Goal: Task Accomplishment & Management: Complete application form

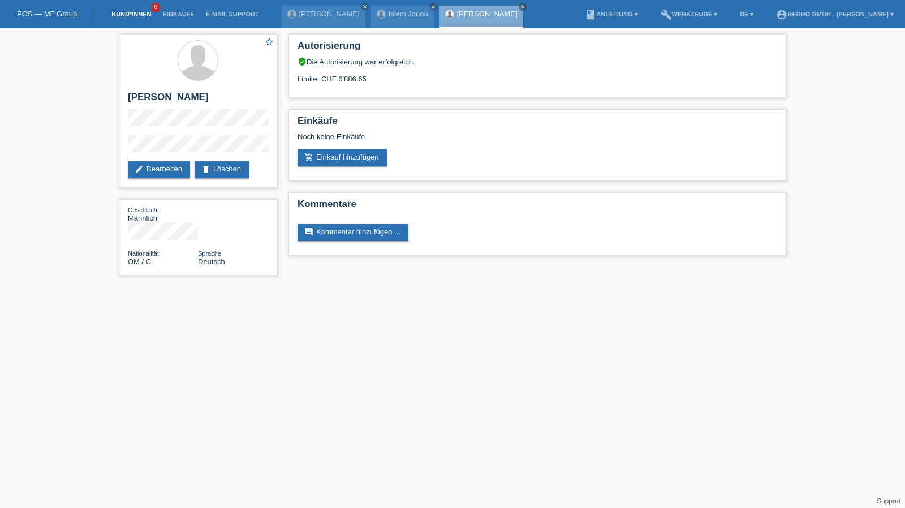
click at [139, 17] on link "Kund*innen" at bounding box center [131, 14] width 51 height 7
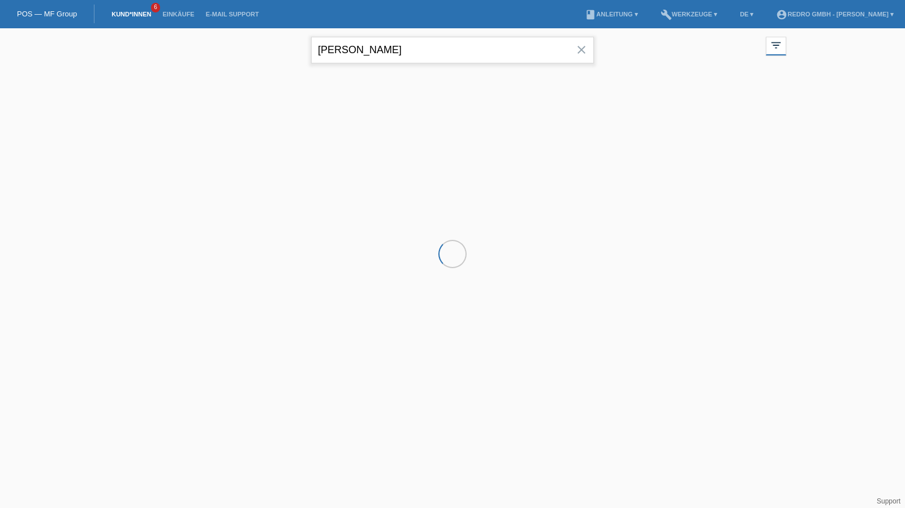
click at [380, 62] on input "ionel marin" at bounding box center [452, 50] width 283 height 27
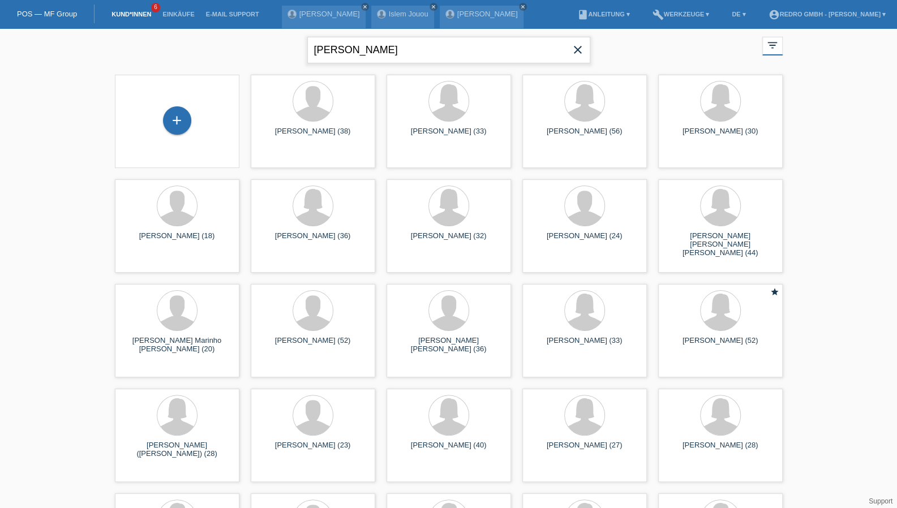
click at [356, 49] on input "ionel marin" at bounding box center [448, 50] width 283 height 27
type input "aleksovski"
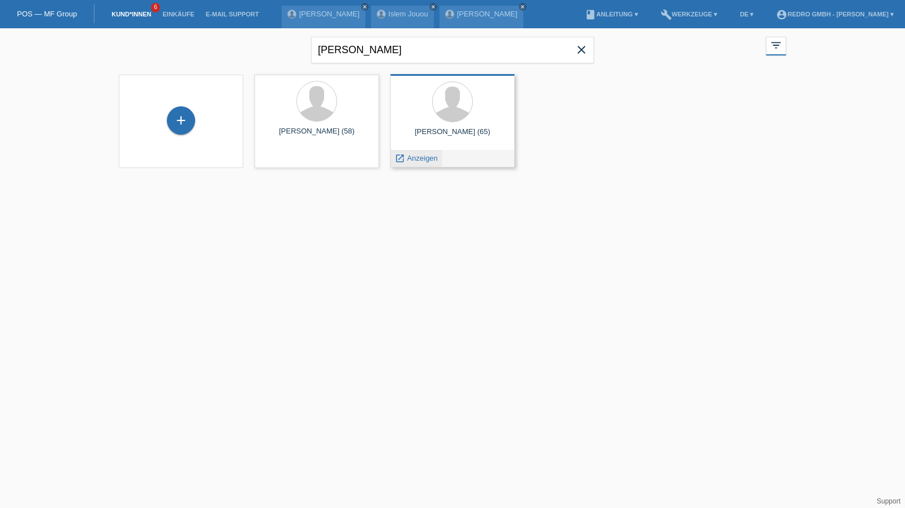
click at [417, 158] on span "Anzeigen" at bounding box center [422, 158] width 31 height 8
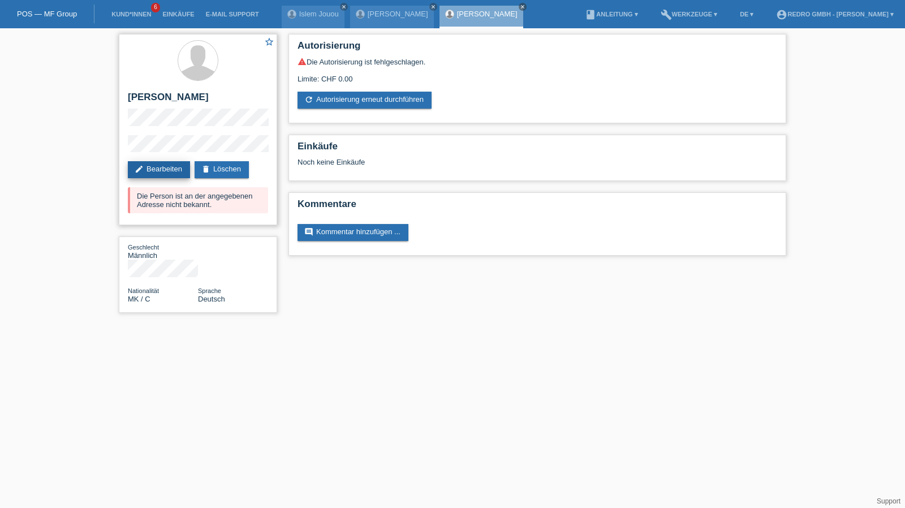
click at [167, 167] on link "edit Bearbeiten" at bounding box center [159, 169] width 62 height 17
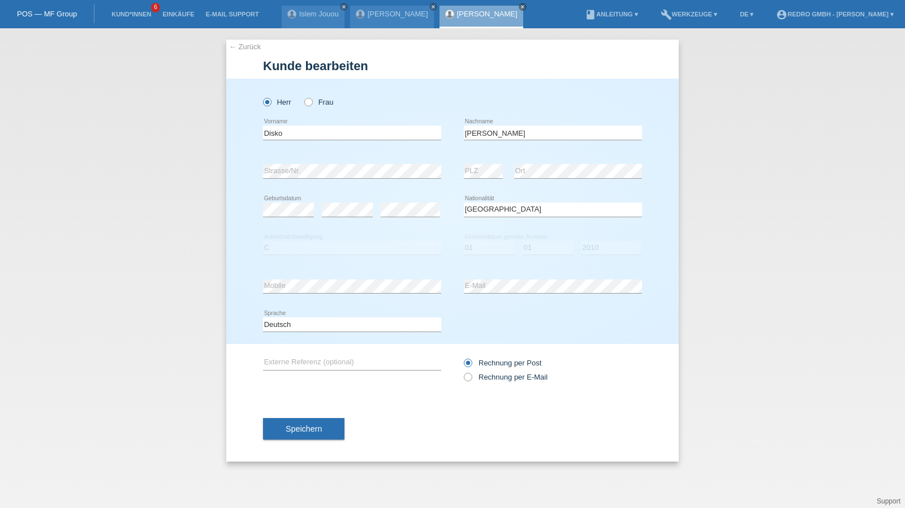
select select "MK"
select select "C"
select select "01"
select select "2010"
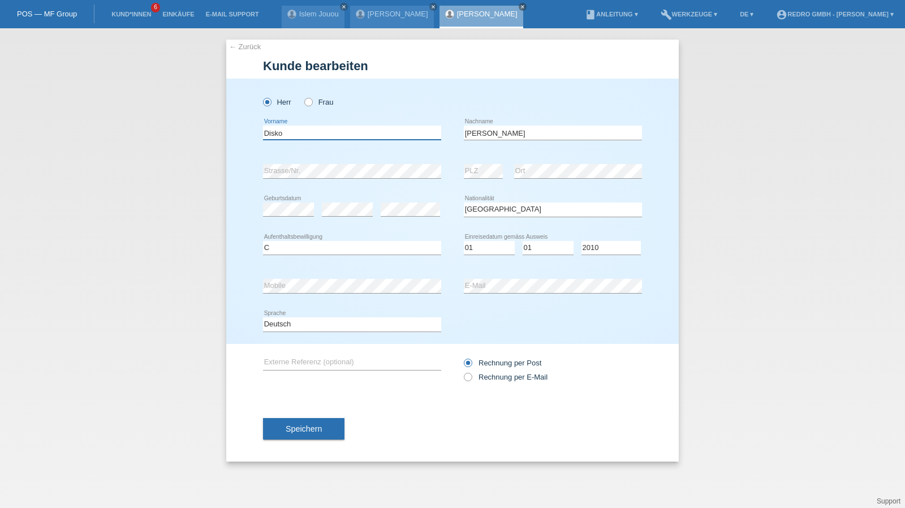
click at [309, 131] on input "Disko" at bounding box center [352, 133] width 178 height 14
type input "Adis"
click at [311, 421] on button "Speichern" at bounding box center [303, 428] width 81 height 21
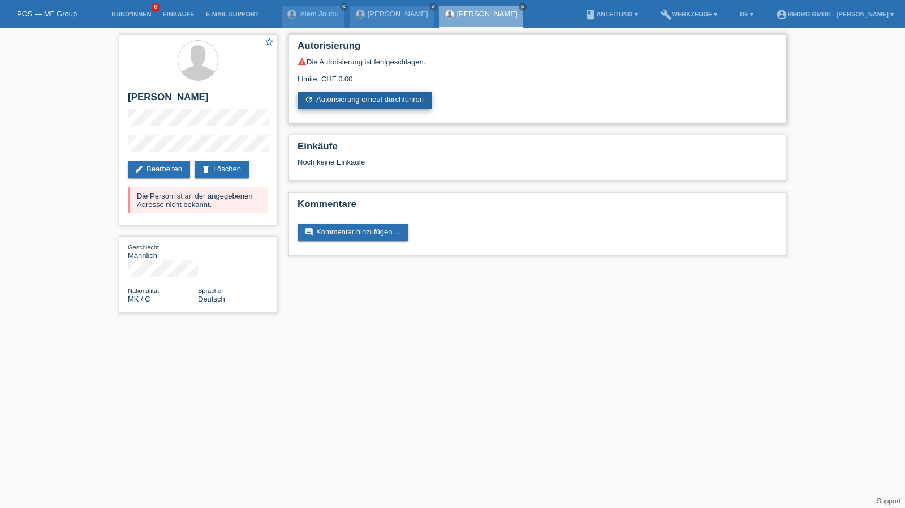
click at [370, 96] on link "refresh Autorisierung erneut durchführen" at bounding box center [365, 100] width 134 height 17
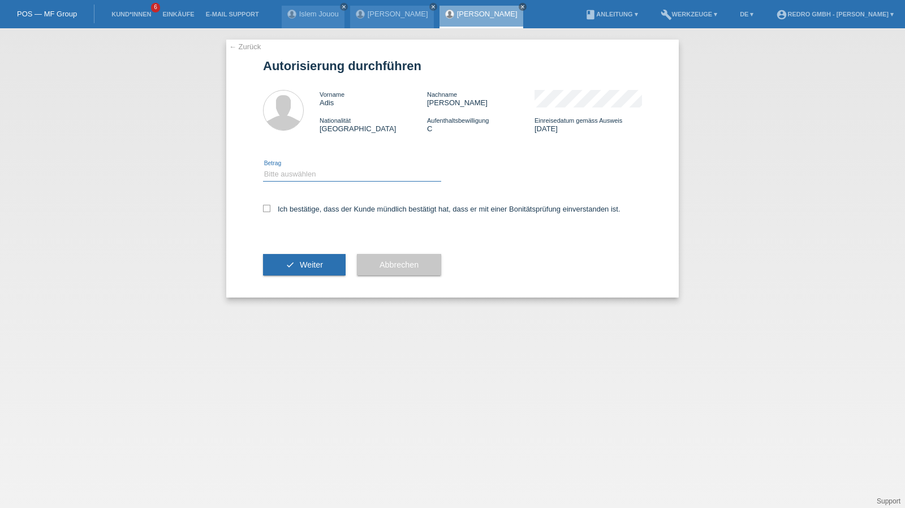
click at [298, 177] on select "Bitte auswählen CHF 1.00 - CHF 499.00 CHF 500.00 - CHF 1'999.00 CHF 2'000.00 - …" at bounding box center [352, 174] width 178 height 14
select select "1"
click at [263, 167] on select "Bitte auswählen CHF 1.00 - CHF 499.00 CHF 500.00 - CHF 1'999.00 CHF 2'000.00 - …" at bounding box center [352, 174] width 178 height 14
click at [294, 206] on label "Ich bestätige, dass der Kunde mündlich bestätigt hat, dass er mit einer Bonität…" at bounding box center [441, 209] width 357 height 8
click at [270, 206] on input "Ich bestätige, dass der Kunde mündlich bestätigt hat, dass er mit einer Bonität…" at bounding box center [266, 208] width 7 height 7
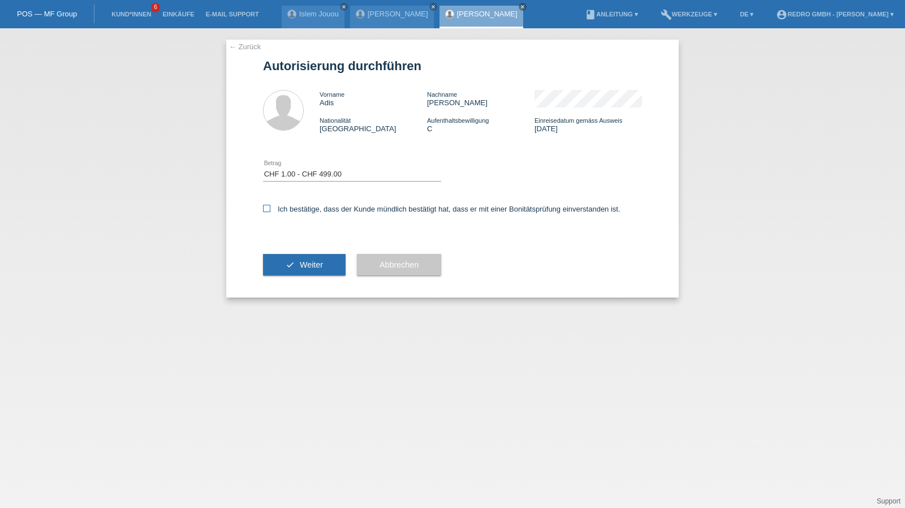
checkbox input "true"
click at [284, 264] on button "check Weiter" at bounding box center [304, 264] width 83 height 21
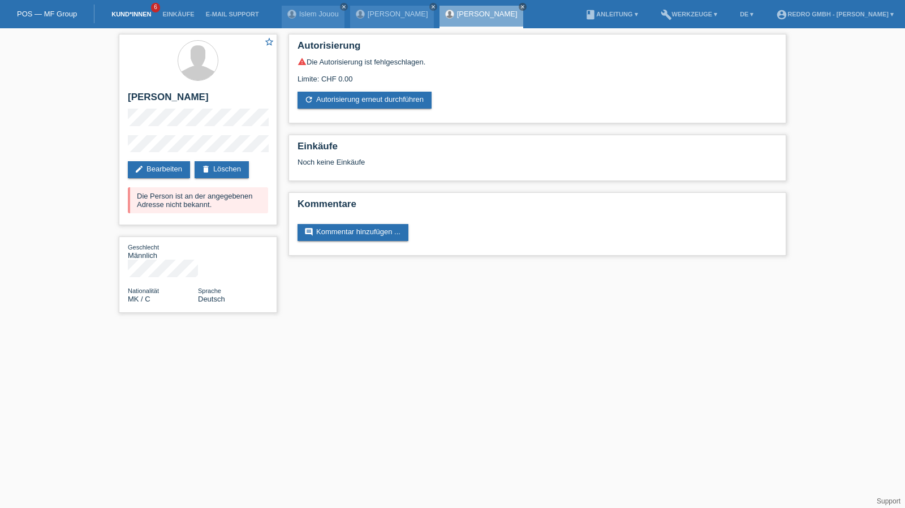
click at [119, 14] on link "Kund*innen" at bounding box center [131, 14] width 51 height 7
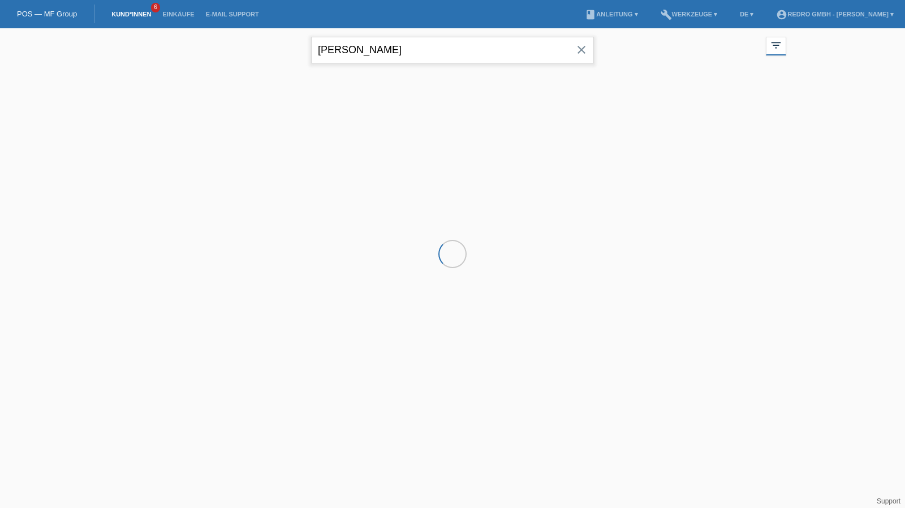
click at [354, 53] on input "[PERSON_NAME]" at bounding box center [452, 50] width 283 height 27
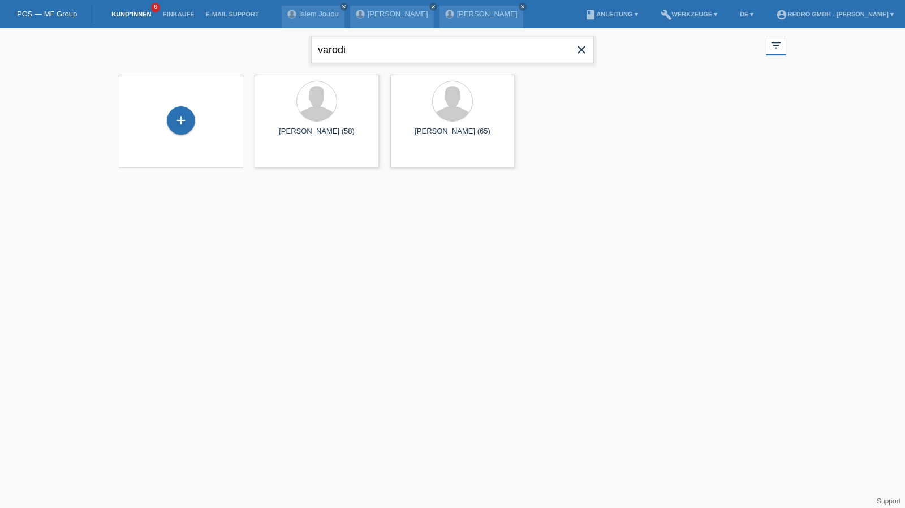
type input "varodi"
click at [191, 117] on div "+" at bounding box center [181, 120] width 28 height 28
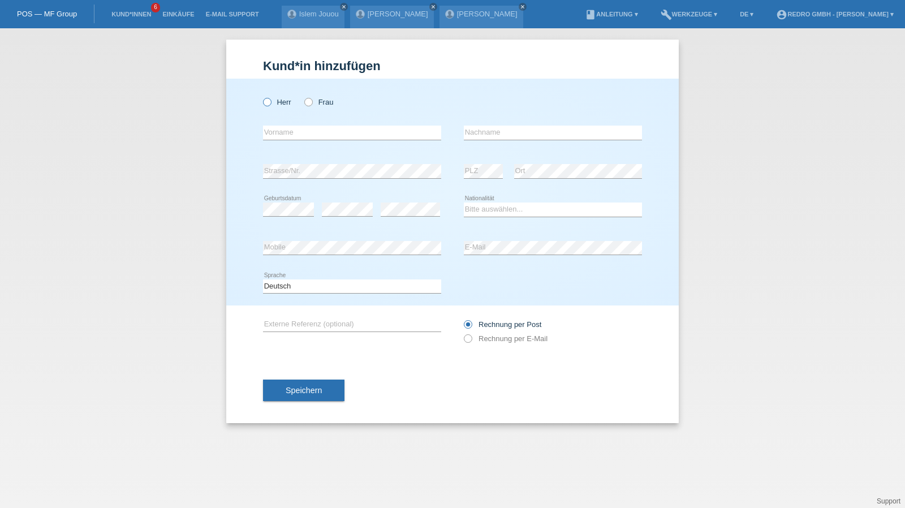
click at [261, 96] on icon at bounding box center [261, 96] width 0 height 0
click at [267, 102] on input "Herr" at bounding box center [266, 101] width 7 height 7
radio input "true"
drag, startPoint x: 304, startPoint y: 133, endPoint x: 293, endPoint y: 133, distance: 10.7
click at [304, 133] on input "text" at bounding box center [352, 133] width 178 height 14
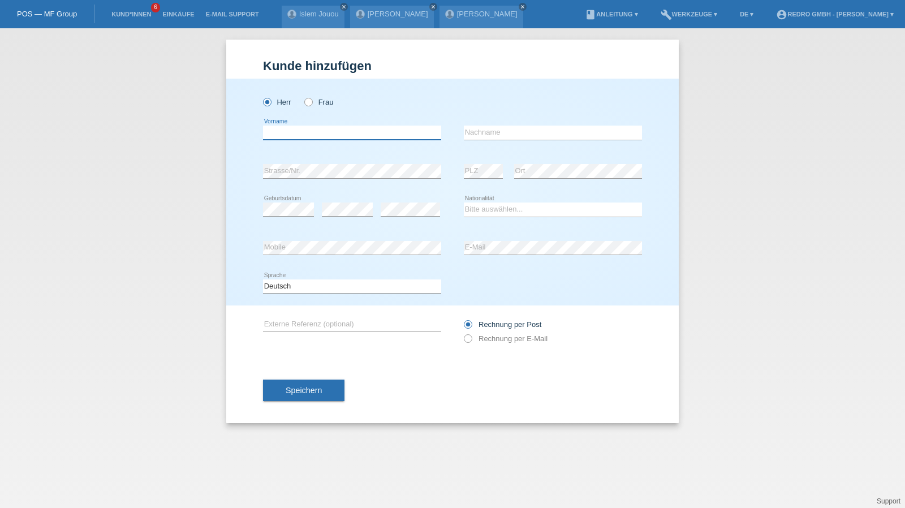
paste input "[PERSON_NAME]"
type input "[PERSON_NAME]"
click at [507, 126] on input "text" at bounding box center [553, 133] width 178 height 14
paste input "Varodi"
type input "Varodi"
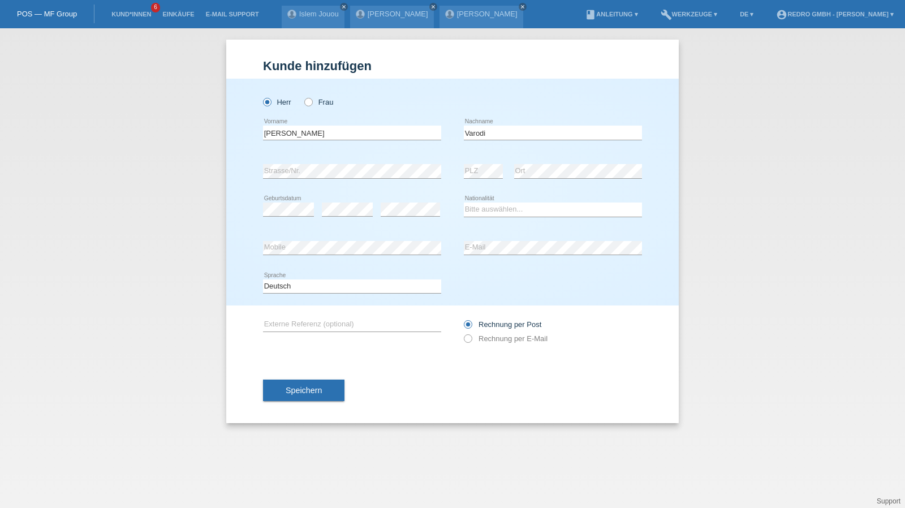
click at [375, 162] on div "error Strasse/Nr." at bounding box center [352, 171] width 178 height 38
select select "CH"
click at [265, 381] on button "Speichern" at bounding box center [303, 390] width 81 height 21
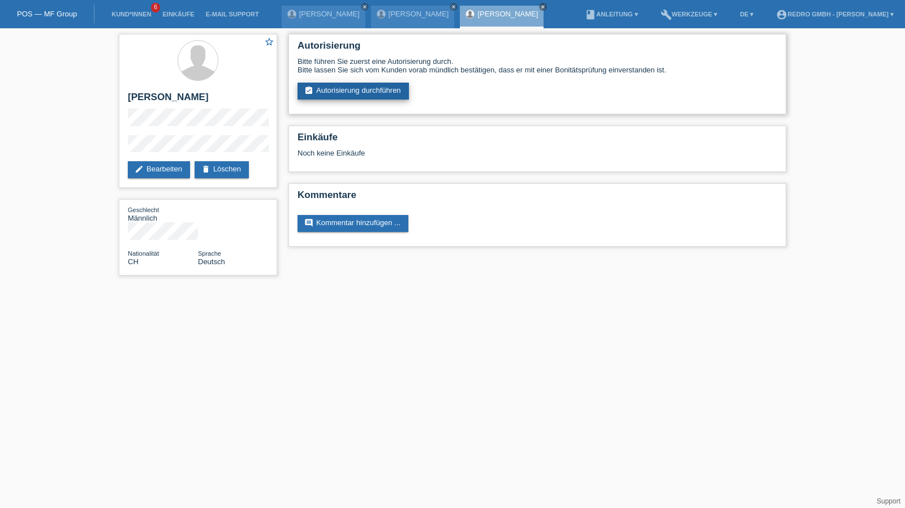
click at [368, 95] on link "assignment_turned_in Autorisierung durchführen" at bounding box center [353, 91] width 111 height 17
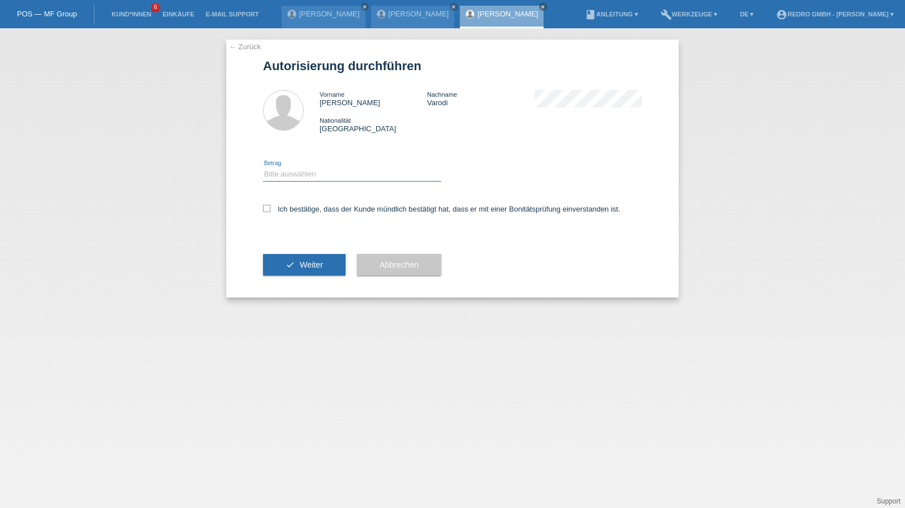
click at [319, 175] on select "Bitte auswählen CHF 1.00 - CHF 499.00 CHF 500.00 - CHF 1'999.00 CHF 2'000.00 - …" at bounding box center [352, 174] width 178 height 14
select select "1"
click at [263, 167] on select "Bitte auswählen CHF 1.00 - CHF 499.00 CHF 500.00 - CHF 1'999.00 CHF 2'000.00 - …" at bounding box center [352, 174] width 178 height 14
click at [299, 209] on label "Ich bestätige, dass der Kunde mündlich bestätigt hat, dass er mit einer Bonität…" at bounding box center [441, 209] width 357 height 8
click at [270, 209] on input "Ich bestätige, dass der Kunde mündlich bestätigt hat, dass er mit einer Bonität…" at bounding box center [266, 208] width 7 height 7
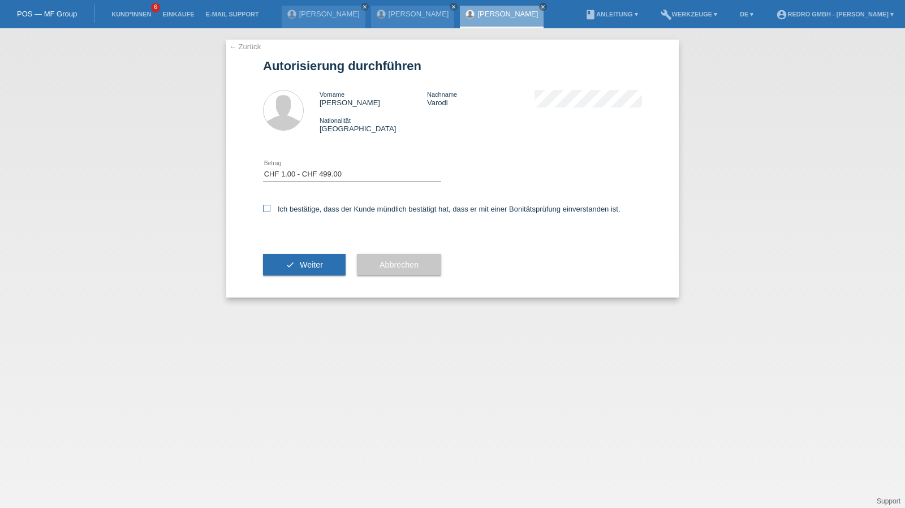
checkbox input "true"
click at [287, 268] on icon "check" at bounding box center [290, 264] width 9 height 9
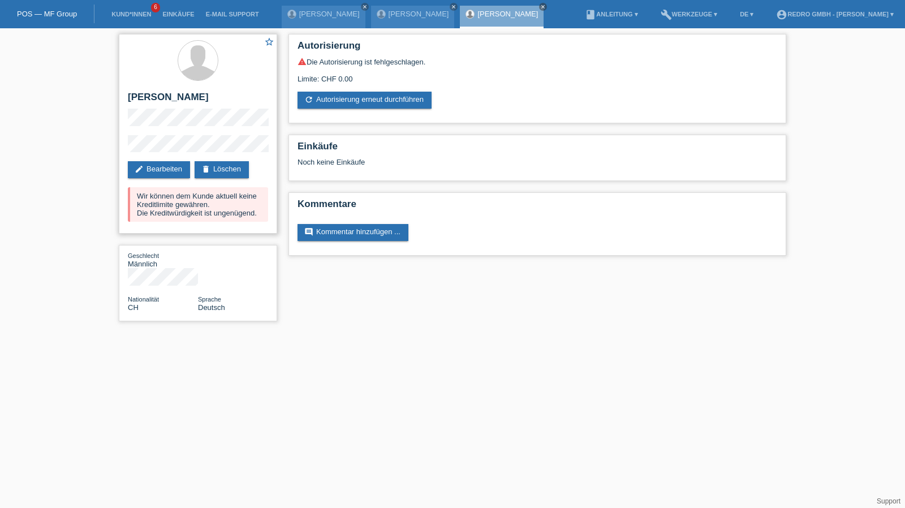
click at [138, 94] on h2 "[PERSON_NAME]" at bounding box center [198, 100] width 140 height 17
click at [138, 93] on h2 "[PERSON_NAME]" at bounding box center [198, 100] width 140 height 17
copy h2 "Zoltán"
click at [395, 11] on link "[PERSON_NAME]" at bounding box center [419, 14] width 61 height 8
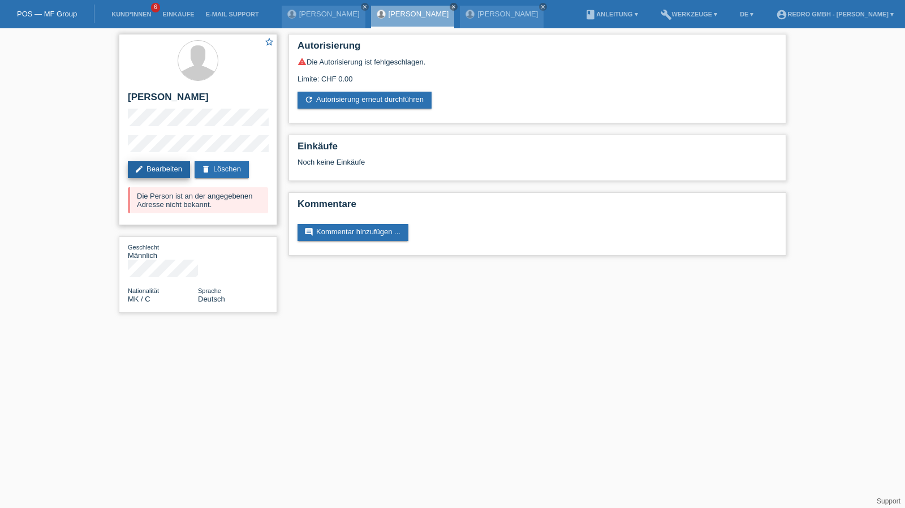
click at [154, 171] on link "edit Bearbeiten" at bounding box center [159, 169] width 62 height 17
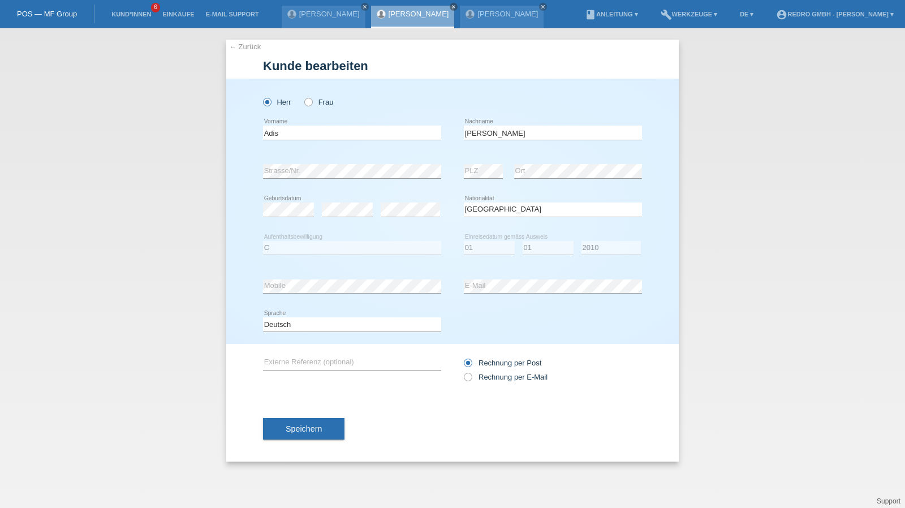
select select "MK"
select select "C"
select select "01"
select select "2010"
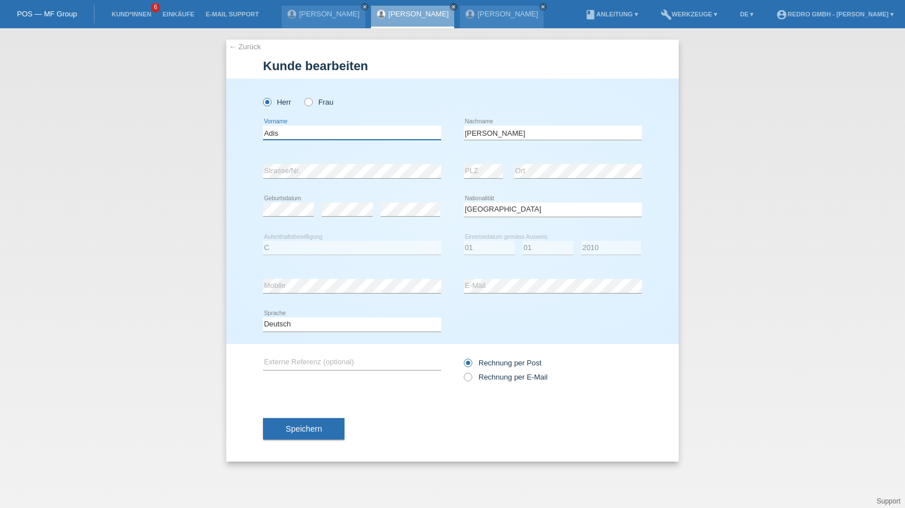
click at [285, 137] on input "Adis" at bounding box center [352, 133] width 178 height 14
type input "Disko"
click at [526, 131] on input "[PERSON_NAME]" at bounding box center [553, 133] width 178 height 14
click at [355, 133] on input "Disko" at bounding box center [352, 133] width 178 height 14
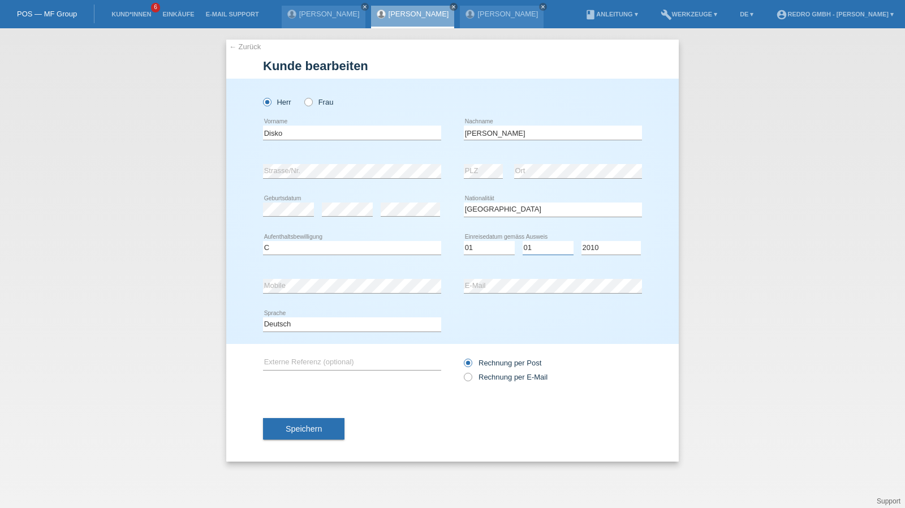
click at [538, 250] on select "Monat 01 02 03 04 05 06 07 08 09 10 11" at bounding box center [548, 248] width 51 height 14
select select "07"
select select "1989"
click at [325, 421] on button "Speichern" at bounding box center [303, 428] width 81 height 21
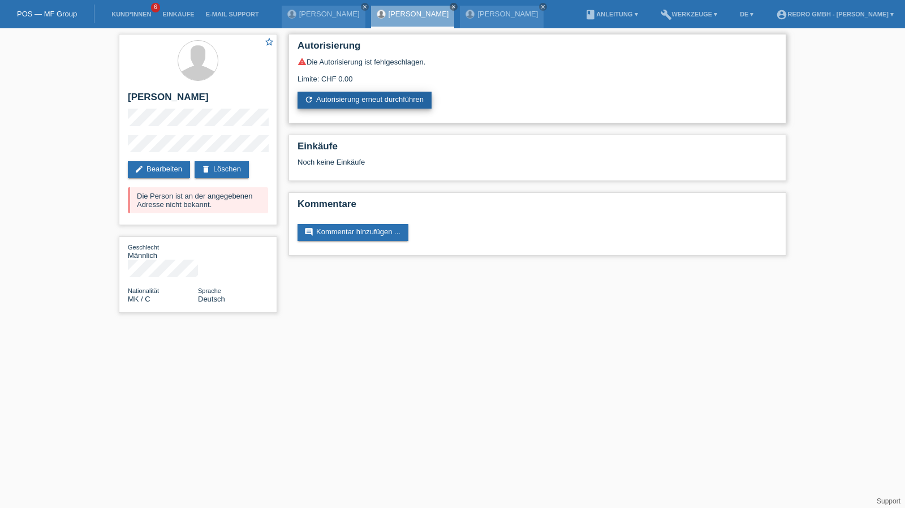
click at [346, 103] on link "refresh Autorisierung erneut durchführen" at bounding box center [365, 100] width 134 height 17
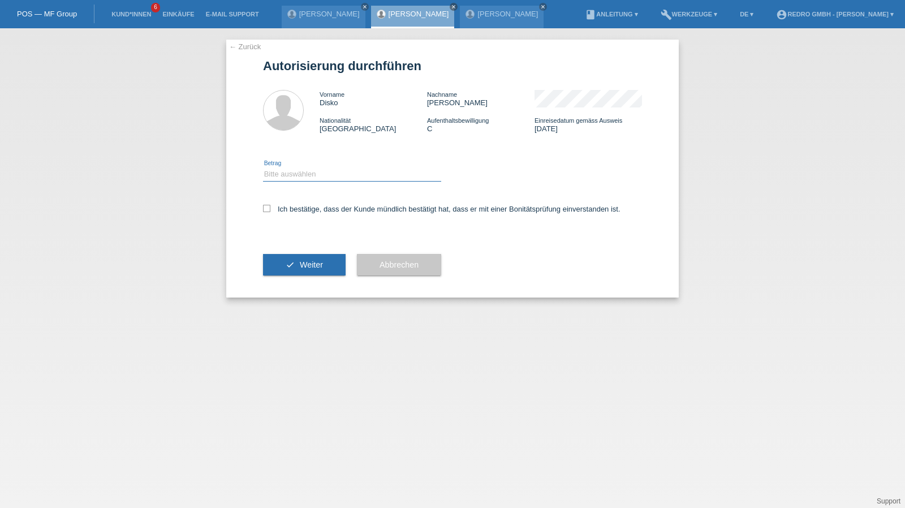
click at [288, 176] on select "Bitte auswählen CHF 1.00 - CHF 499.00 CHF 500.00 - CHF 1'999.00 CHF 2'000.00 - …" at bounding box center [352, 174] width 178 height 14
select select "1"
click at [263, 167] on select "Bitte auswählen CHF 1.00 - CHF 499.00 CHF 500.00 - CHF 1'999.00 CHF 2'000.00 - …" at bounding box center [352, 174] width 178 height 14
click at [285, 212] on label "Ich bestätige, dass der Kunde mündlich bestätigt hat, dass er mit einer Bonität…" at bounding box center [441, 209] width 357 height 8
click at [270, 212] on input "Ich bestätige, dass der Kunde mündlich bestätigt hat, dass er mit einer Bonität…" at bounding box center [266, 208] width 7 height 7
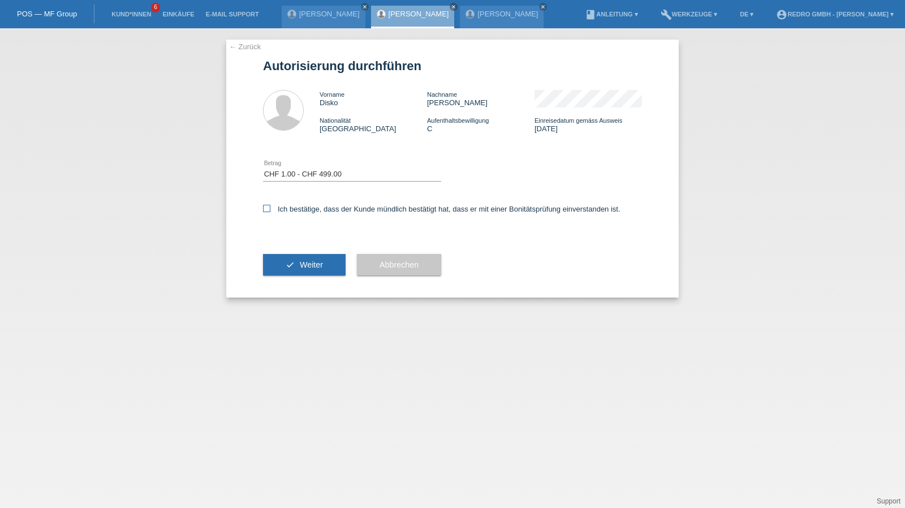
checkbox input "true"
click at [282, 272] on button "check Weiter" at bounding box center [304, 264] width 83 height 21
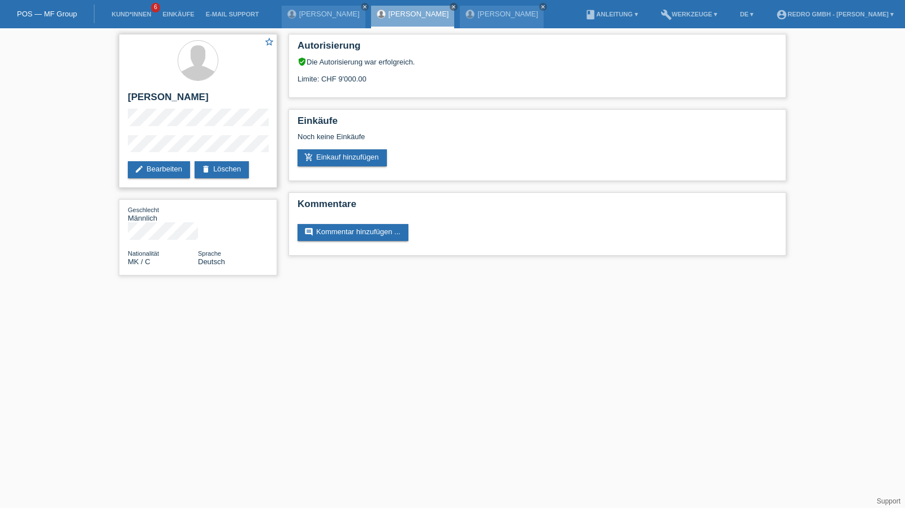
click at [185, 93] on h2 "[PERSON_NAME]" at bounding box center [198, 100] width 140 height 17
copy div "[PERSON_NAME]"
click at [116, 145] on div "star_border Disko Aleksovski edit Bearbeiten delete Löschen Geschlecht Männlich…" at bounding box center [198, 157] width 170 height 258
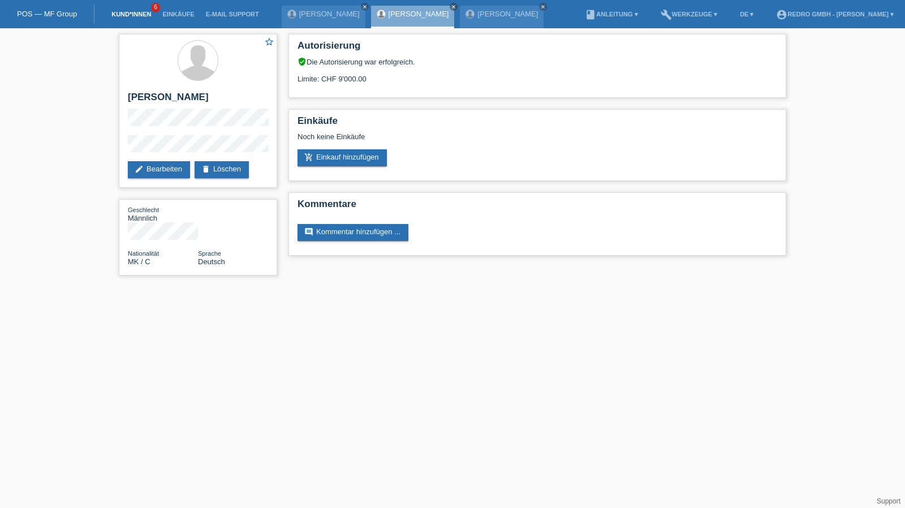
click at [120, 15] on link "Kund*innen" at bounding box center [131, 14] width 51 height 7
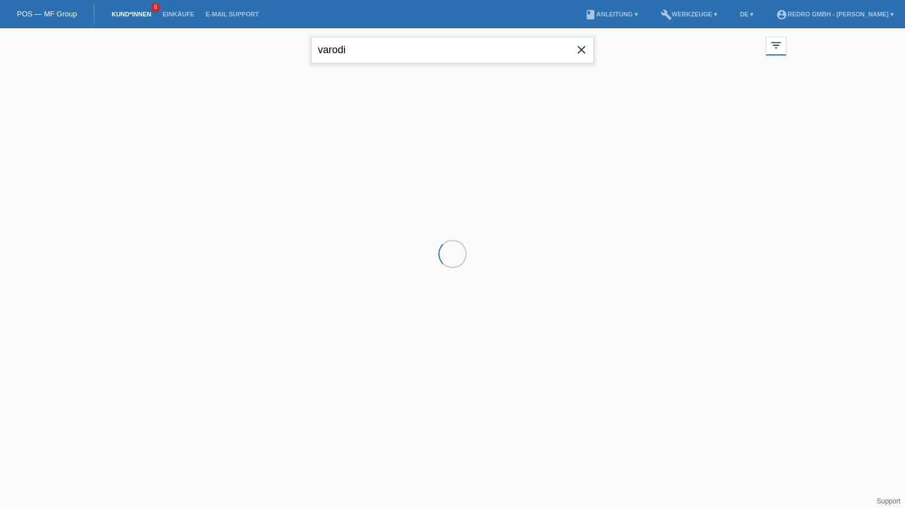
click at [357, 54] on input "varodi" at bounding box center [452, 50] width 283 height 27
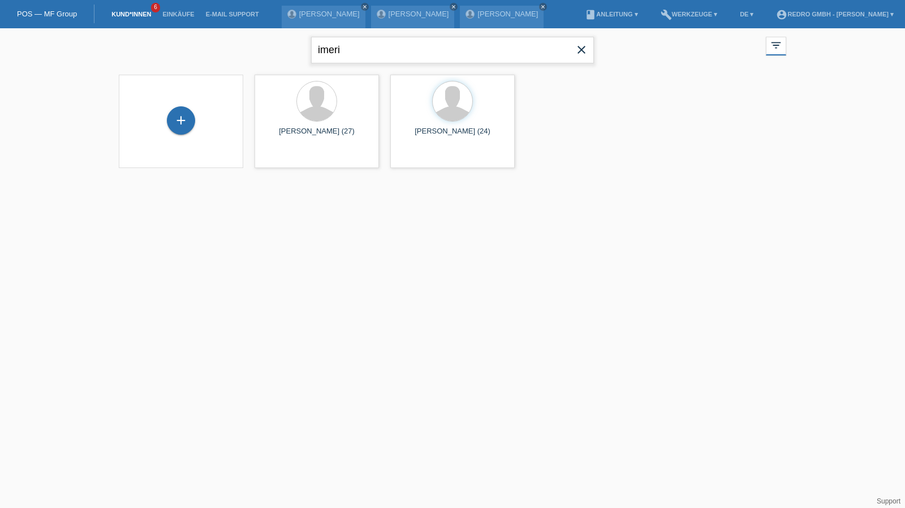
type input "imeri"
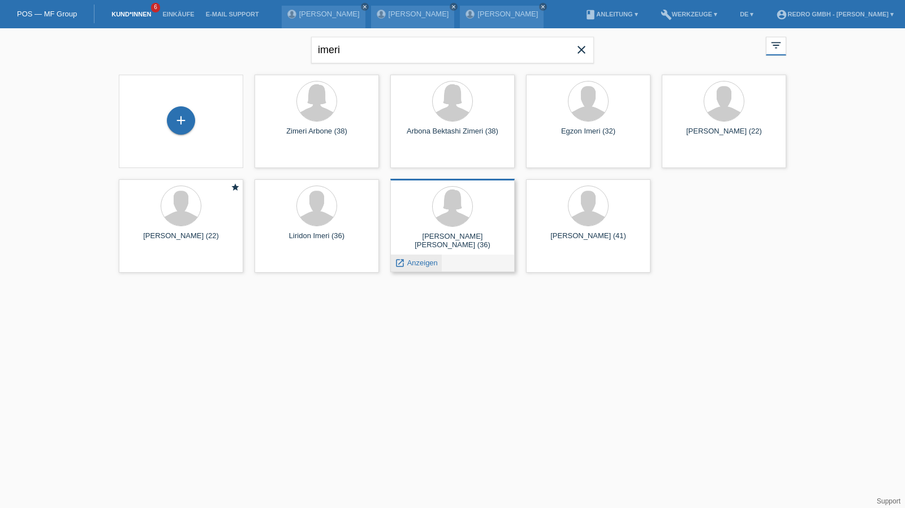
click at [414, 262] on span "Anzeigen" at bounding box center [422, 262] width 31 height 8
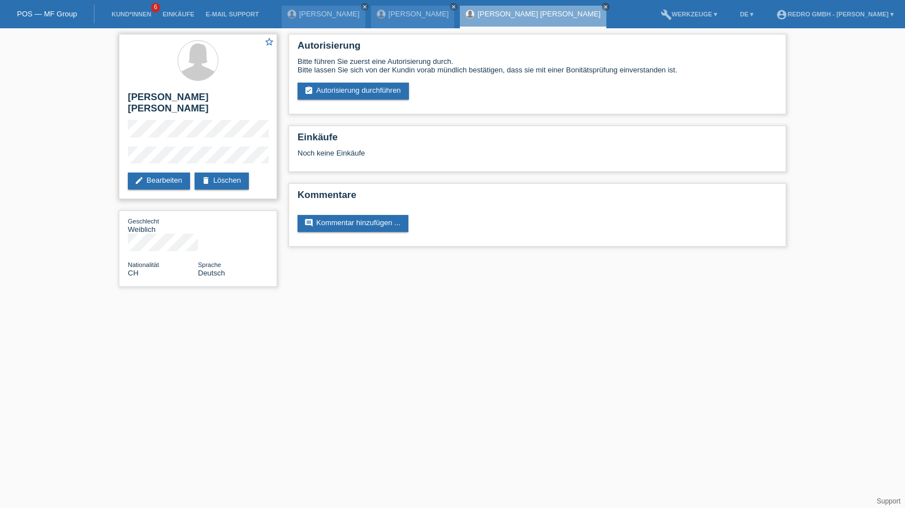
click at [177, 101] on h2 "[PERSON_NAME] [PERSON_NAME]" at bounding box center [198, 106] width 140 height 28
copy div "[PERSON_NAME] [PERSON_NAME]"
click at [351, 83] on link "assignment_turned_in Autorisierung durchführen" at bounding box center [353, 91] width 111 height 17
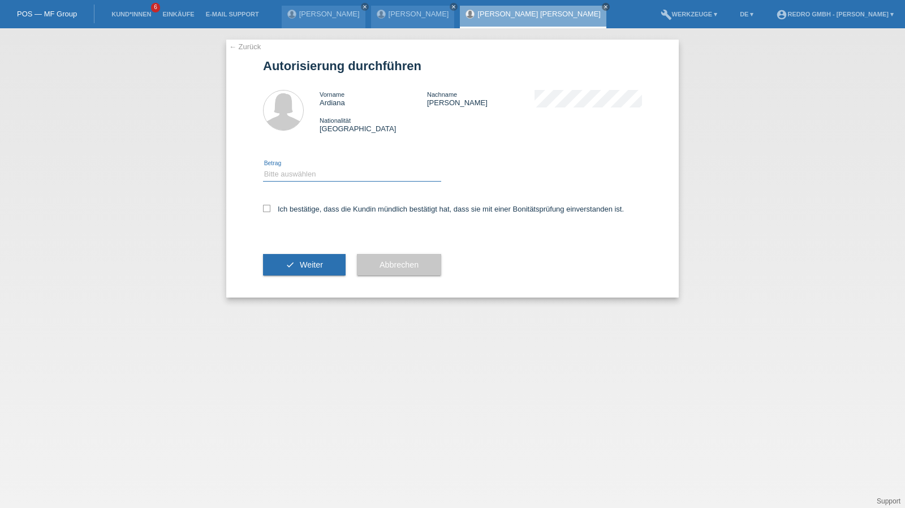
drag, startPoint x: 319, startPoint y: 174, endPoint x: 317, endPoint y: 179, distance: 6.1
click at [319, 174] on select "Bitte auswählen CHF 1.00 - CHF 499.00 CHF 500.00 - CHF 1'999.00 CHF 2'000.00 - …" at bounding box center [352, 174] width 178 height 14
select select "1"
click at [263, 167] on select "Bitte auswählen CHF 1.00 - CHF 499.00 CHF 500.00 - CHF 1'999.00 CHF 2'000.00 - …" at bounding box center [352, 174] width 178 height 14
click at [285, 211] on label "Ich bestätige, dass die Kundin mündlich bestätigt hat, dass sie mit einer Bonit…" at bounding box center [443, 209] width 361 height 8
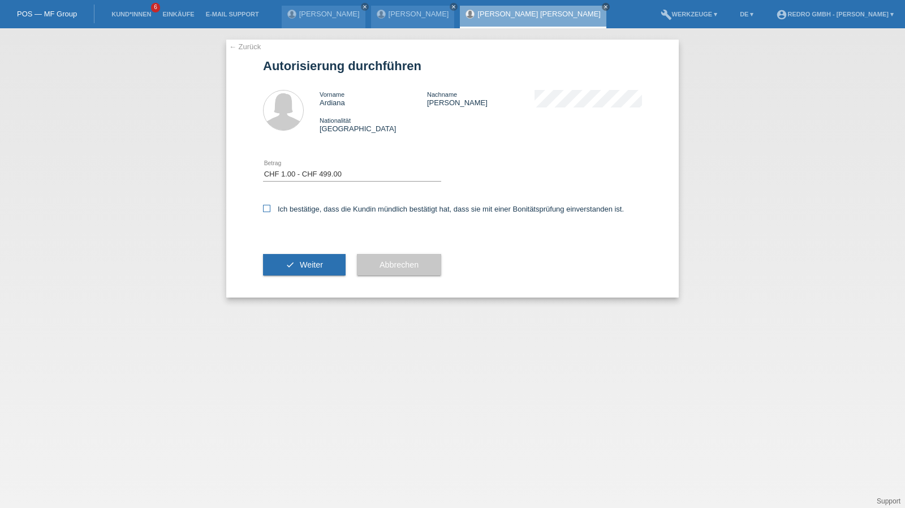
click at [270, 211] on input "Ich bestätige, dass die Kundin mündlich bestätigt hat, dass sie mit einer Bonit…" at bounding box center [266, 208] width 7 height 7
checkbox input "true"
click at [285, 252] on div "check Weiter" at bounding box center [304, 265] width 83 height 66
click at [277, 263] on button "check Weiter" at bounding box center [304, 264] width 83 height 21
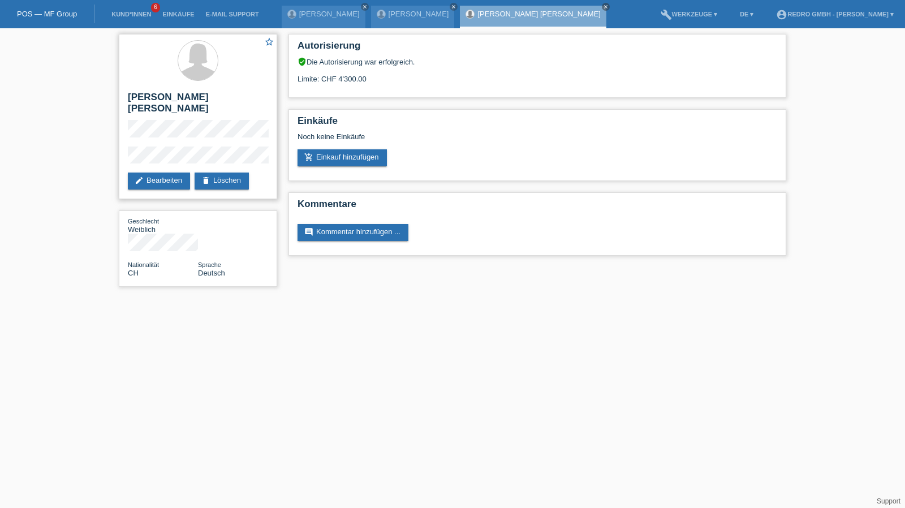
click at [121, 145] on div "star_border [PERSON_NAME] [PERSON_NAME] edit Bearbeiten delete Löschen" at bounding box center [198, 116] width 158 height 165
click at [187, 94] on h2 "[PERSON_NAME] [PERSON_NAME]" at bounding box center [198, 106] width 140 height 28
copy div "[PERSON_NAME] [PERSON_NAME]"
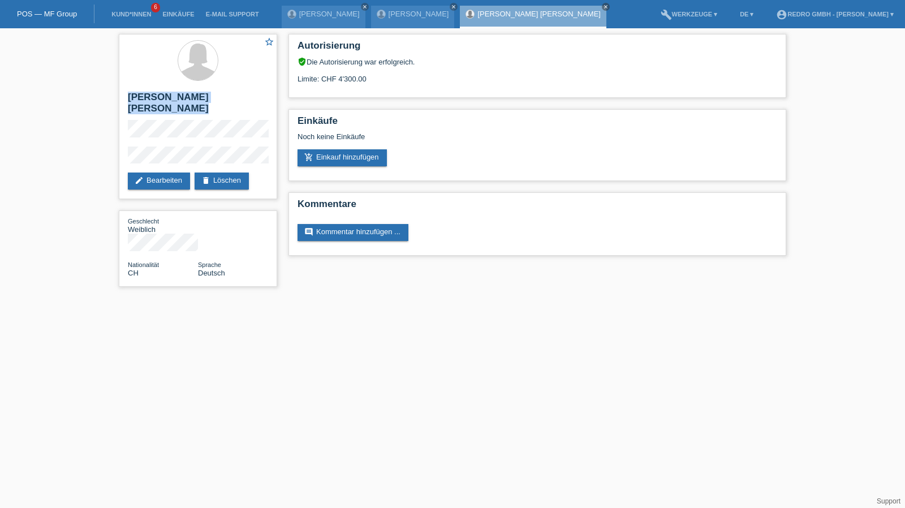
drag, startPoint x: 355, startPoint y: 288, endPoint x: 384, endPoint y: 406, distance: 120.7
click at [355, 288] on html "POS — MF Group Kund*innen 6 Einkäufe E-Mail Support [PERSON_NAME] close close" at bounding box center [452, 149] width 905 height 298
click at [316, 12] on link "[PERSON_NAME]" at bounding box center [329, 14] width 61 height 8
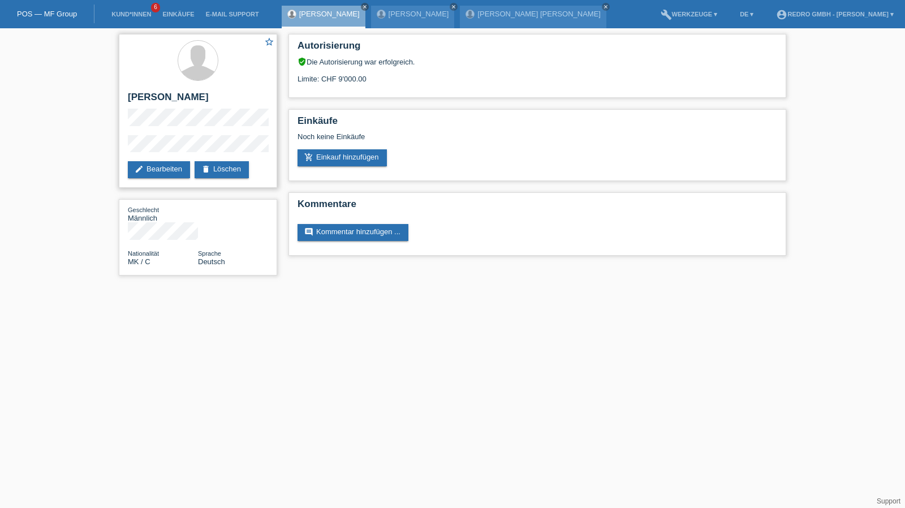
click at [144, 133] on div "star_border [PERSON_NAME] edit Bearbeiten delete Löschen" at bounding box center [198, 111] width 158 height 154
click at [477, 15] on link "[PERSON_NAME] [PERSON_NAME]" at bounding box center [538, 14] width 123 height 8
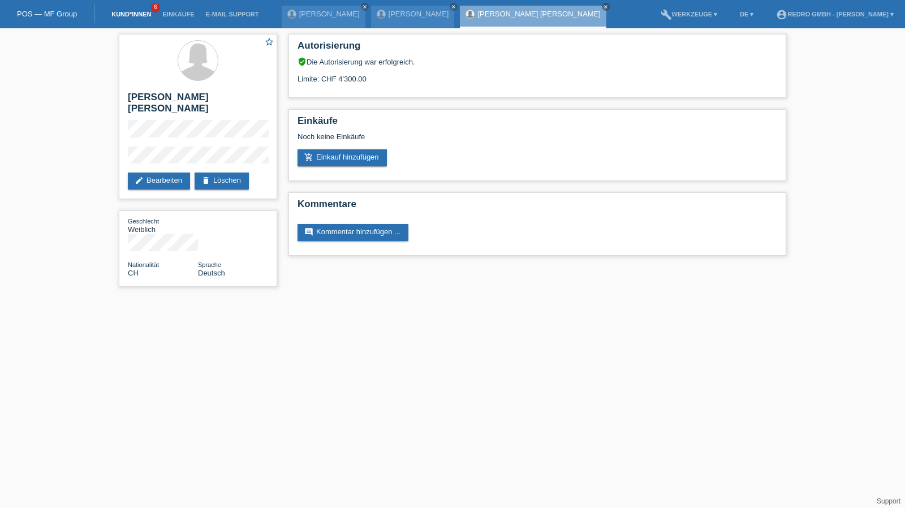
click at [131, 15] on link "Kund*innen" at bounding box center [131, 14] width 51 height 7
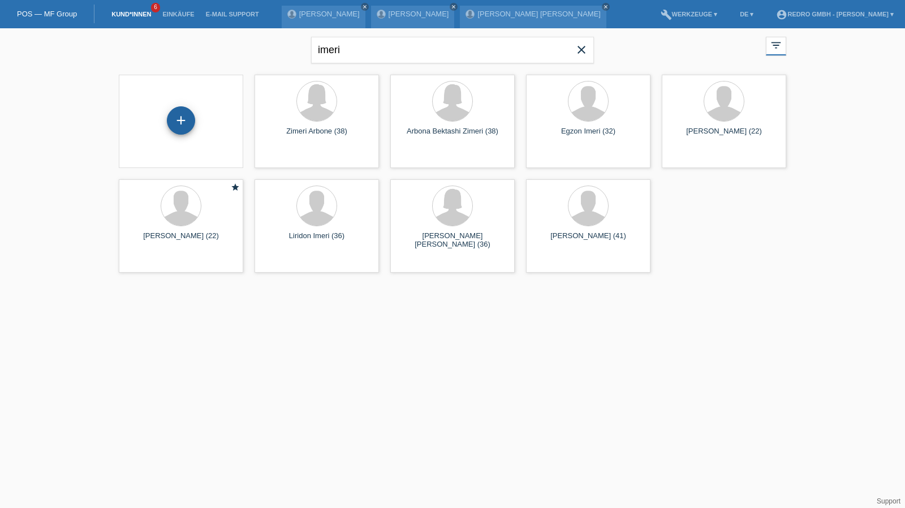
click at [182, 120] on div "+" at bounding box center [180, 120] width 27 height 19
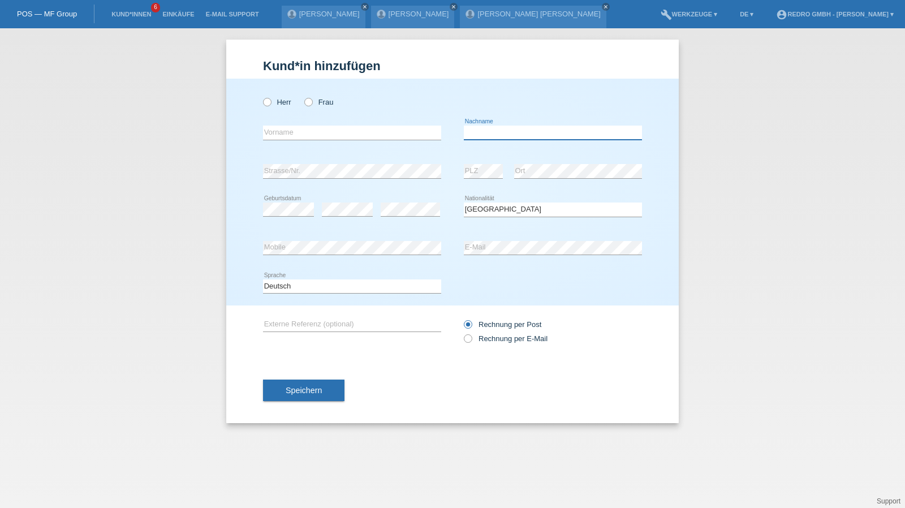
click at [518, 131] on input "text" at bounding box center [553, 133] width 178 height 14
type input "Guaranga"
select select "CH"
click at [299, 399] on button "Speichern" at bounding box center [303, 390] width 81 height 21
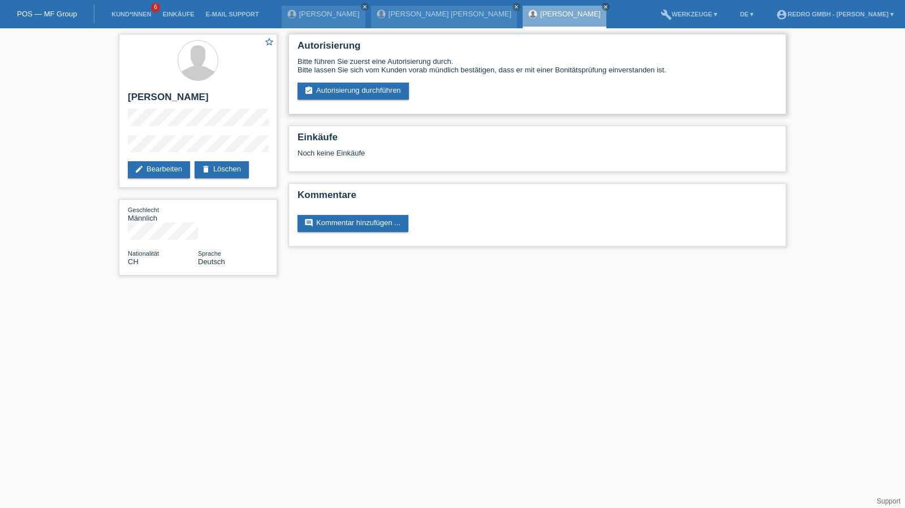
click at [361, 102] on div "Autorisierung Bitte führen Sie zuerst eine Autorisierung durch. Bitte lassen Si…" at bounding box center [537, 74] width 498 height 80
click at [364, 92] on link "assignment_turned_in Autorisierung durchführen" at bounding box center [353, 91] width 111 height 17
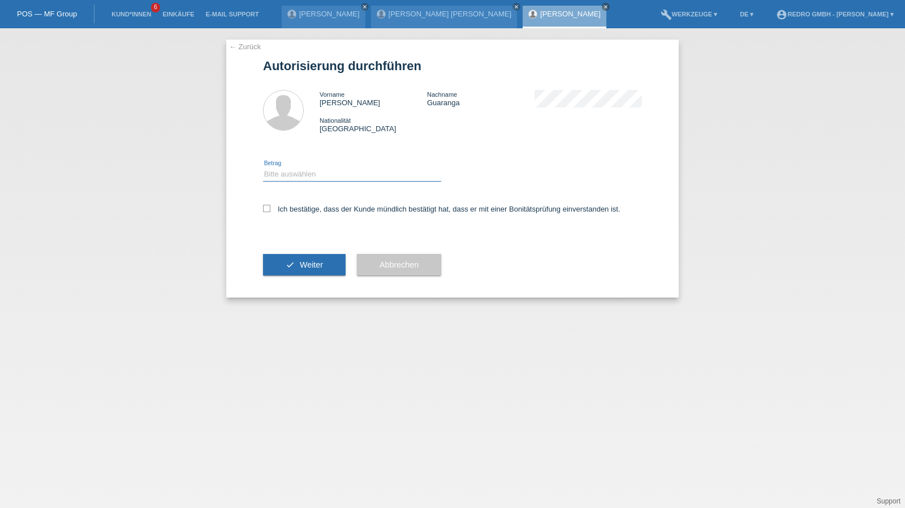
click at [290, 177] on select "Bitte auswählen CHF 1.00 - CHF 499.00 CHF 500.00 - CHF 1'999.00 CHF 2'000.00 - …" at bounding box center [352, 174] width 178 height 14
select select "1"
click at [263, 167] on select "Bitte auswählen CHF 1.00 - CHF 499.00 CHF 500.00 - CHF 1'999.00 CHF 2'000.00 - …" at bounding box center [352, 174] width 178 height 14
click at [283, 211] on label "Ich bestätige, dass der Kunde mündlich bestätigt hat, dass er mit einer Bonität…" at bounding box center [441, 209] width 357 height 8
click at [270, 211] on input "Ich bestätige, dass der Kunde mündlich bestätigt hat, dass er mit einer Bonität…" at bounding box center [266, 208] width 7 height 7
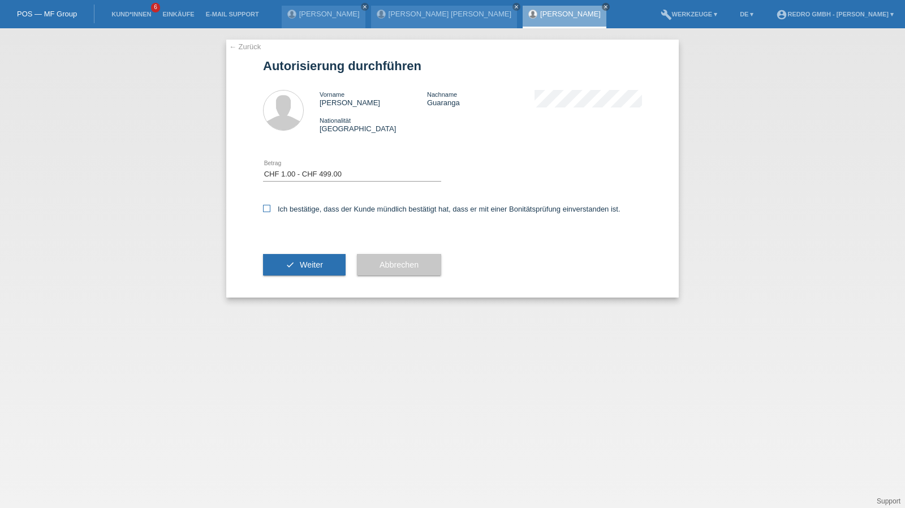
checkbox input "true"
click at [290, 282] on div "check Weiter" at bounding box center [304, 265] width 83 height 66
click at [296, 270] on button "check Weiter" at bounding box center [304, 264] width 83 height 21
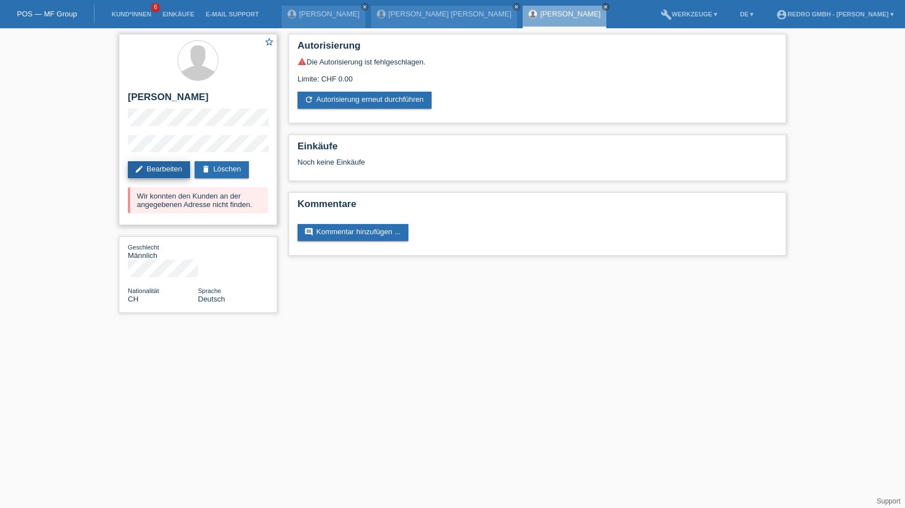
click at [170, 173] on link "edit Bearbeiten" at bounding box center [159, 169] width 62 height 17
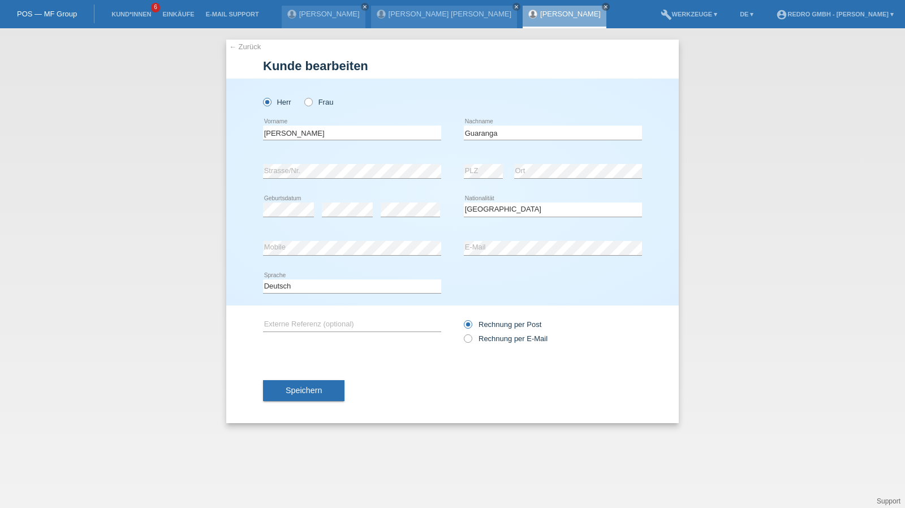
select select "CH"
click at [343, 162] on div "error Strasse/Nr." at bounding box center [352, 171] width 178 height 38
click at [308, 391] on span "Speichern" at bounding box center [304, 390] width 36 height 9
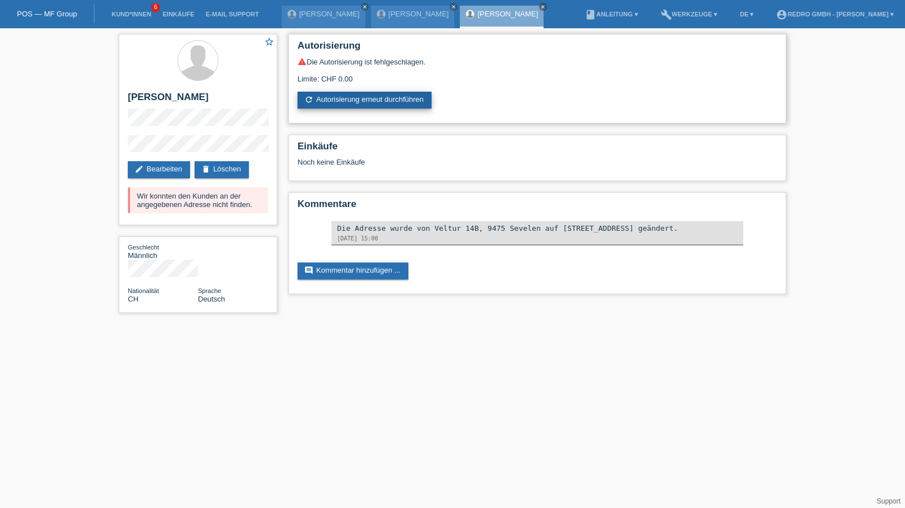
click at [339, 106] on link "refresh Autorisierung erneut durchführen" at bounding box center [365, 100] width 134 height 17
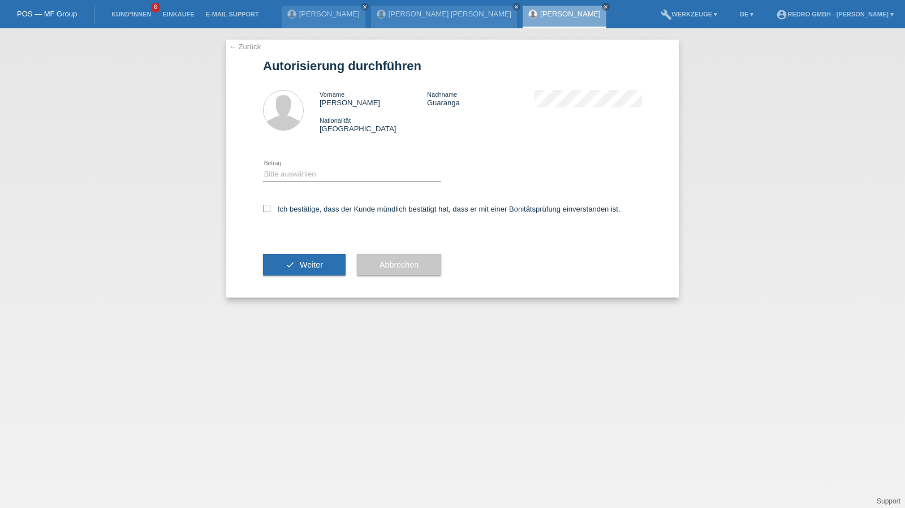
click at [322, 182] on icon at bounding box center [352, 181] width 178 height 1
click at [305, 175] on select "Bitte auswählen CHF 1.00 - CHF 499.00 CHF 500.00 - CHF 1'999.00 CHF 2'000.00 - …" at bounding box center [352, 174] width 178 height 14
select select "1"
click at [263, 167] on select "Bitte auswählen CHF 1.00 - CHF 499.00 CHF 500.00 - CHF 1'999.00 CHF 2'000.00 - …" at bounding box center [352, 174] width 178 height 14
click at [298, 212] on label "Ich bestätige, dass der Kunde mündlich bestätigt hat, dass er mit einer Bonität…" at bounding box center [441, 209] width 357 height 8
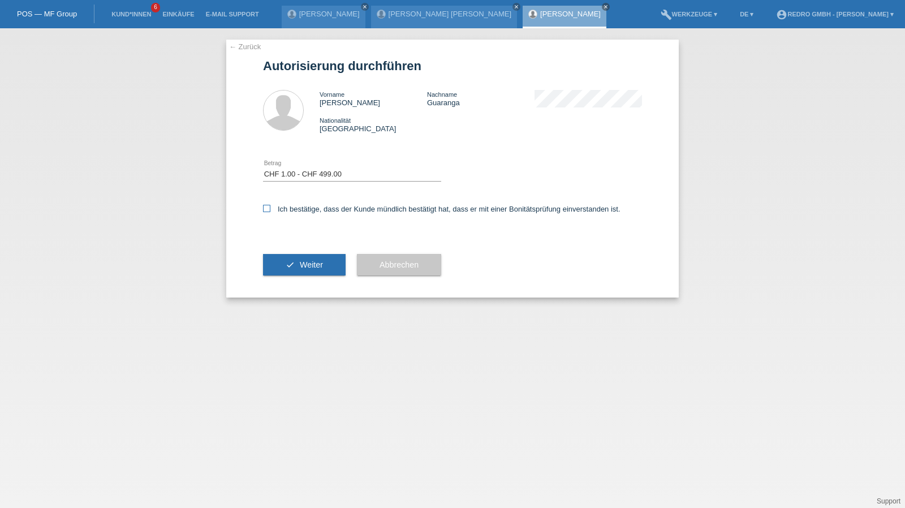
click at [270, 212] on input "Ich bestätige, dass der Kunde mündlich bestätigt hat, dass er mit einer Bonität…" at bounding box center [266, 208] width 7 height 7
checkbox input "true"
click at [285, 261] on button "check Weiter" at bounding box center [304, 264] width 83 height 21
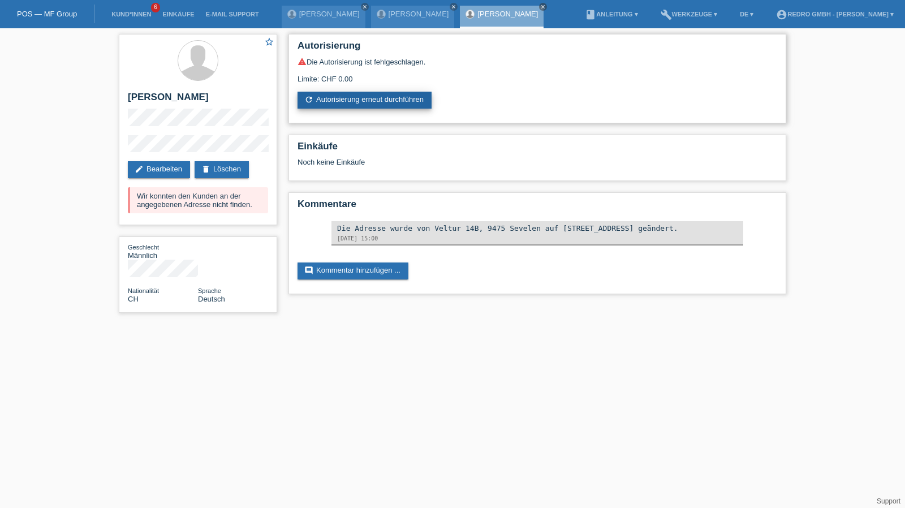
click at [346, 106] on link "refresh Autorisierung erneut durchführen" at bounding box center [365, 100] width 134 height 17
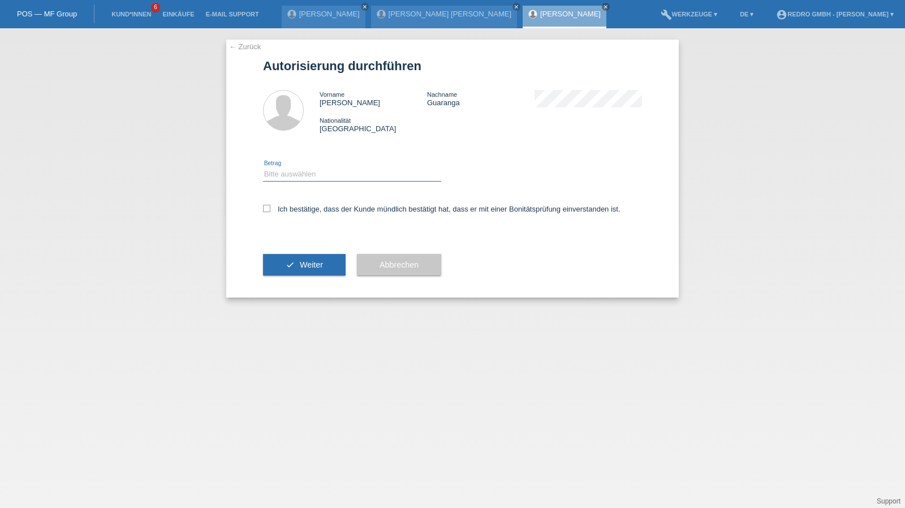
drag, startPoint x: 308, startPoint y: 174, endPoint x: 305, endPoint y: 180, distance: 6.6
click at [308, 174] on select "Bitte auswählen CHF 1.00 - CHF 499.00 CHF 500.00 - CHF 1'999.00 CHF 2'000.00 - …" at bounding box center [352, 174] width 178 height 14
select select "1"
click at [263, 167] on select "Bitte auswählen CHF 1.00 - CHF 499.00 CHF 500.00 - CHF 1'999.00 CHF 2'000.00 - …" at bounding box center [352, 174] width 178 height 14
click at [294, 209] on label "Ich bestätige, dass der Kunde mündlich bestätigt hat, dass er mit einer Bonität…" at bounding box center [441, 209] width 357 height 8
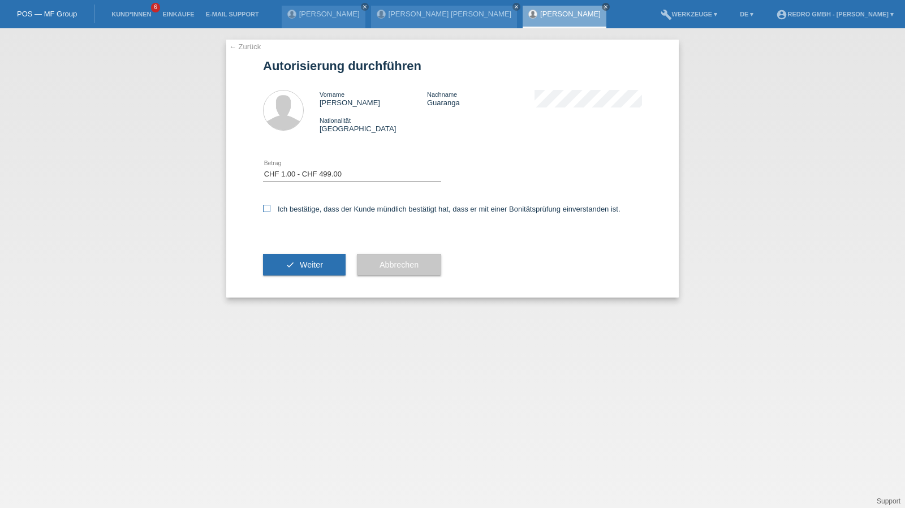
click at [270, 209] on input "Ich bestätige, dass der Kunde mündlich bestätigt hat, dass er mit einer Bonität…" at bounding box center [266, 208] width 7 height 7
checkbox input "true"
click at [286, 263] on icon "check" at bounding box center [290, 264] width 9 height 9
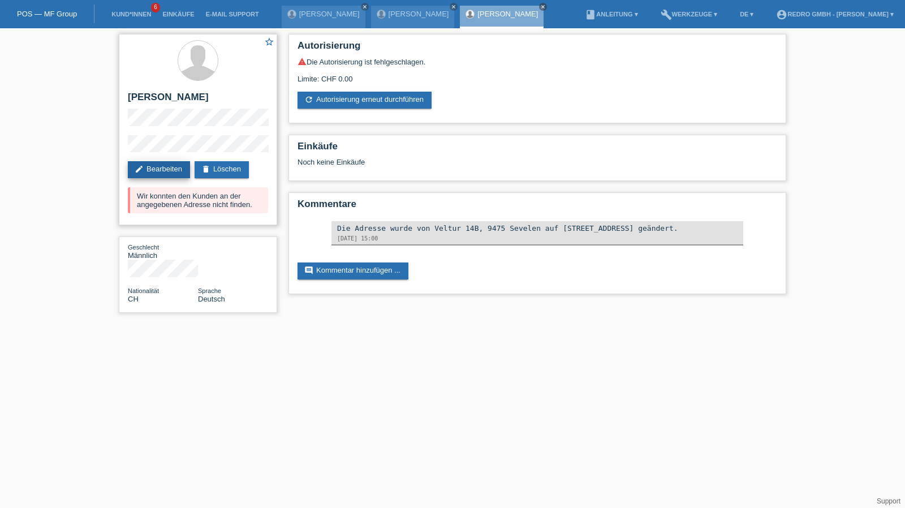
click at [168, 171] on link "edit Bearbeiten" at bounding box center [159, 169] width 62 height 17
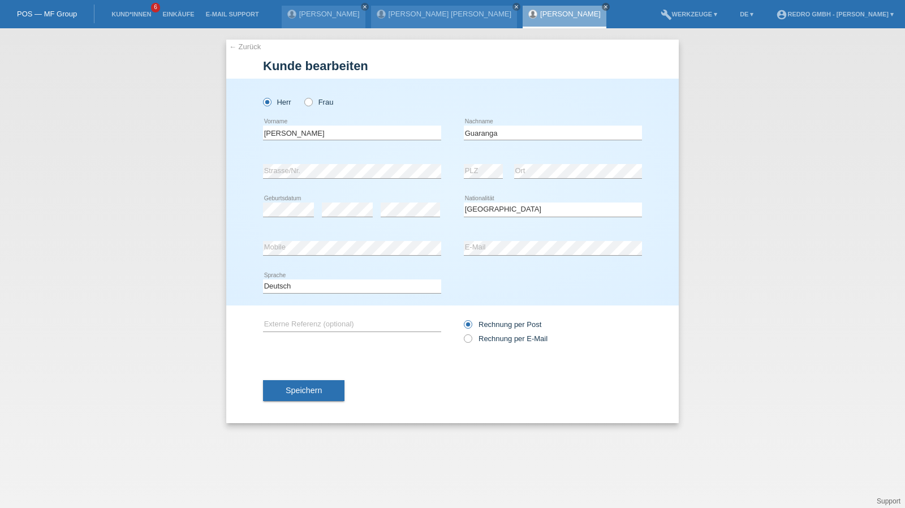
select select "CH"
click at [286, 391] on span "Speichern" at bounding box center [304, 390] width 36 height 9
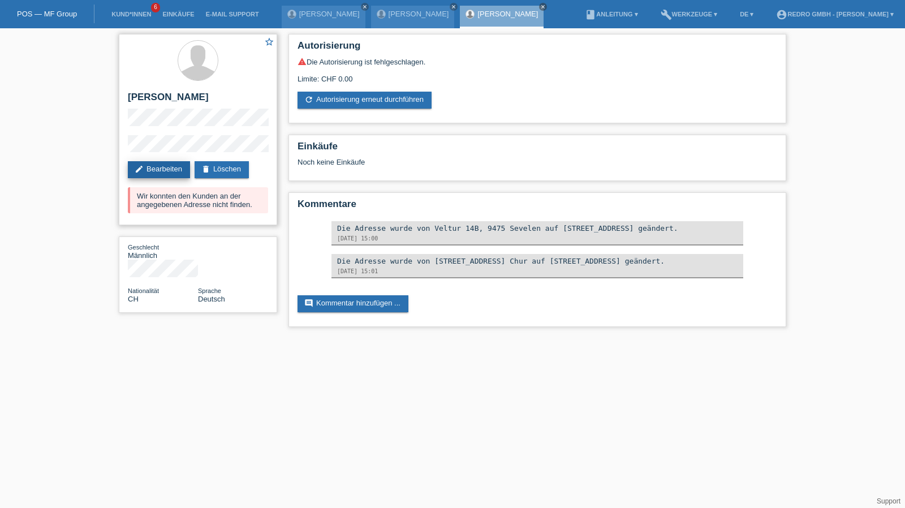
click at [153, 173] on link "edit Bearbeiten" at bounding box center [159, 169] width 62 height 17
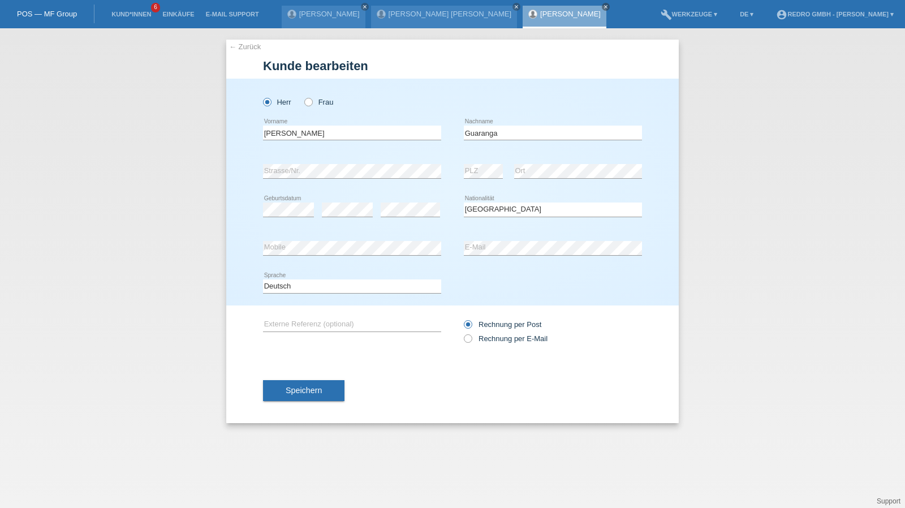
select select "CH"
click at [315, 388] on span "Speichern" at bounding box center [304, 390] width 36 height 9
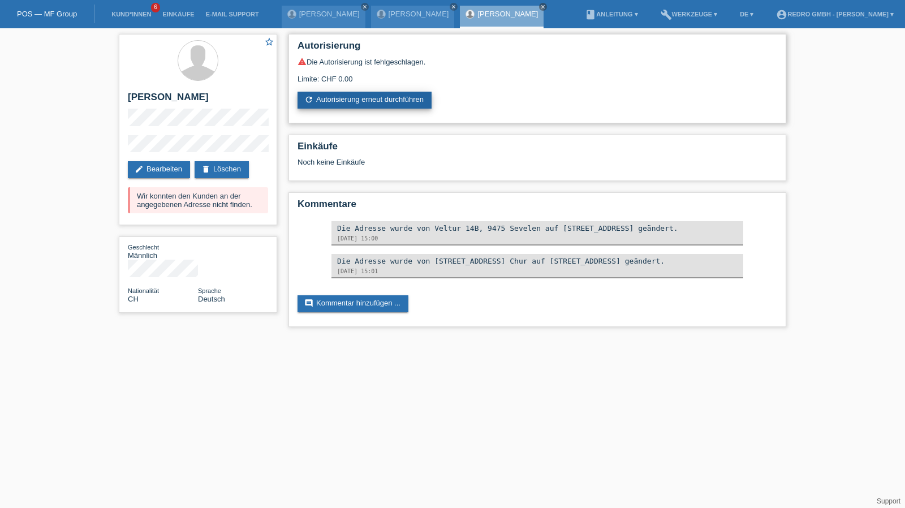
click at [346, 99] on link "refresh Autorisierung erneut durchführen" at bounding box center [365, 100] width 134 height 17
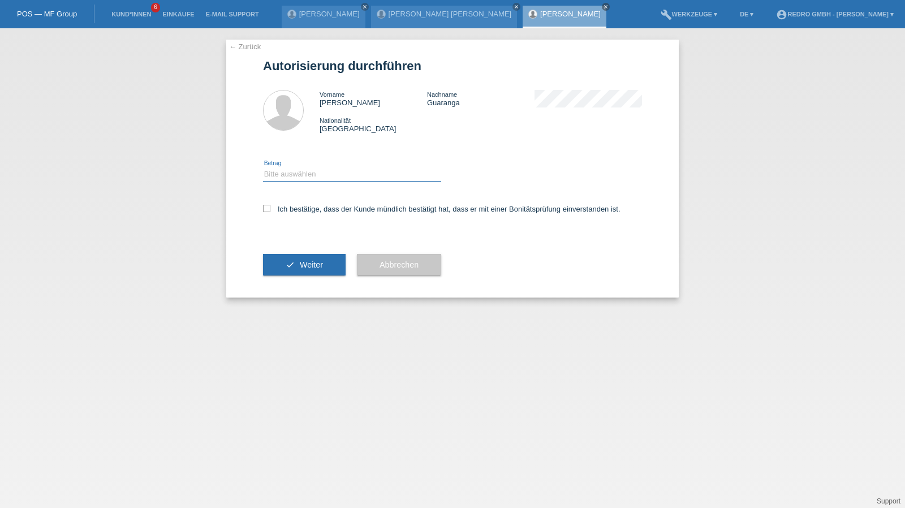
click at [319, 177] on select "Bitte auswählen CHF 1.00 - CHF 499.00 CHF 500.00 - CHF 1'999.00 CHF 2'000.00 - …" at bounding box center [352, 174] width 178 height 14
select select "1"
click at [263, 167] on select "Bitte auswählen CHF 1.00 - CHF 499.00 CHF 500.00 - CHF 1'999.00 CHF 2'000.00 - …" at bounding box center [352, 174] width 178 height 14
click at [300, 209] on label "Ich bestätige, dass der Kunde mündlich bestätigt hat, dass er mit einer Bonität…" at bounding box center [441, 209] width 357 height 8
click at [270, 209] on input "Ich bestätige, dass der Kunde mündlich bestätigt hat, dass er mit einer Bonität…" at bounding box center [266, 208] width 7 height 7
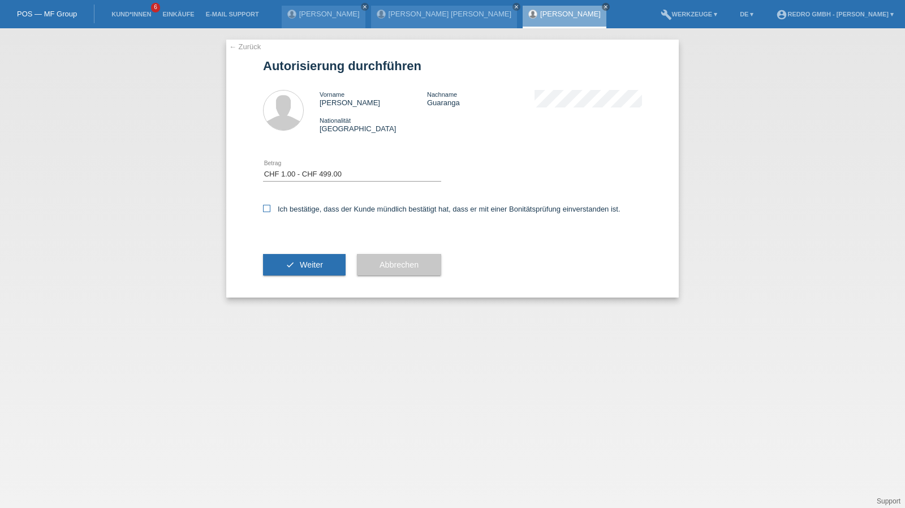
checkbox input "true"
click at [284, 262] on button "check Weiter" at bounding box center [304, 264] width 83 height 21
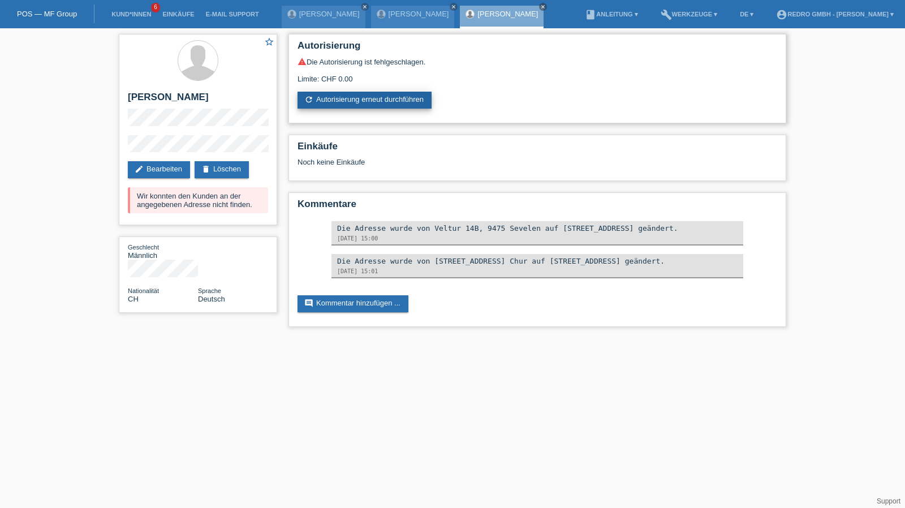
click at [385, 106] on link "refresh Autorisierung erneut durchführen" at bounding box center [365, 100] width 134 height 17
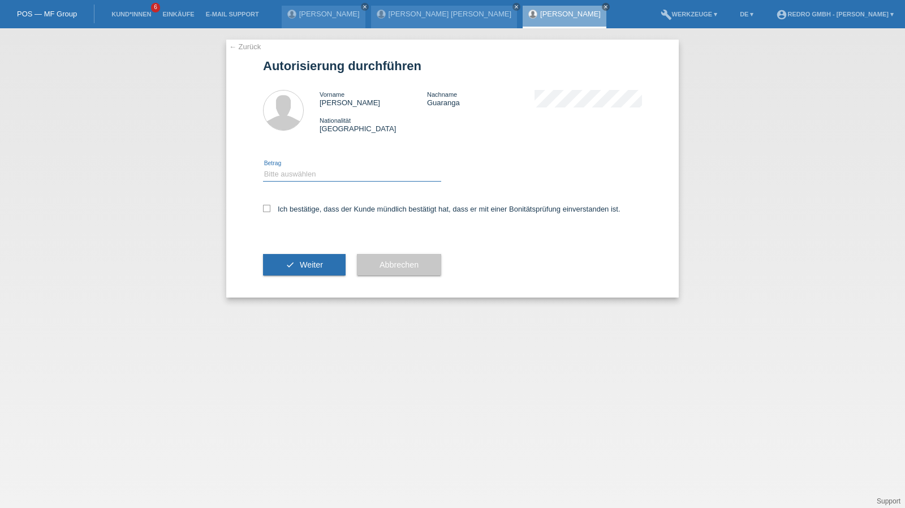
click at [308, 170] on select "Bitte auswählen CHF 1.00 - CHF 499.00 CHF 500.00 - CHF 1'999.00 CHF 2'000.00 - …" at bounding box center [352, 174] width 178 height 14
select select "1"
click at [263, 167] on select "Bitte auswählen CHF 1.00 - CHF 499.00 CHF 500.00 - CHF 1'999.00 CHF 2'000.00 - …" at bounding box center [352, 174] width 178 height 14
click at [291, 217] on div "Ich bestätige, dass der Kunde mündlich bestätigt hat, dass er mit einer Bonität…" at bounding box center [452, 212] width 379 height 38
click at [300, 210] on label "Ich bestätige, dass der Kunde mündlich bestätigt hat, dass er mit einer Bonität…" at bounding box center [441, 209] width 357 height 8
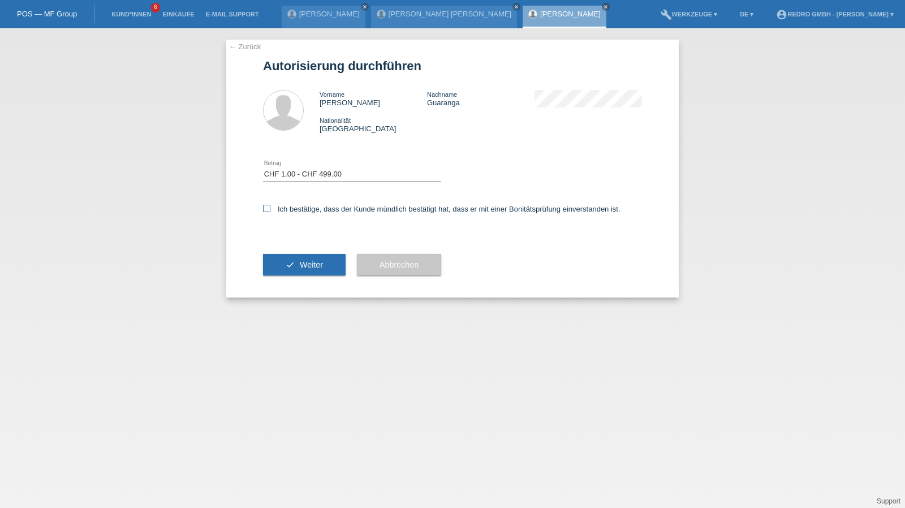
click at [270, 210] on input "Ich bestätige, dass der Kunde mündlich bestätigt hat, dass er mit einer Bonität…" at bounding box center [266, 208] width 7 height 7
checkbox input "true"
click at [282, 277] on div "check Weiter" at bounding box center [304, 265] width 83 height 66
click at [283, 268] on button "check Weiter" at bounding box center [304, 264] width 83 height 21
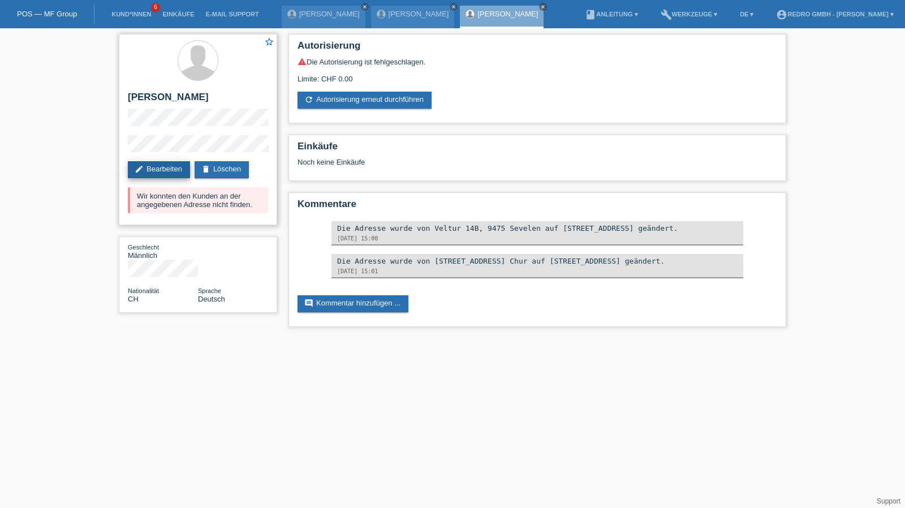
click at [165, 167] on link "edit Bearbeiten" at bounding box center [159, 169] width 62 height 17
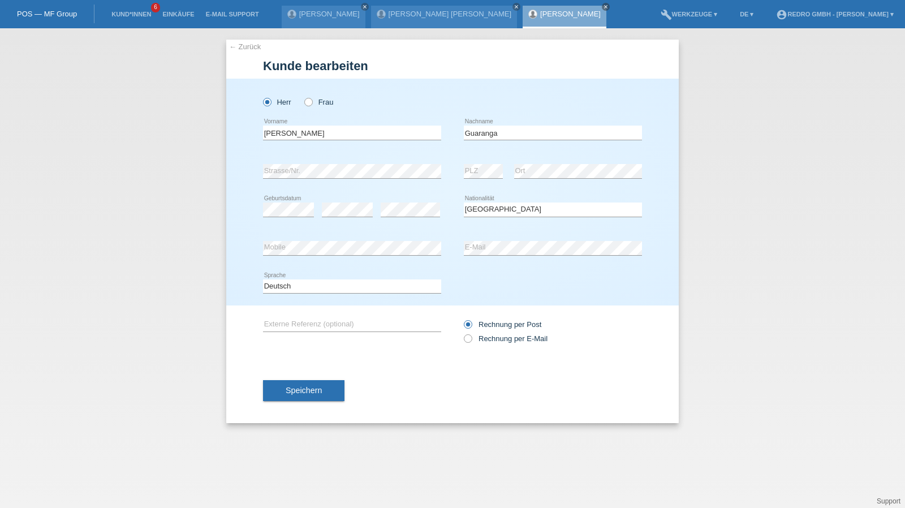
select select "CH"
click at [295, 135] on input "[PERSON_NAME]" at bounding box center [352, 133] width 178 height 14
paste input "[PERSON_NAME]"
drag, startPoint x: 371, startPoint y: 133, endPoint x: 294, endPoint y: 137, distance: 77.6
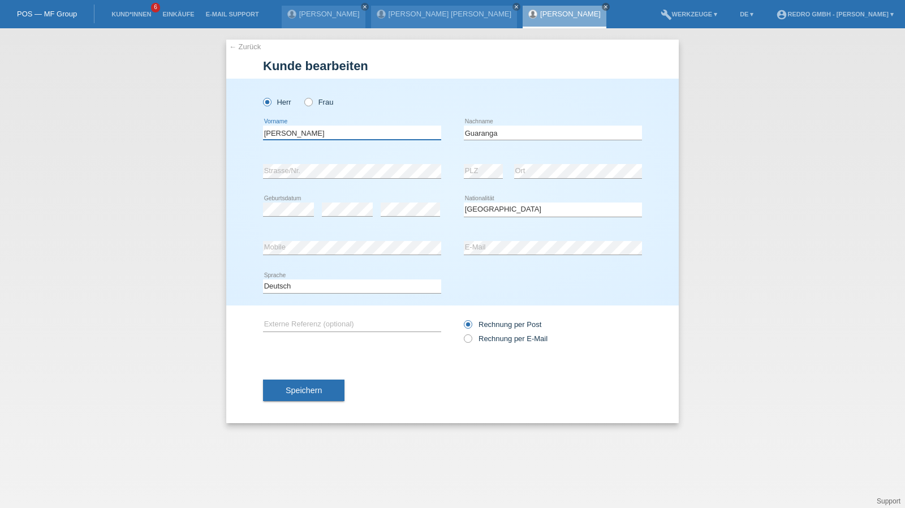
click at [294, 137] on input "[PERSON_NAME]" at bounding box center [352, 133] width 178 height 14
type input "[PERSON_NAME]"
paste input "Masakisa"
type input "[PERSON_NAME]"
click at [698, 191] on div "← Zurück Kunde bearbeiten Herr Frau Mariano error Vorname error" at bounding box center [452, 268] width 905 height 480
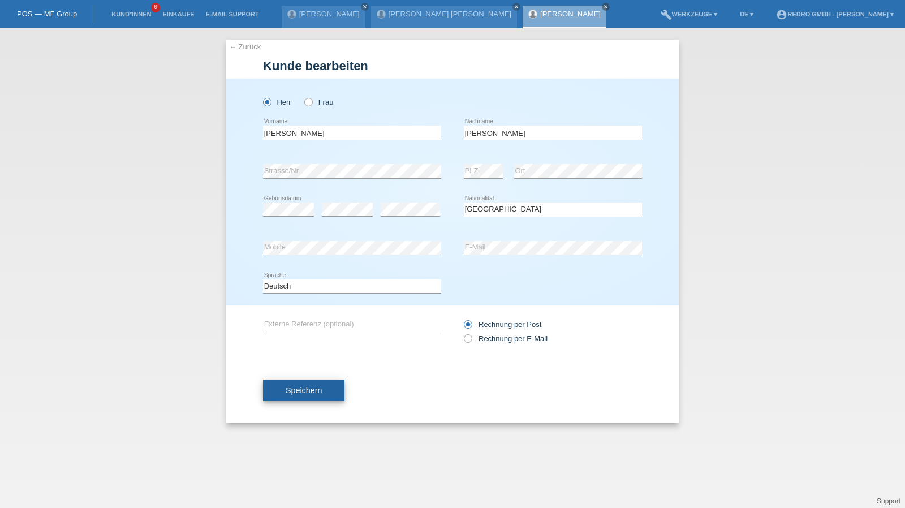
click at [287, 391] on span "Speichern" at bounding box center [304, 390] width 36 height 9
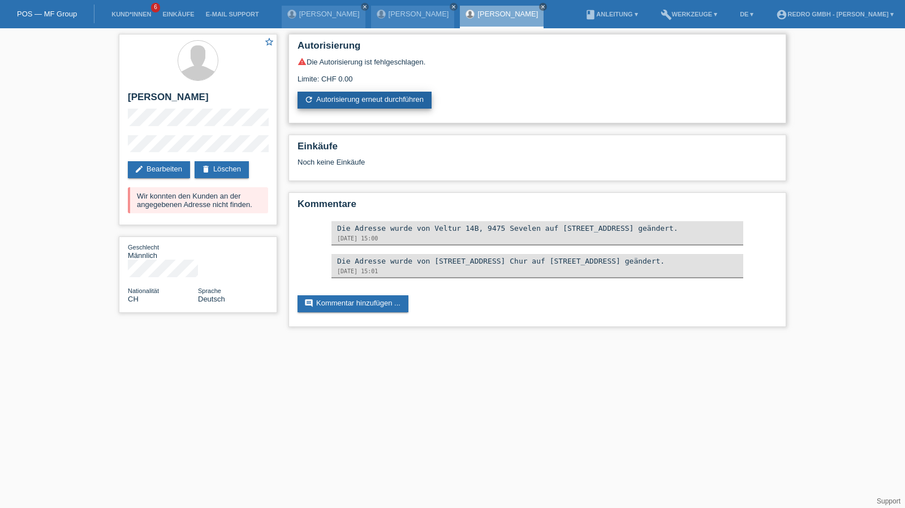
click at [365, 100] on link "refresh Autorisierung erneut durchführen" at bounding box center [365, 100] width 134 height 17
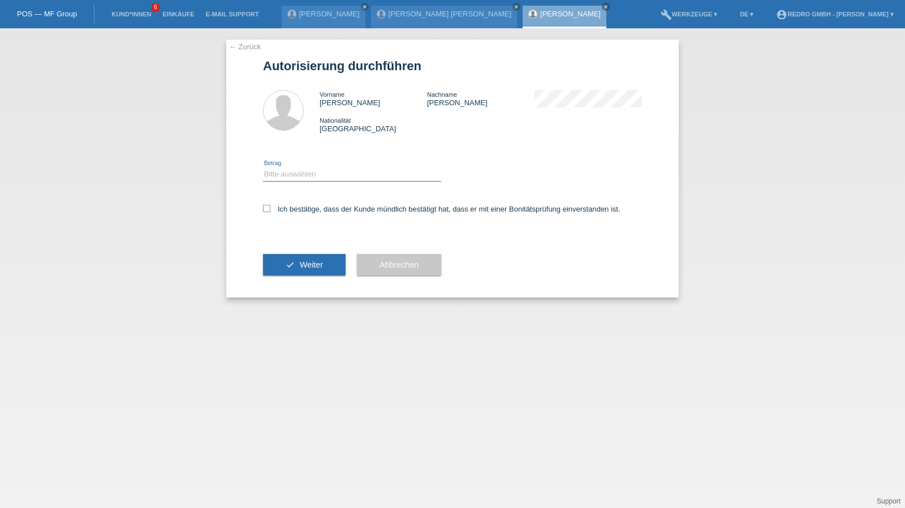
click at [324, 176] on select "Bitte auswählen CHF 1.00 - CHF 499.00 CHF 500.00 - CHF 1'999.00 CHF 2'000.00 - …" at bounding box center [352, 174] width 178 height 14
select select "1"
click at [263, 167] on select "Bitte auswählen CHF 1.00 - CHF 499.00 CHF 500.00 - CHF 1'999.00 CHF 2'000.00 - …" at bounding box center [352, 174] width 178 height 14
click at [298, 214] on div "Ich bestätige, dass der Kunde mündlich bestätigt hat, dass er mit einer Bonität…" at bounding box center [452, 212] width 379 height 38
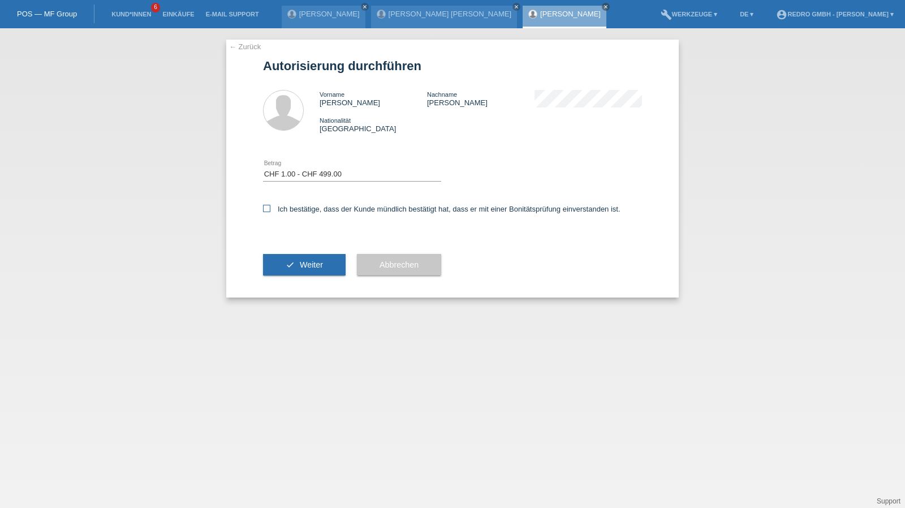
click at [299, 212] on label "Ich bestätige, dass der Kunde mündlich bestätigt hat, dass er mit einer Bonität…" at bounding box center [441, 209] width 357 height 8
click at [270, 212] on input "Ich bestätige, dass der Kunde mündlich bestätigt hat, dass er mit einer Bonität…" at bounding box center [266, 208] width 7 height 7
checkbox input "true"
click at [284, 272] on button "check Weiter" at bounding box center [304, 264] width 83 height 21
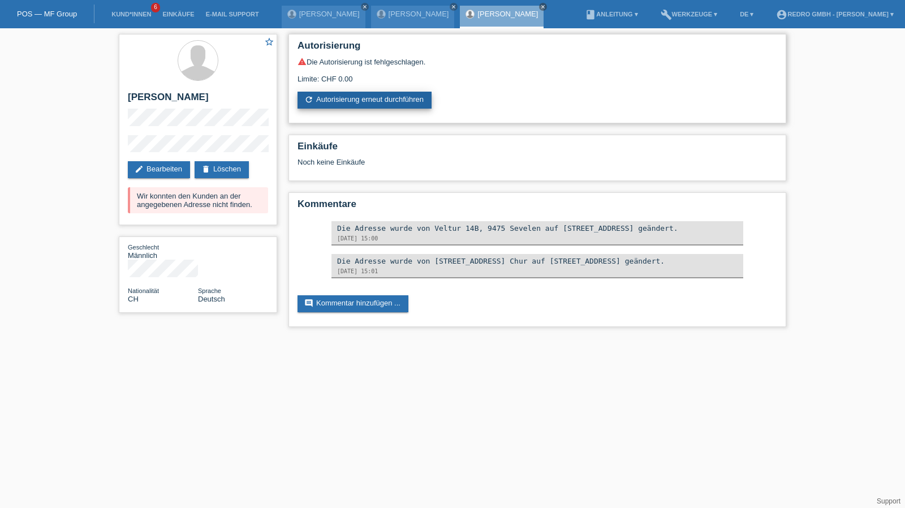
click at [386, 102] on link "refresh Autorisierung erneut durchführen" at bounding box center [365, 100] width 134 height 17
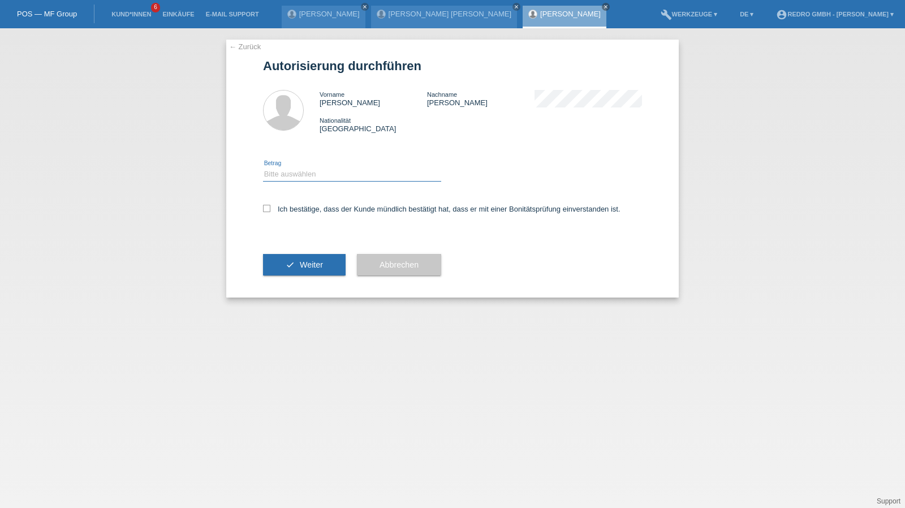
click at [319, 178] on select "Bitte auswählen CHF 1.00 - CHF 499.00 CHF 500.00 - CHF 1'999.00 CHF 2'000.00 - …" at bounding box center [352, 174] width 178 height 14
select select "1"
click at [263, 167] on select "Bitte auswählen CHF 1.00 - CHF 499.00 CHF 500.00 - CHF 1'999.00 CHF 2'000.00 - …" at bounding box center [352, 174] width 178 height 14
click at [302, 207] on label "Ich bestätige, dass der Kunde mündlich bestätigt hat, dass er mit einer Bonität…" at bounding box center [441, 209] width 357 height 8
click at [270, 207] on input "Ich bestätige, dass der Kunde mündlich bestätigt hat, dass er mit einer Bonität…" at bounding box center [266, 208] width 7 height 7
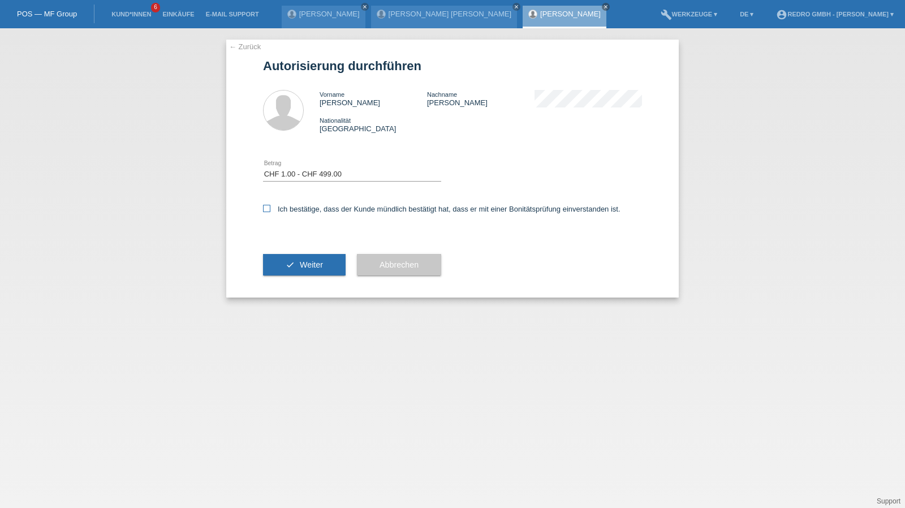
checkbox input "true"
click at [311, 263] on span "Weiter" at bounding box center [311, 264] width 23 height 9
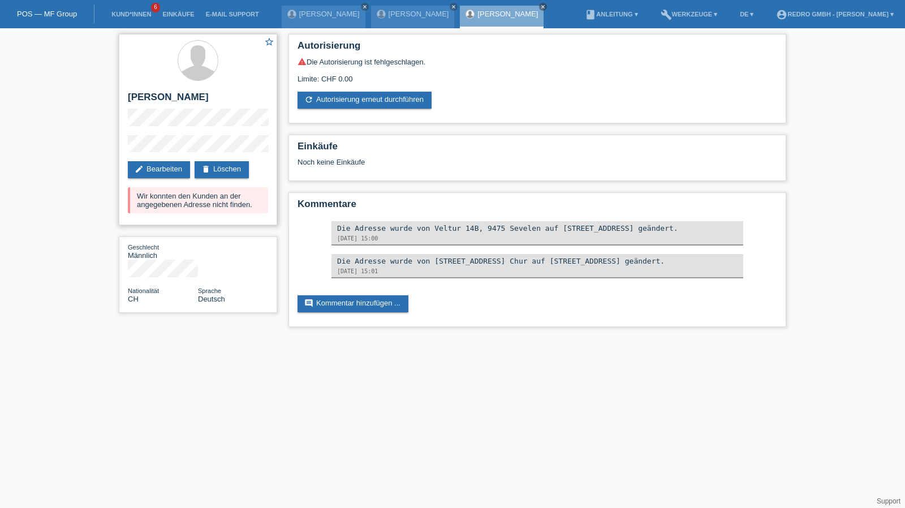
click at [205, 97] on h2 "[PERSON_NAME]" at bounding box center [198, 100] width 140 height 17
copy div "[PERSON_NAME]"
click at [171, 170] on link "edit Bearbeiten" at bounding box center [159, 169] width 62 height 17
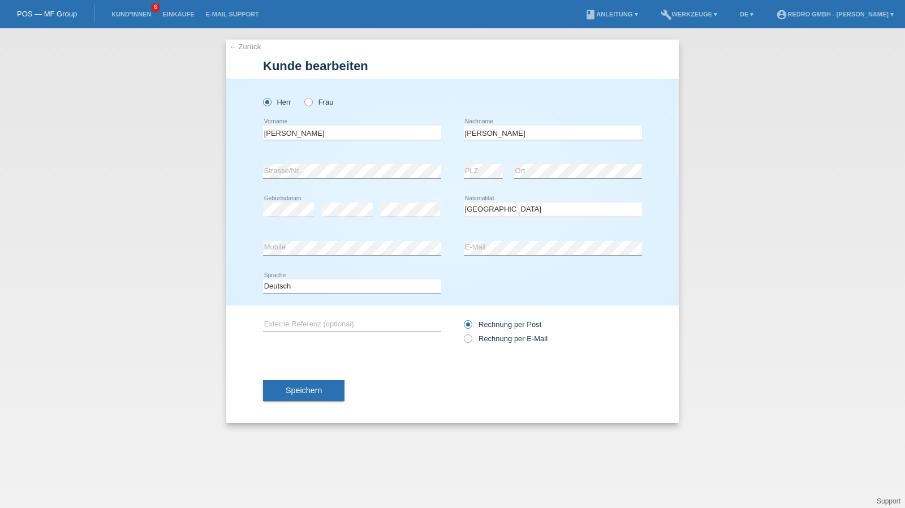
select select "CH"
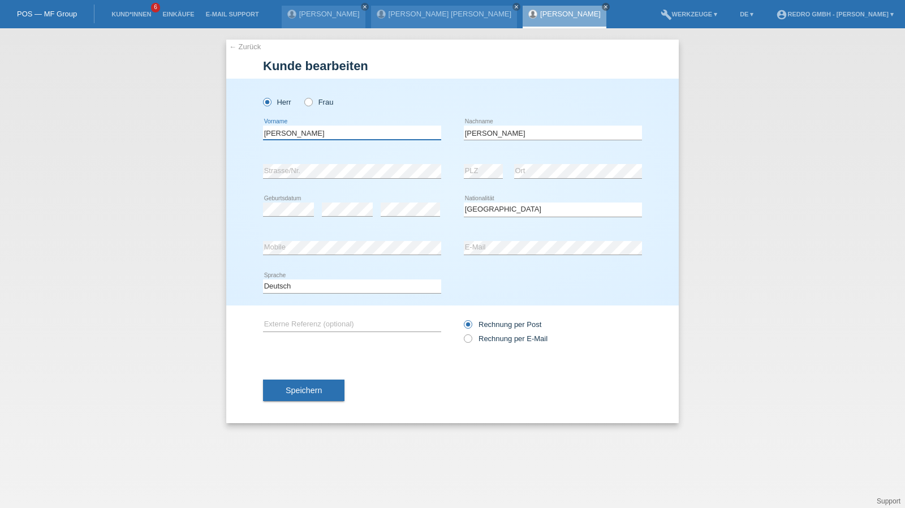
click at [330, 135] on input "Mariano" at bounding box center [352, 133] width 178 height 14
click at [330, 134] on input "Mariano" at bounding box center [352, 133] width 178 height 14
paste input "Guaranga Masakisa"
click at [386, 134] on input "[PERSON_NAME]" at bounding box center [352, 133] width 178 height 14
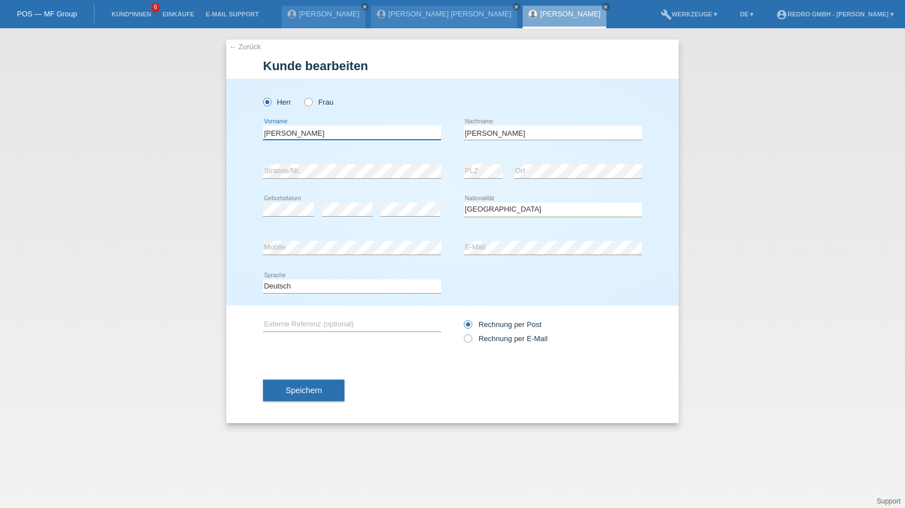
type input "[PERSON_NAME]"
paste input "text"
type input "Masakisa"
click at [310, 392] on span "Speichern" at bounding box center [304, 390] width 36 height 9
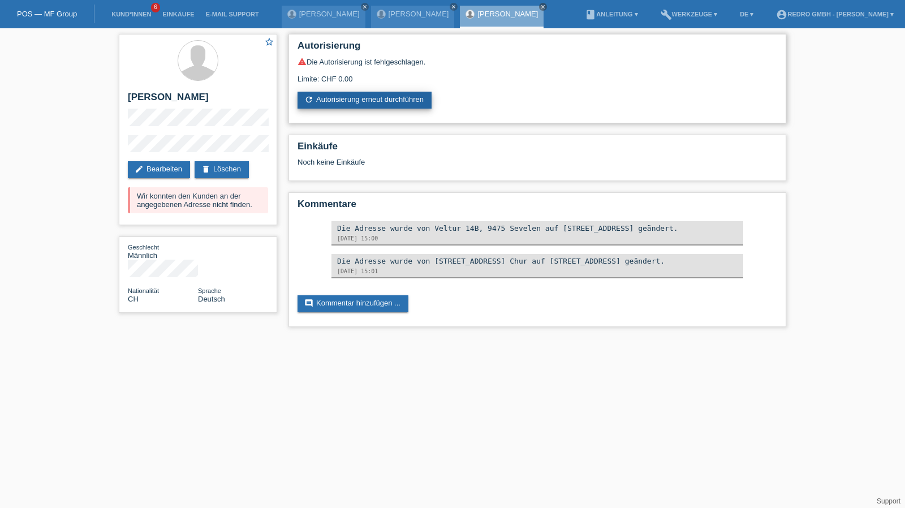
click at [338, 96] on link "refresh Autorisierung erneut durchführen" at bounding box center [365, 100] width 134 height 17
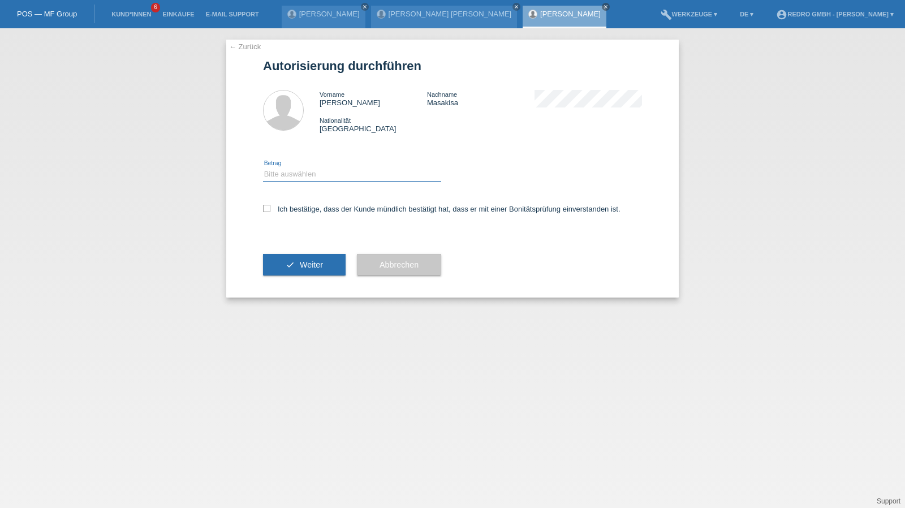
click at [314, 173] on select "Bitte auswählen CHF 1.00 - CHF 499.00 CHF 500.00 - CHF 1'999.00 CHF 2'000.00 - …" at bounding box center [352, 174] width 178 height 14
select select "1"
click at [263, 167] on select "Bitte auswählen CHF 1.00 - CHF 499.00 CHF 500.00 - CHF 1'999.00 CHF 2'000.00 - …" at bounding box center [352, 174] width 178 height 14
click at [296, 211] on label "Ich bestätige, dass der Kunde mündlich bestätigt hat, dass er mit einer Bonität…" at bounding box center [441, 209] width 357 height 8
click at [270, 211] on input "Ich bestätige, dass der Kunde mündlich bestätigt hat, dass er mit einer Bonität…" at bounding box center [266, 208] width 7 height 7
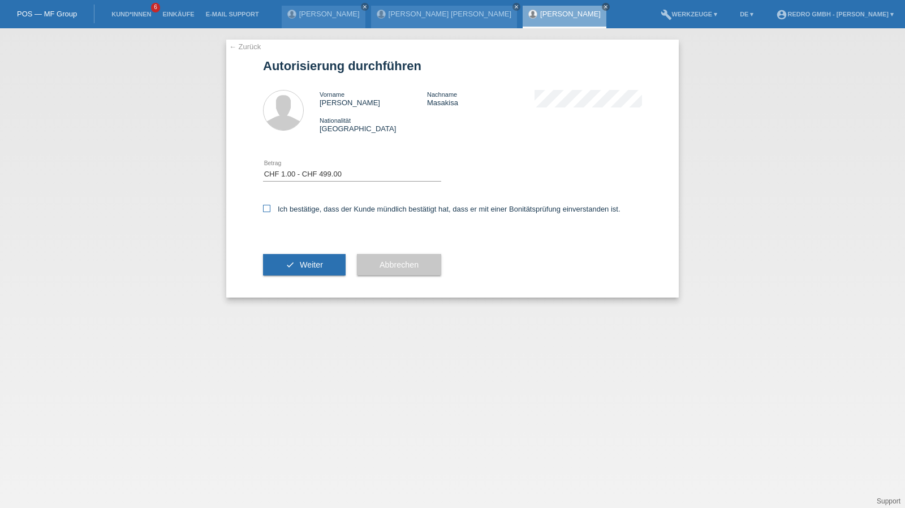
checkbox input "true"
click at [287, 265] on button "check Weiter" at bounding box center [304, 264] width 83 height 21
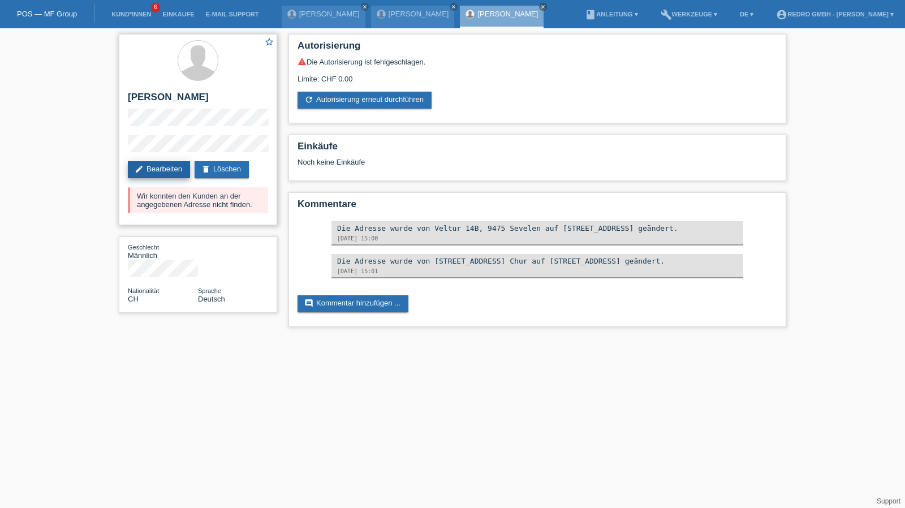
click at [176, 170] on link "edit Bearbeiten" at bounding box center [159, 169] width 62 height 17
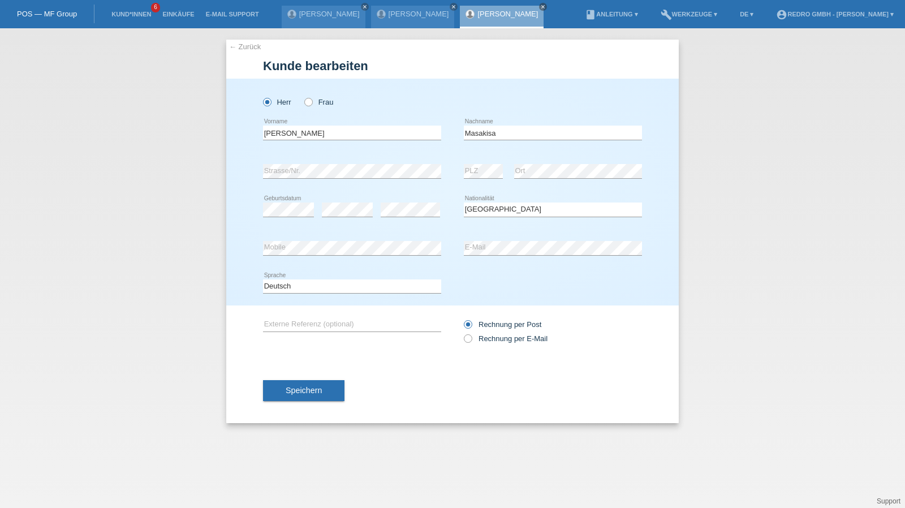
select select "CH"
click at [335, 133] on input "[PERSON_NAME]" at bounding box center [352, 133] width 178 height 14
type input "[PERSON_NAME]"
paste input "Guaranga"
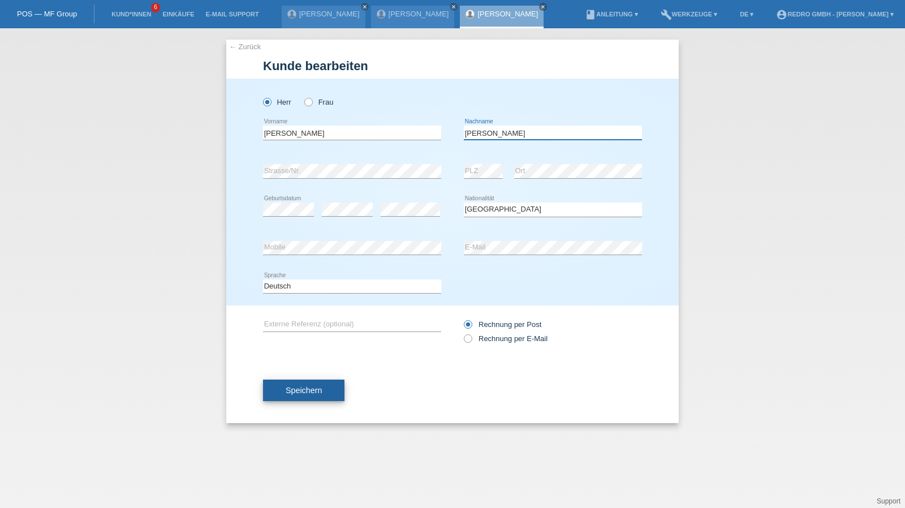
type input "[PERSON_NAME]"
click at [298, 391] on span "Speichern" at bounding box center [304, 390] width 36 height 9
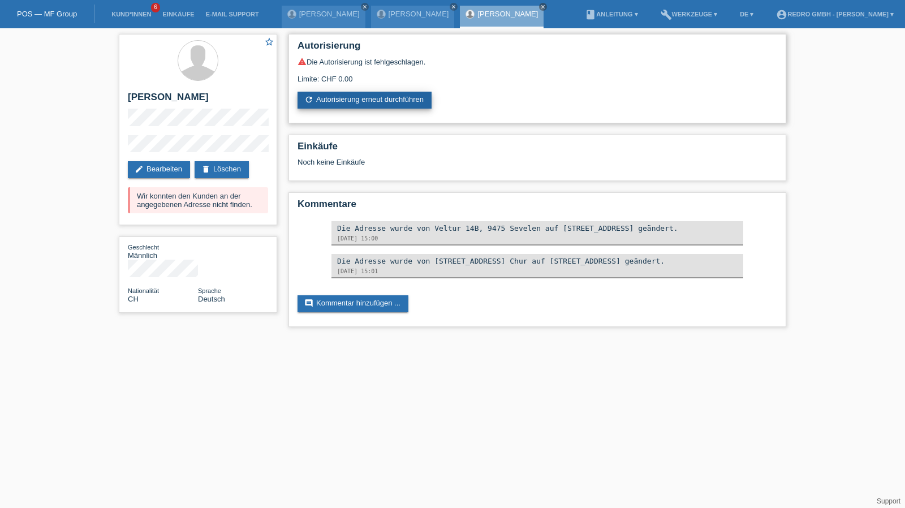
click at [379, 103] on link "refresh Autorisierung erneut durchführen" at bounding box center [365, 100] width 134 height 17
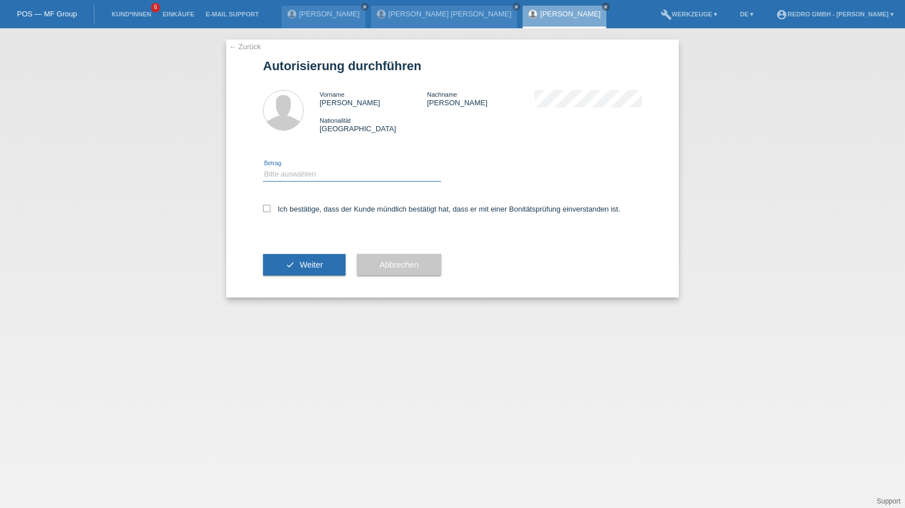
click at [313, 176] on select "Bitte auswählen CHF 1.00 - CHF 499.00 CHF 500.00 - CHF 1'999.00 CHF 2'000.00 - …" at bounding box center [352, 174] width 178 height 14
select select "1"
click at [263, 167] on select "Bitte auswählen CHF 1.00 - CHF 499.00 CHF 500.00 - CHF 1'999.00 CHF 2'000.00 - …" at bounding box center [352, 174] width 178 height 14
click at [293, 209] on label "Ich bestätige, dass der Kunde mündlich bestätigt hat, dass er mit einer Bonität…" at bounding box center [441, 209] width 357 height 8
click at [270, 209] on input "Ich bestätige, dass der Kunde mündlich bestätigt hat, dass er mit einer Bonität…" at bounding box center [266, 208] width 7 height 7
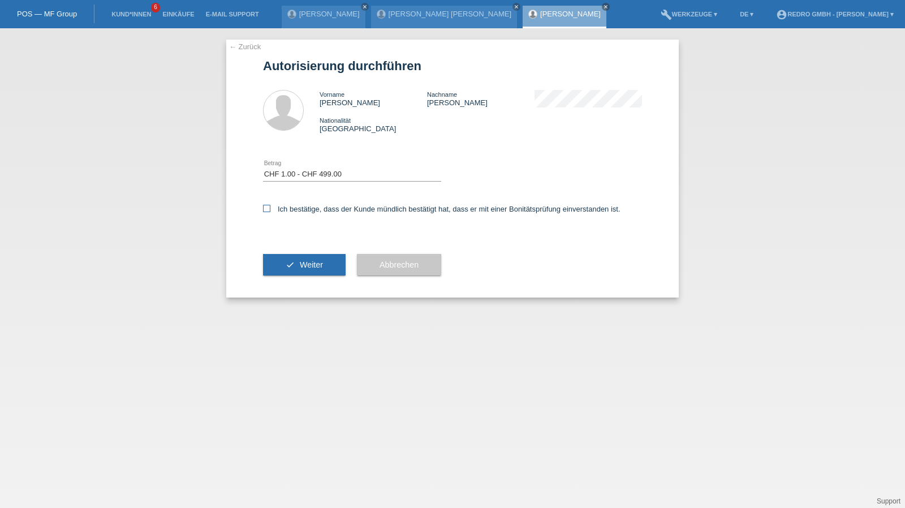
checkbox input "true"
click at [292, 274] on button "check Weiter" at bounding box center [304, 264] width 83 height 21
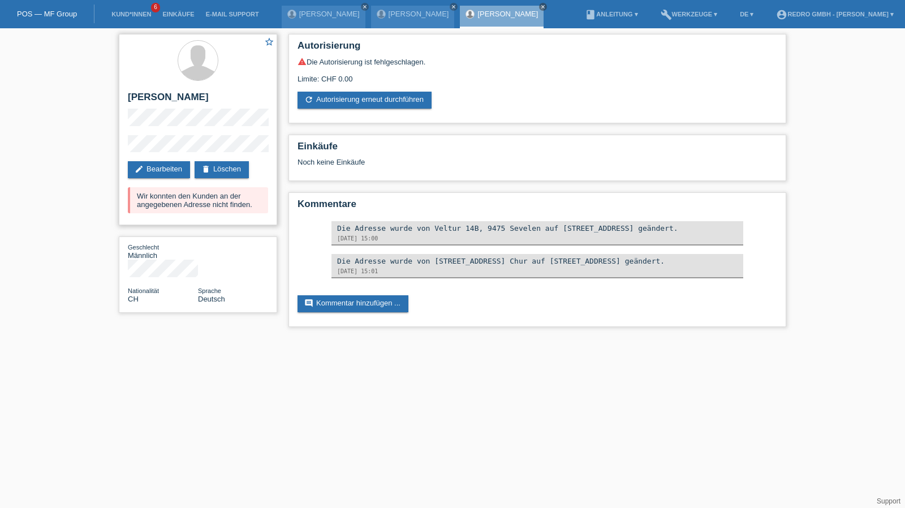
click at [239, 100] on h2 "Mariano Guaranga Masakisa" at bounding box center [198, 100] width 140 height 17
drag, startPoint x: 239, startPoint y: 100, endPoint x: 222, endPoint y: 81, distance: 25.6
click at [239, 100] on h2 "[PERSON_NAME]" at bounding box center [198, 100] width 140 height 17
copy div "[PERSON_NAME]"
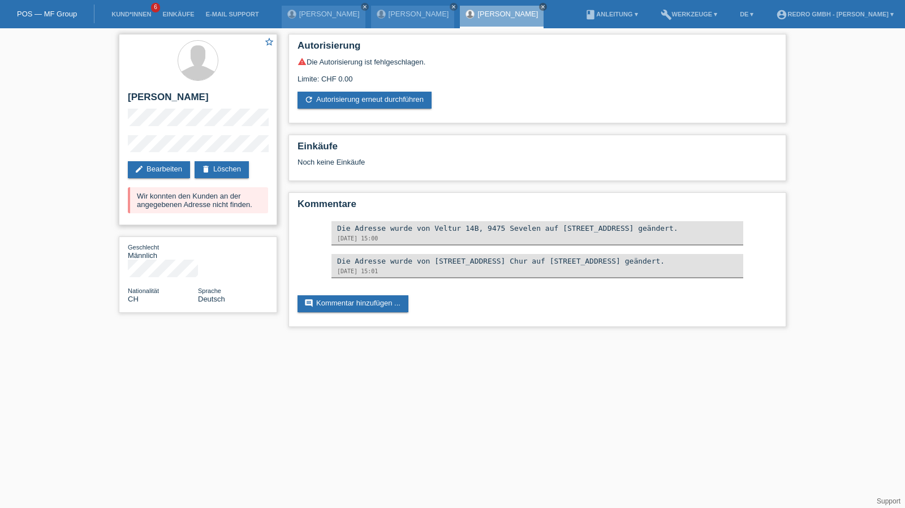
click at [166, 199] on div "Wir konnten den Kunden an der angegebenen Adresse nicht finden." at bounding box center [198, 200] width 140 height 26
copy div "Wir konnten den Kunden an der angegebenen Adresse nicht finden."
click at [555, 338] on html "POS — MF Group Kund*innen 6 Einkäufe E-Mail Support Zoltán Varodi close close" at bounding box center [452, 169] width 905 height 338
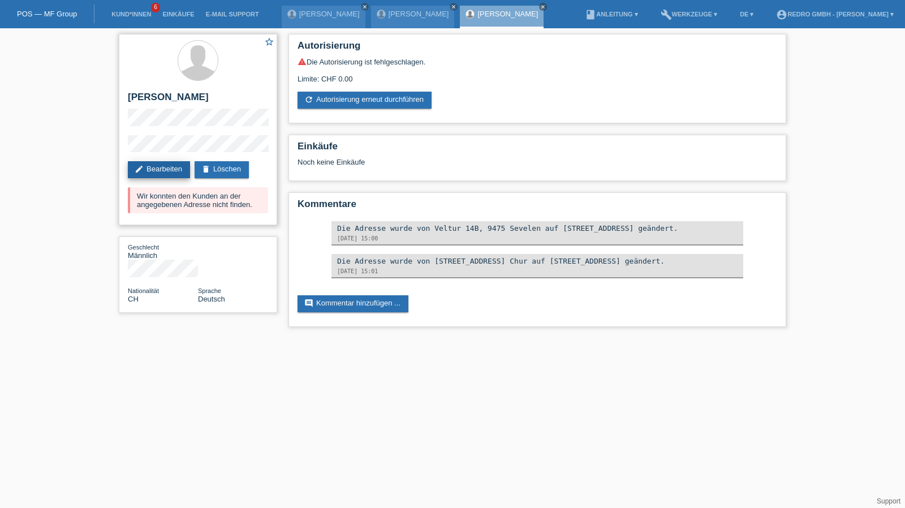
click at [154, 168] on link "edit Bearbeiten" at bounding box center [159, 169] width 62 height 17
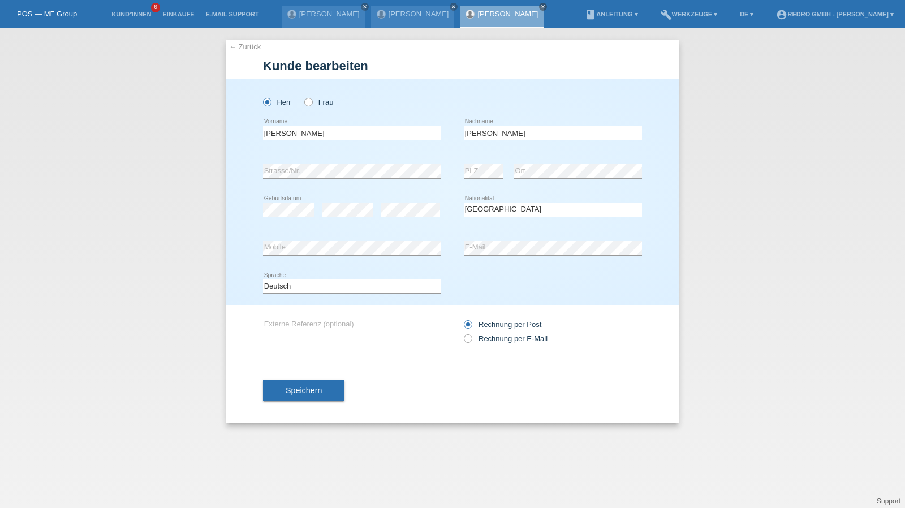
select select "CH"
click at [250, 40] on div "← Zurück Kunde bearbeiten Herr Frau PLZ" at bounding box center [452, 231] width 453 height 383
click at [247, 45] on link "← Zurück" at bounding box center [245, 46] width 32 height 8
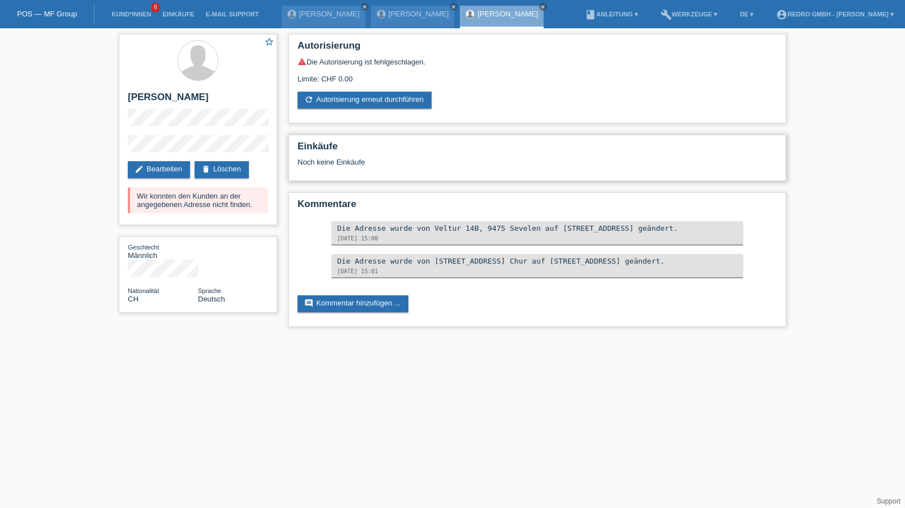
click at [510, 144] on h2 "Einkäufe" at bounding box center [538, 149] width 480 height 17
click at [148, 173] on link "edit Bearbeiten" at bounding box center [159, 169] width 62 height 17
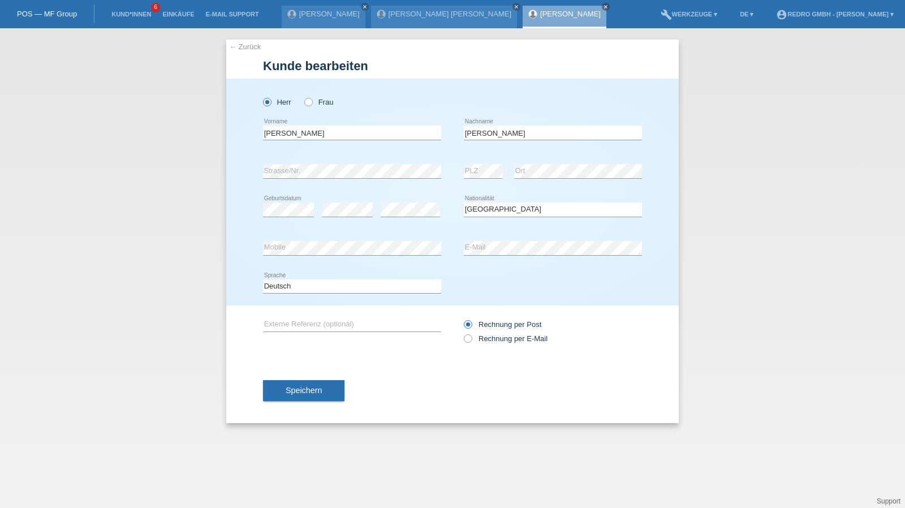
select select "CH"
click at [238, 46] on link "← Zurück" at bounding box center [245, 46] width 32 height 8
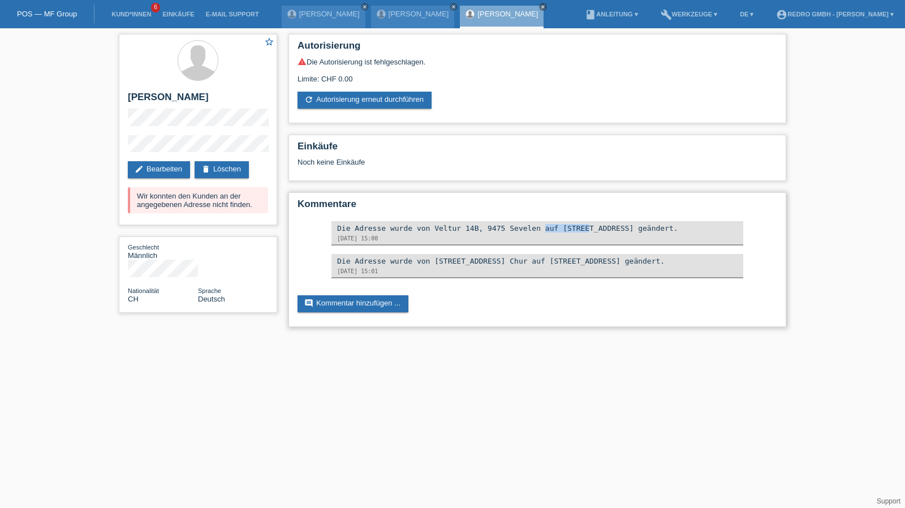
drag, startPoint x: 428, startPoint y: 229, endPoint x: 465, endPoint y: 231, distance: 37.4
click at [465, 231] on div "Die Adresse wurde von Veltur 14B, 9475 Sevelen auf [STREET_ADDRESS] geändert." at bounding box center [537, 228] width 400 height 8
copy div "Veltur 14B"
click at [488, 162] on div "Noch keine Einkäufe" at bounding box center [538, 166] width 480 height 17
click at [157, 162] on link "edit Bearbeiten" at bounding box center [159, 169] width 62 height 17
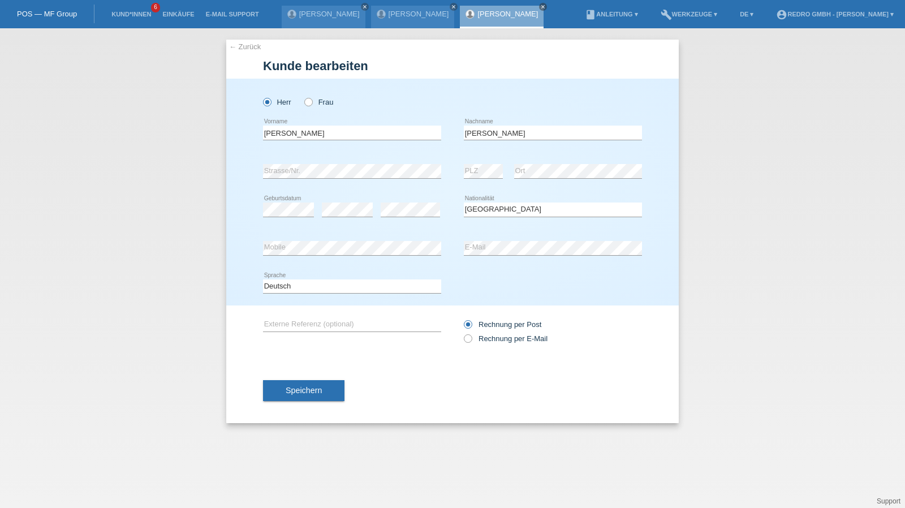
select select "CH"
click at [305, 384] on button "Speichern" at bounding box center [303, 390] width 81 height 21
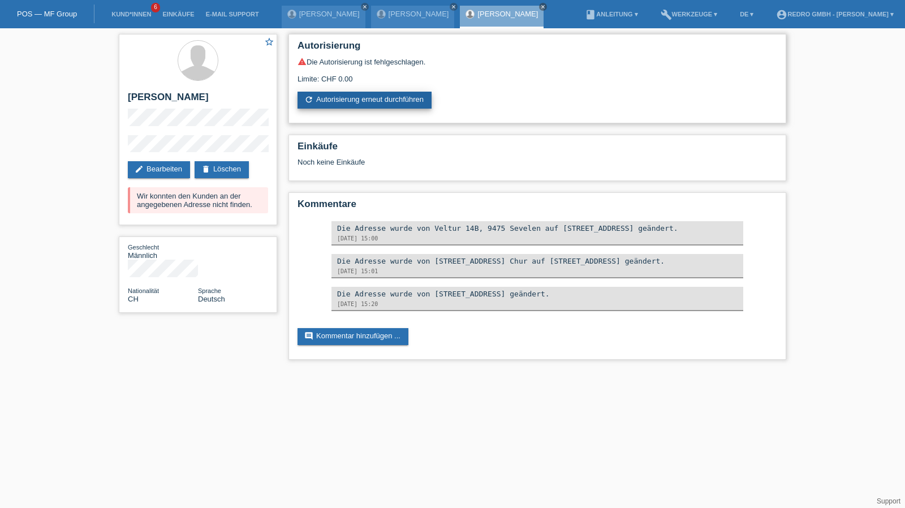
click at [350, 92] on link "refresh Autorisierung erneut durchführen" at bounding box center [365, 100] width 134 height 17
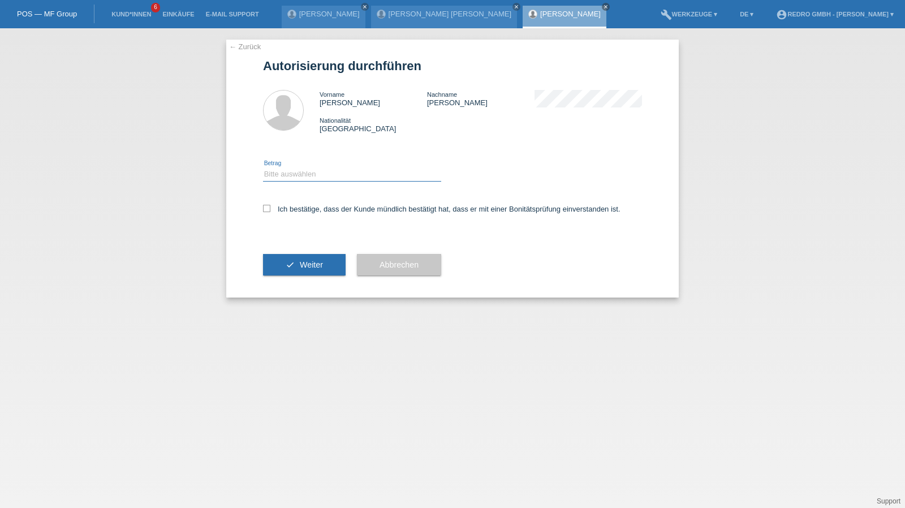
drag, startPoint x: 303, startPoint y: 171, endPoint x: 300, endPoint y: 181, distance: 10.6
click at [303, 171] on select "Bitte auswählen CHF 1.00 - CHF 499.00 CHF 500.00 - CHF 1'999.00 CHF 2'000.00 - …" at bounding box center [352, 174] width 178 height 14
select select "1"
click at [263, 167] on select "Bitte auswählen CHF 1.00 - CHF 499.00 CHF 500.00 - CHF 1'999.00 CHF 2'000.00 - …" at bounding box center [352, 174] width 178 height 14
click at [289, 208] on label "Ich bestätige, dass der Kunde mündlich bestätigt hat, dass er mit einer Bonität…" at bounding box center [441, 209] width 357 height 8
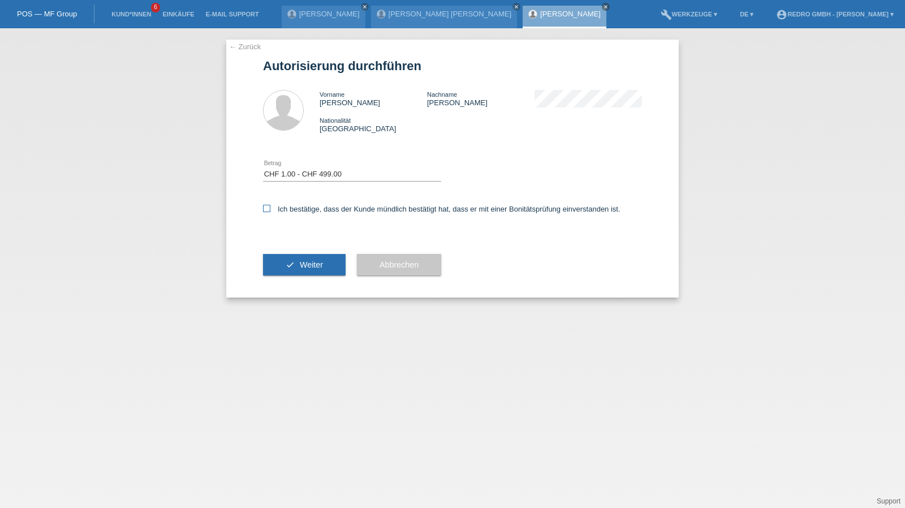
click at [270, 208] on input "Ich bestätige, dass der Kunde mündlich bestätigt hat, dass er mit einer Bonität…" at bounding box center [266, 208] width 7 height 7
checkbox input "true"
click at [290, 266] on button "check Weiter" at bounding box center [304, 264] width 83 height 21
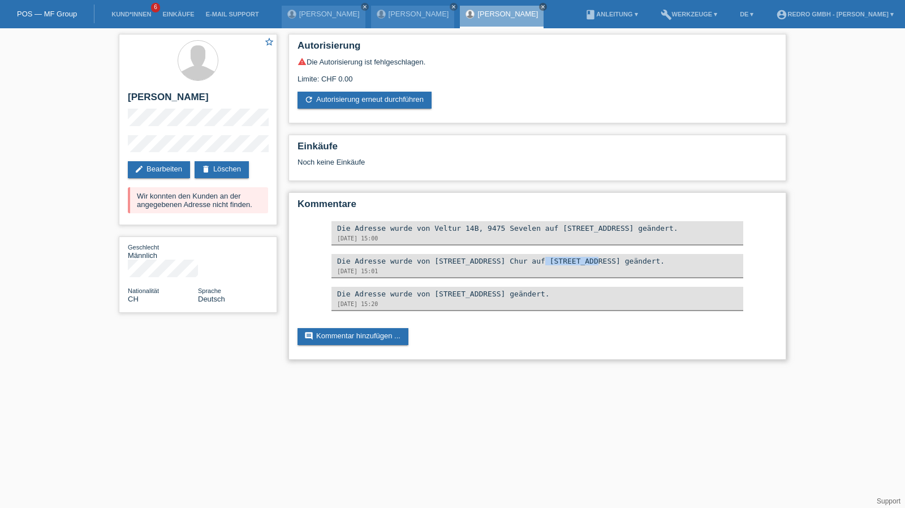
drag, startPoint x: 426, startPoint y: 263, endPoint x: 473, endPoint y: 263, distance: 46.4
click at [473, 263] on div "Die Adresse wurde von [STREET_ADDRESS] Chur auf [STREET_ADDRESS] geändert." at bounding box center [537, 261] width 400 height 8
copy div "[STREET_ADDRESS]"
click at [162, 166] on link "edit Bearbeiten" at bounding box center [159, 169] width 62 height 17
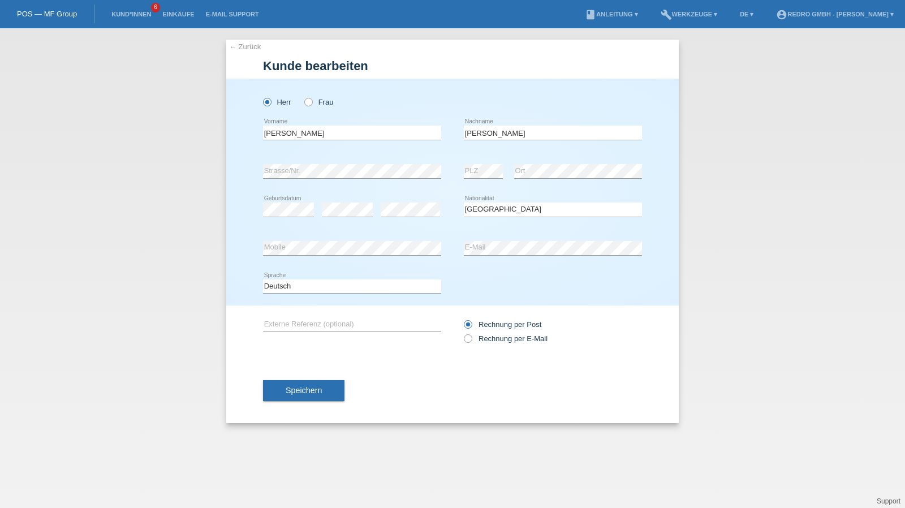
select select "CH"
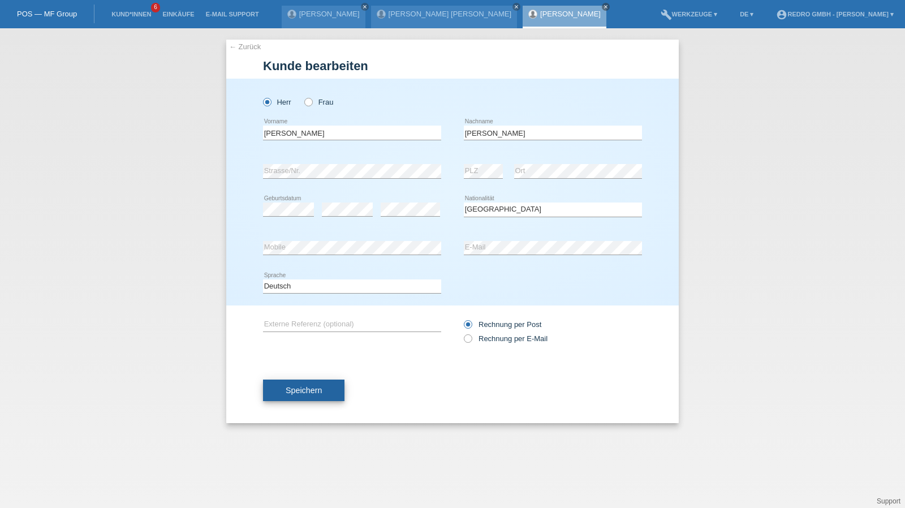
click at [298, 387] on span "Speichern" at bounding box center [304, 390] width 36 height 9
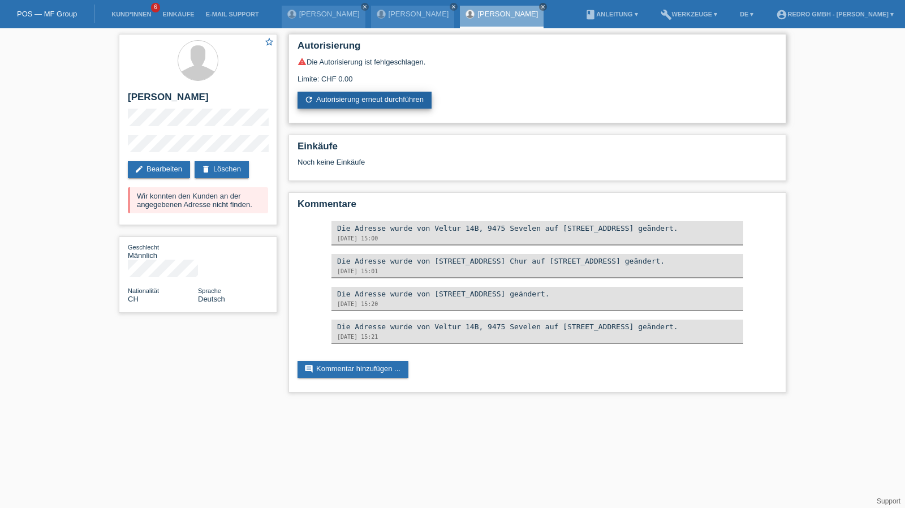
click at [365, 103] on link "refresh Autorisierung erneut durchführen" at bounding box center [365, 100] width 134 height 17
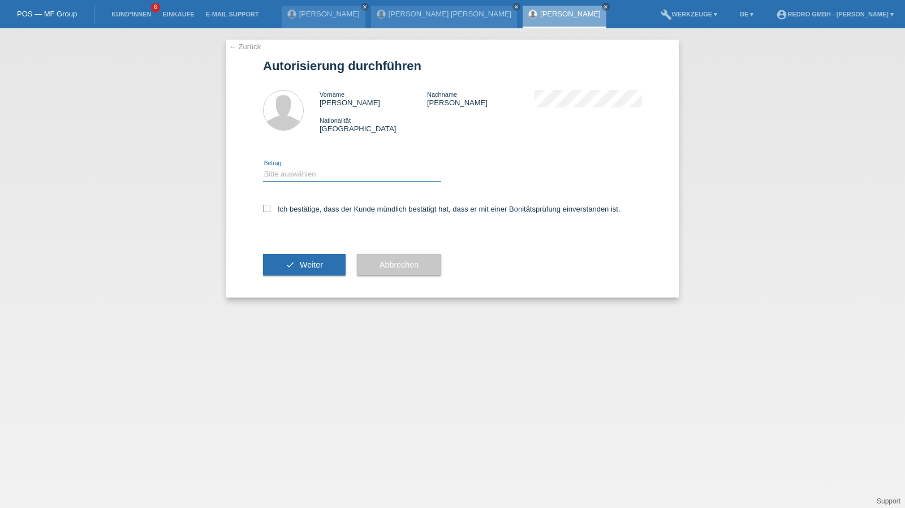
click at [310, 179] on select "Bitte auswählen CHF 1.00 - CHF 499.00 CHF 500.00 - CHF 1'999.00 CHF 2'000.00 - …" at bounding box center [352, 174] width 178 height 14
select select "1"
click at [263, 167] on select "Bitte auswählen CHF 1.00 - CHF 499.00 CHF 500.00 - CHF 1'999.00 CHF 2'000.00 - …" at bounding box center [352, 174] width 178 height 14
click at [292, 212] on label "Ich bestätige, dass der Kunde mündlich bestätigt hat, dass er mit einer Bonität…" at bounding box center [441, 209] width 357 height 8
click at [270, 212] on input "Ich bestätige, dass der Kunde mündlich bestätigt hat, dass er mit einer Bonität…" at bounding box center [266, 208] width 7 height 7
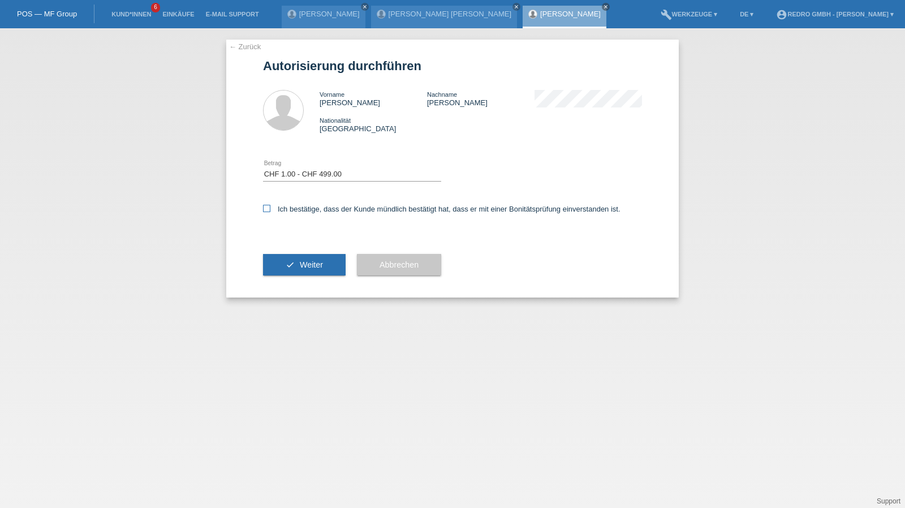
checkbox input "true"
click at [292, 275] on button "check Weiter" at bounding box center [304, 264] width 83 height 21
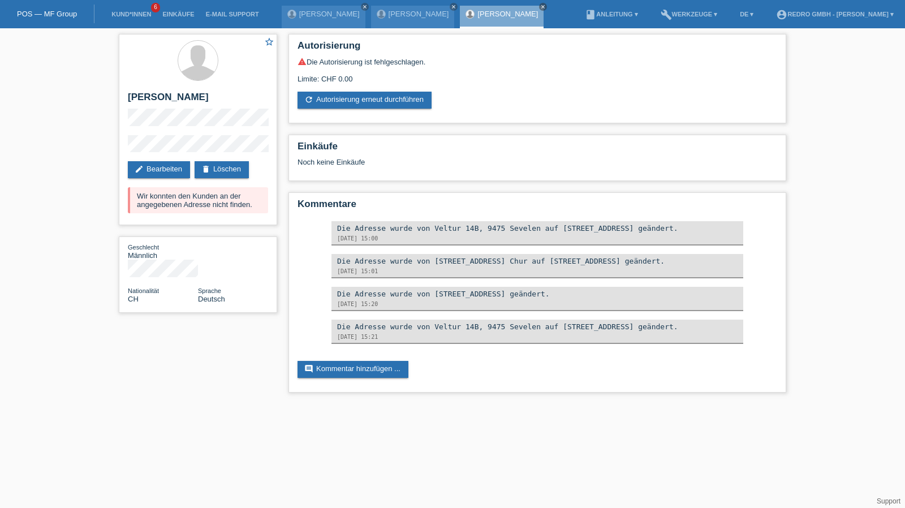
click at [111, 11] on li "Kund*innen 6" at bounding box center [131, 14] width 51 height 29
click at [132, 18] on link "Kund*innen" at bounding box center [131, 14] width 51 height 7
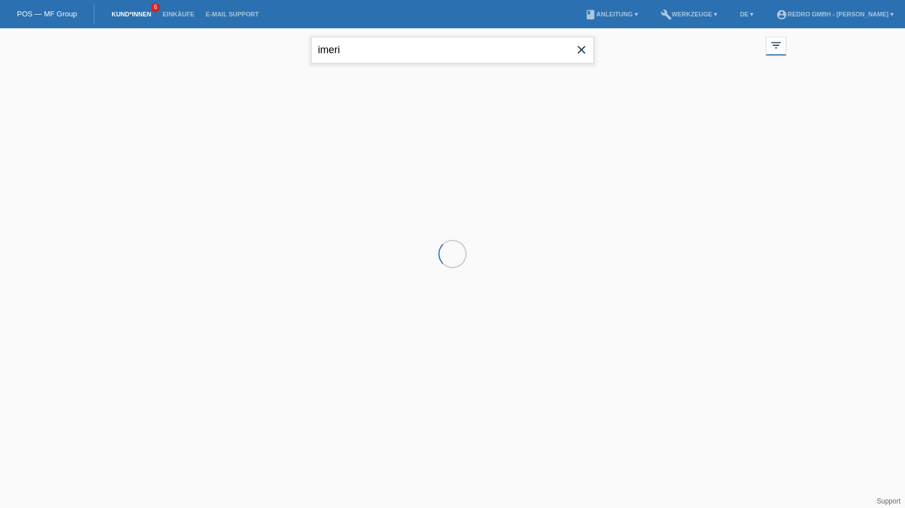
click at [407, 57] on input "imeri" at bounding box center [452, 50] width 283 height 27
click at [407, 56] on input "imeri" at bounding box center [452, 50] width 283 height 27
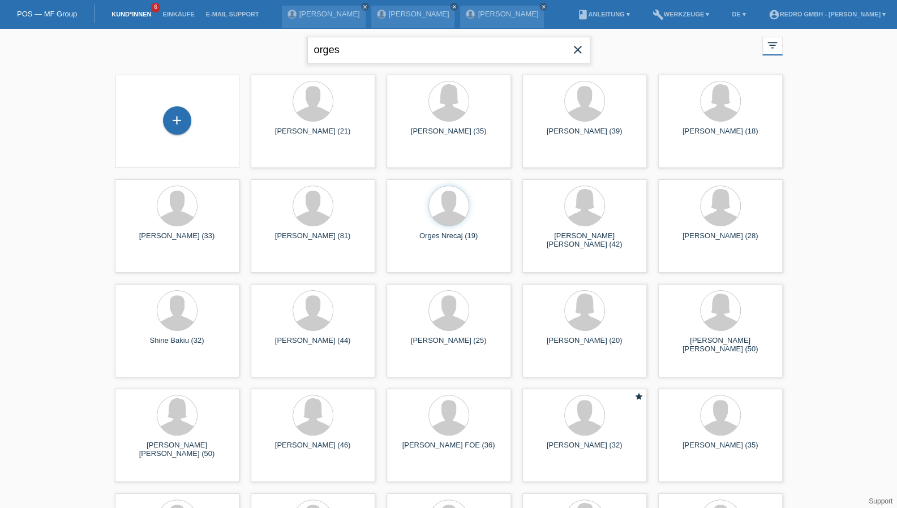
click at [387, 60] on input "orges" at bounding box center [448, 50] width 283 height 27
paste input "Nrecaj"
type input "orges Nrecaj"
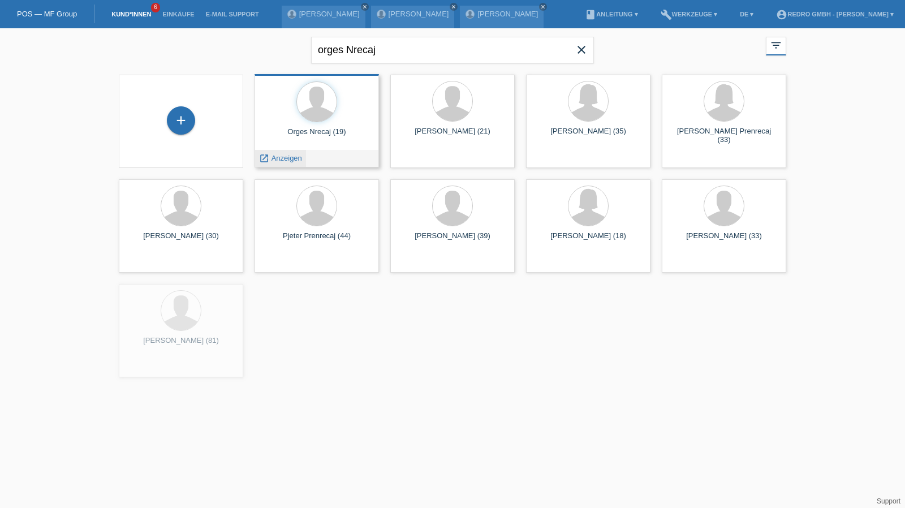
click at [278, 157] on span "Anzeigen" at bounding box center [287, 158] width 31 height 8
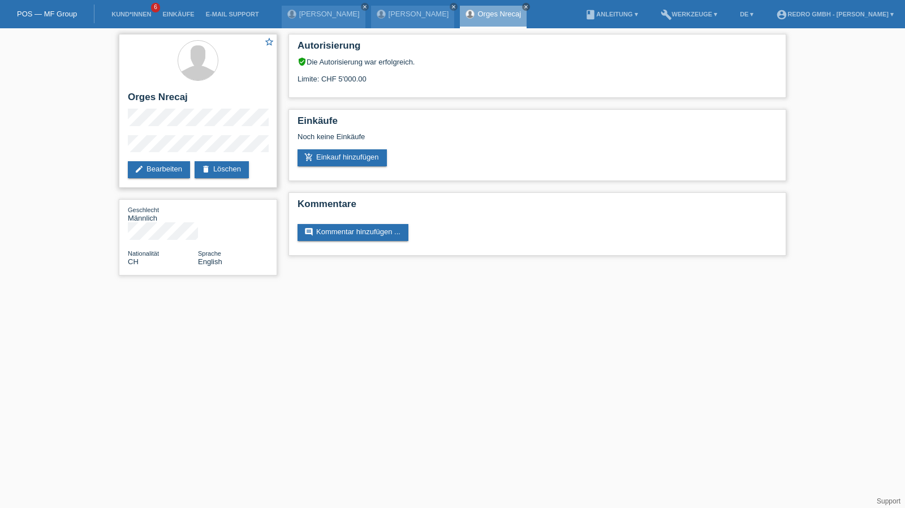
click at [153, 102] on h2 "Orges Nrecaj" at bounding box center [198, 100] width 140 height 17
copy div "Orges Nrecaj"
click at [98, 144] on div "star_border [PERSON_NAME] edit Bearbeiten delete Löschen Geschlecht Männlich Na…" at bounding box center [452, 157] width 905 height 258
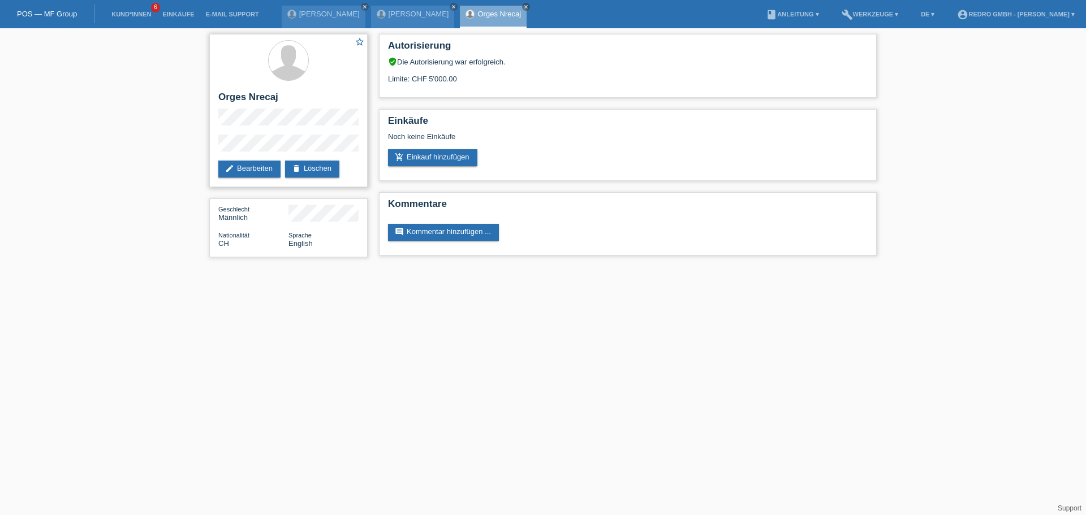
drag, startPoint x: 211, startPoint y: 89, endPoint x: 227, endPoint y: 95, distance: 17.4
click at [211, 89] on div "star_border [PERSON_NAME] edit Bearbeiten delete Löschen" at bounding box center [288, 110] width 158 height 153
click at [229, 96] on h2 "Orges Nrecaj" at bounding box center [288, 100] width 140 height 17
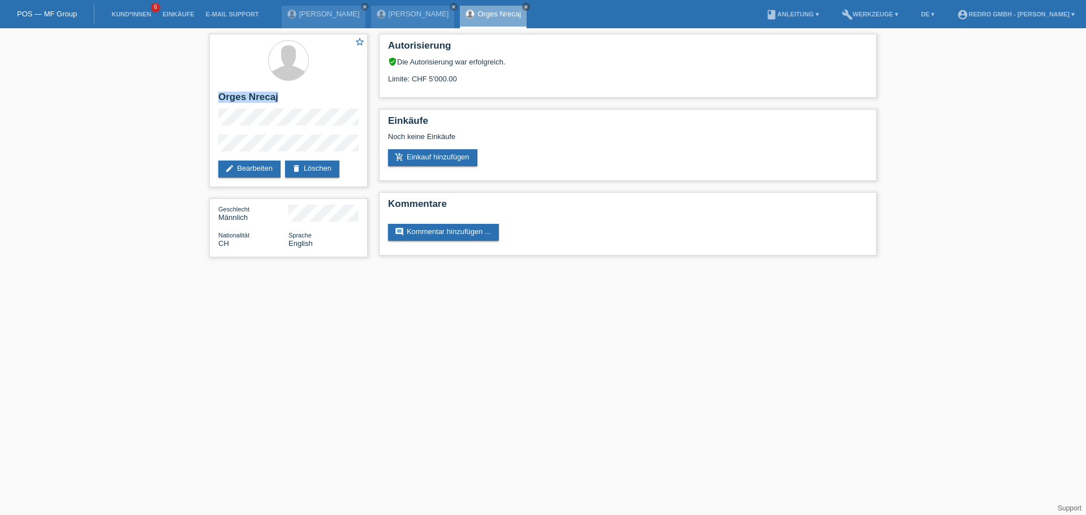
copy div "Orges Nrecaj"
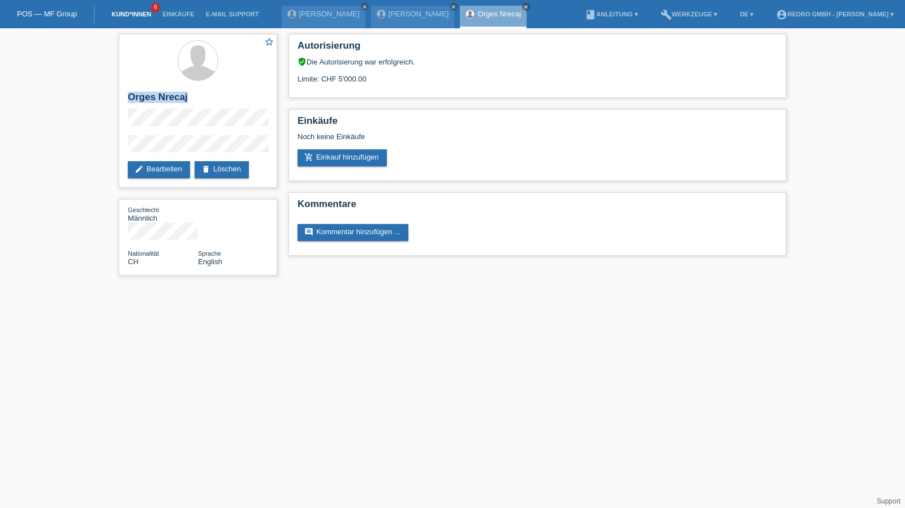
click at [151, 14] on link "Kund*innen" at bounding box center [131, 14] width 51 height 7
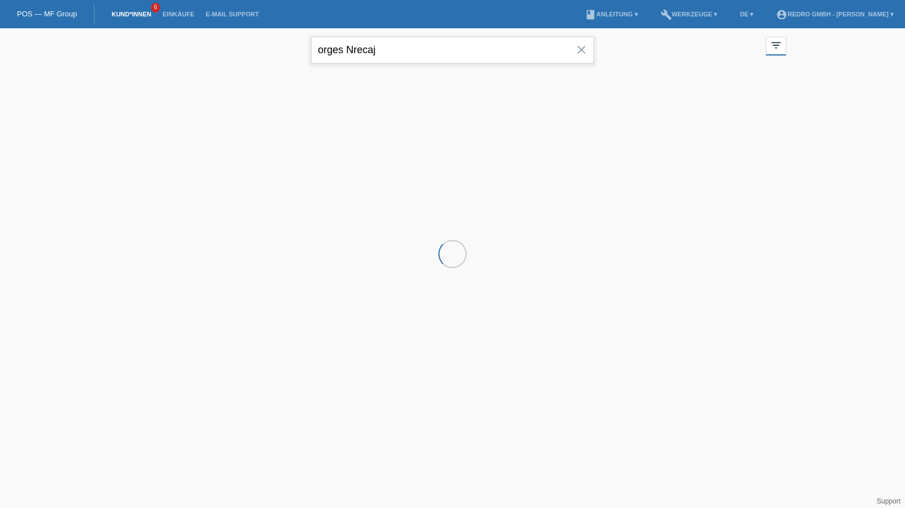
click at [397, 48] on input "orges Nrecaj" at bounding box center [452, 50] width 283 height 27
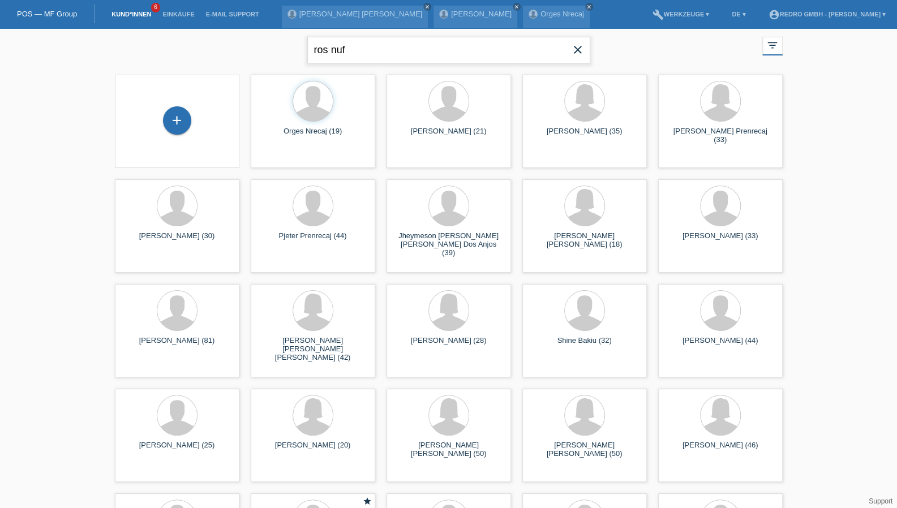
type input "ros nuf"
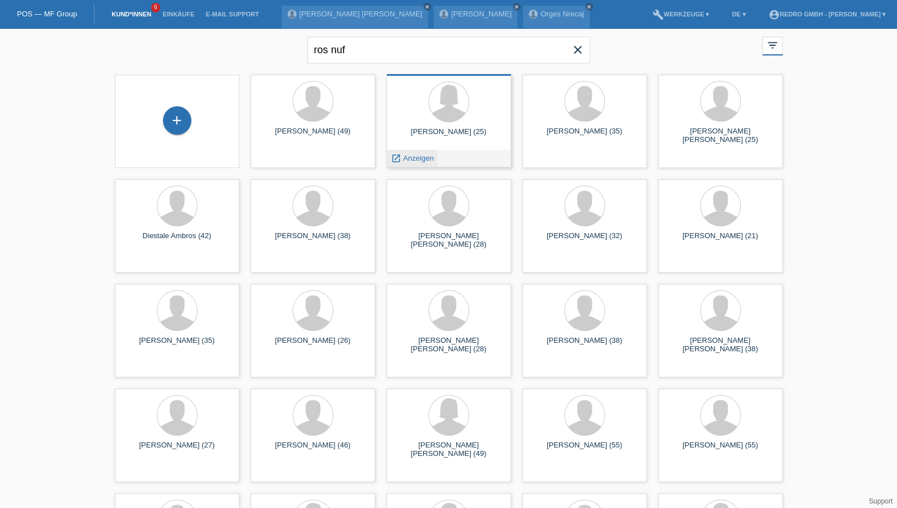
click at [422, 155] on span "Anzeigen" at bounding box center [418, 158] width 31 height 8
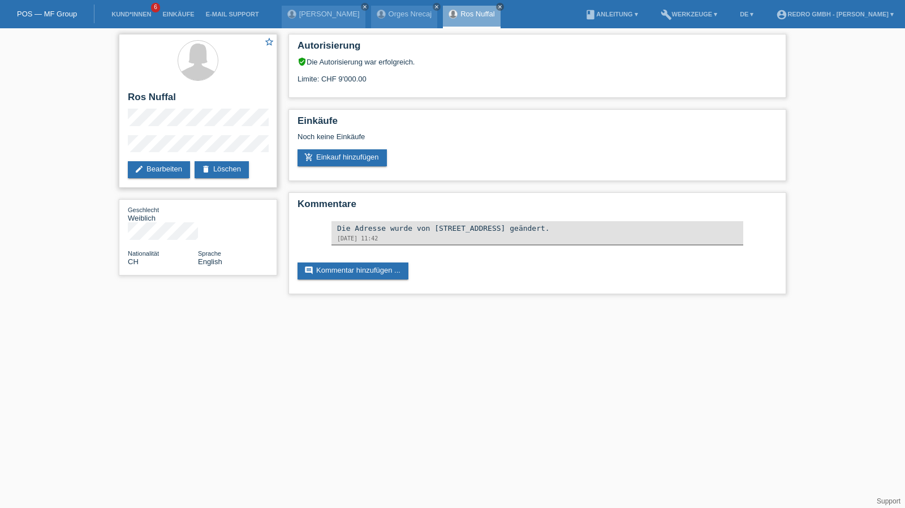
click at [163, 96] on h2 "Ros Nuffal" at bounding box center [198, 100] width 140 height 17
copy div "Ros Nuffal"
click at [94, 151] on div "star_border Ros Nuffal edit Bearbeiten delete Löschen Geschlecht Weiblich Natio…" at bounding box center [452, 166] width 905 height 277
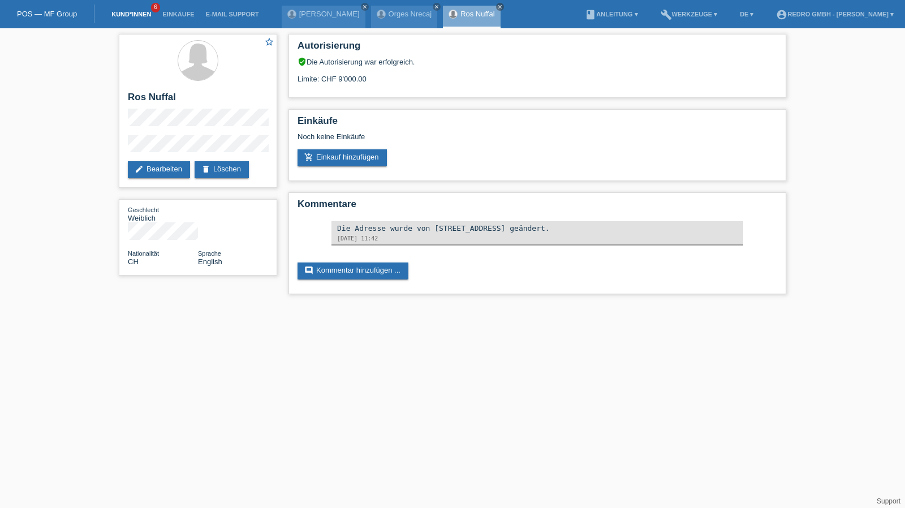
click at [132, 12] on link "Kund*innen" at bounding box center [131, 14] width 51 height 7
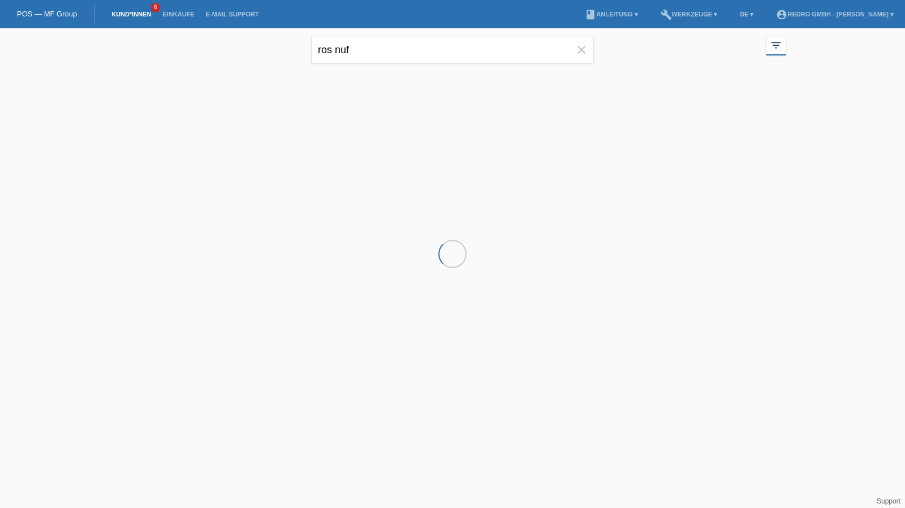
click at [377, 31] on div "ros nuf close" at bounding box center [452, 48] width 283 height 41
click at [368, 44] on input "ros nuf" at bounding box center [452, 50] width 283 height 27
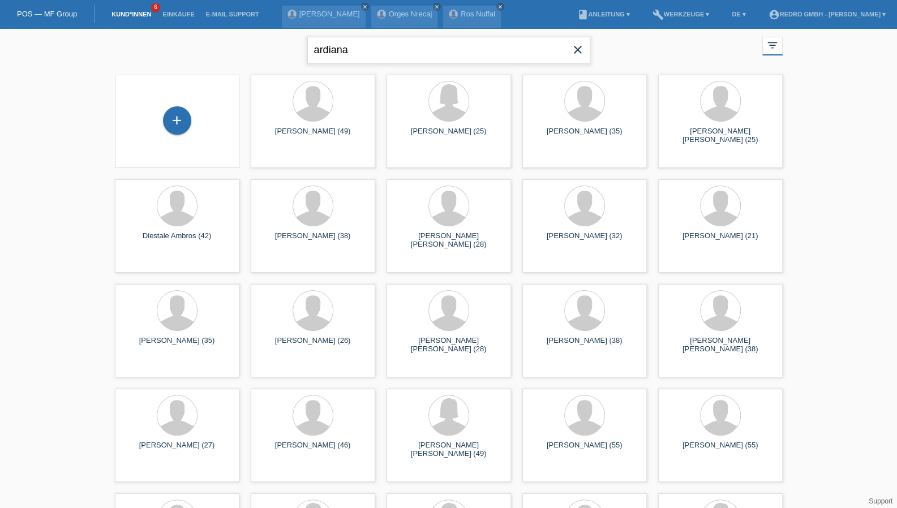
type input "ardiana"
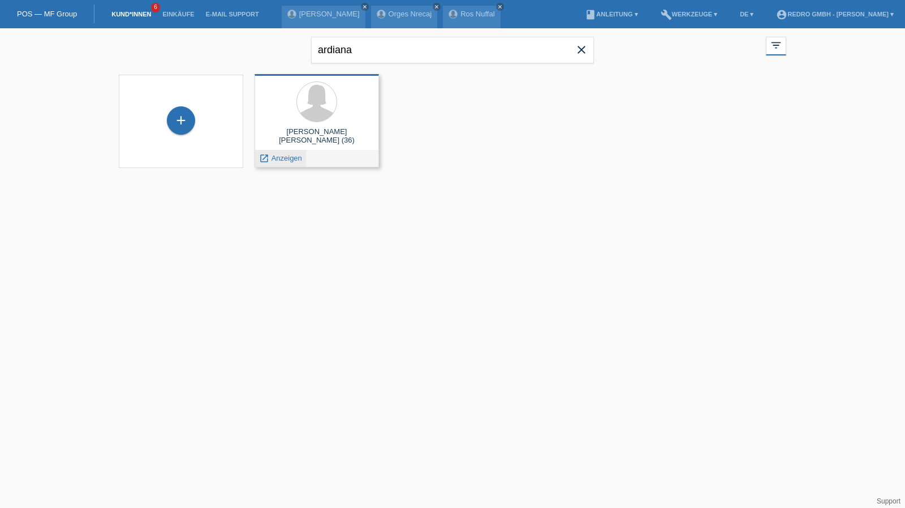
click at [291, 158] on span "Anzeigen" at bounding box center [287, 158] width 31 height 8
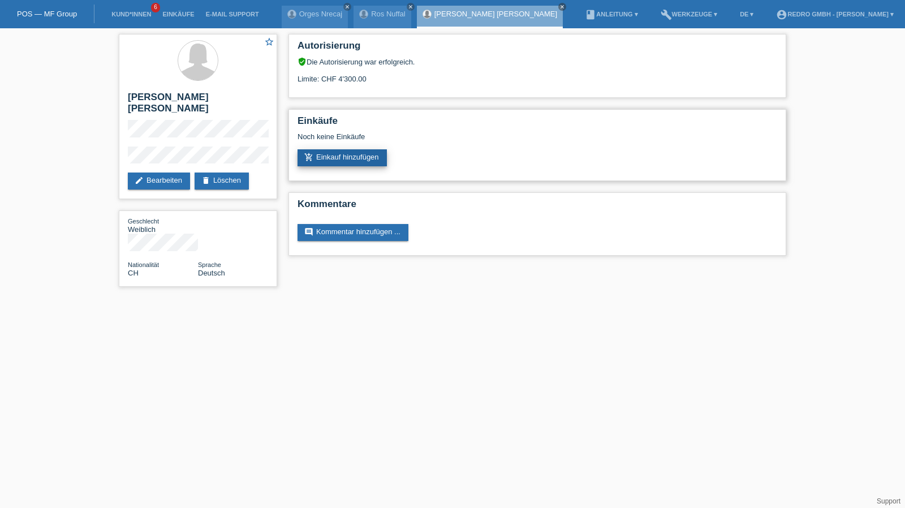
click at [341, 154] on link "add_shopping_cart Einkauf hinzufügen" at bounding box center [342, 157] width 89 height 17
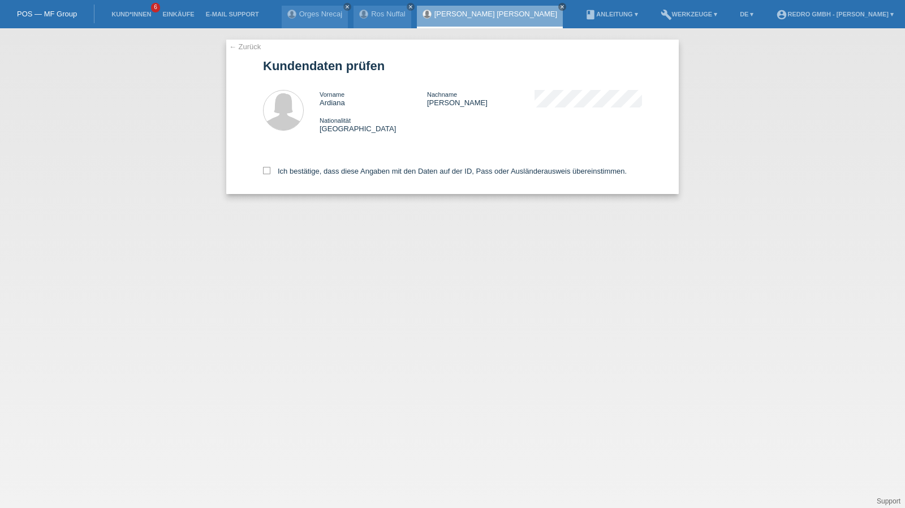
click at [251, 49] on link "← Zurück" at bounding box center [245, 46] width 32 height 8
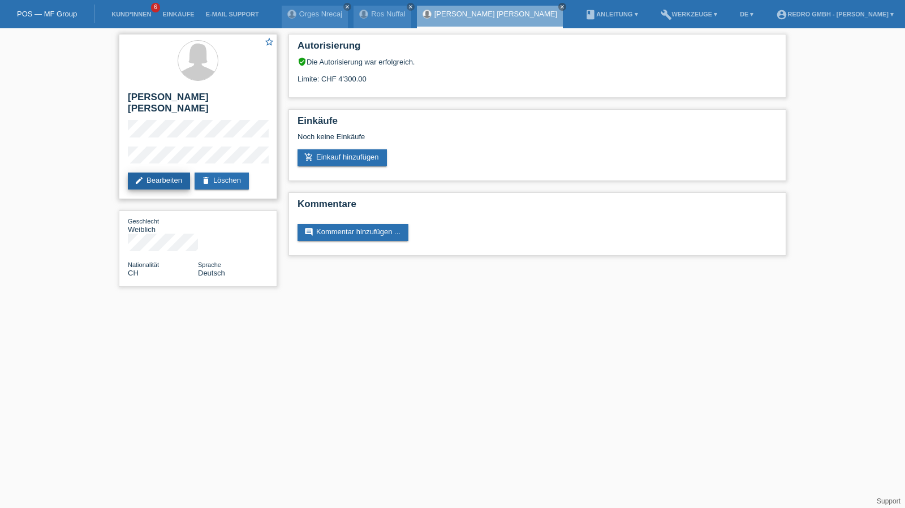
click at [153, 173] on link "edit Bearbeiten" at bounding box center [159, 181] width 62 height 17
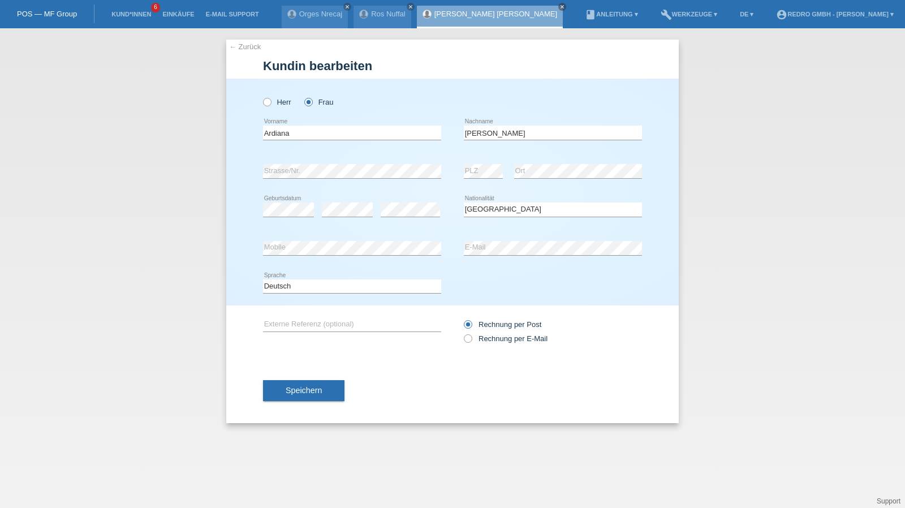
select select "CH"
click at [475, 133] on input "[PERSON_NAME]" at bounding box center [553, 133] width 178 height 14
paste input "Imeri"
type input "[PERSON_NAME]"
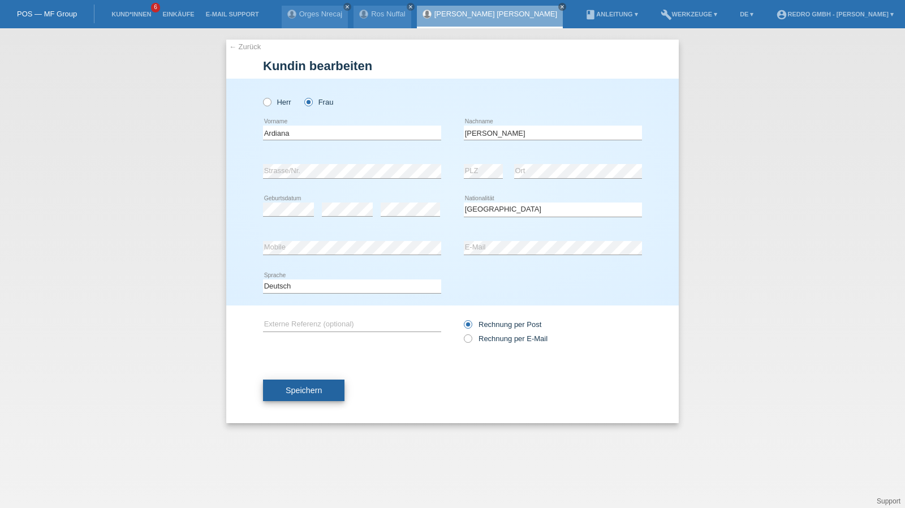
click at [306, 390] on span "Speichern" at bounding box center [304, 390] width 36 height 9
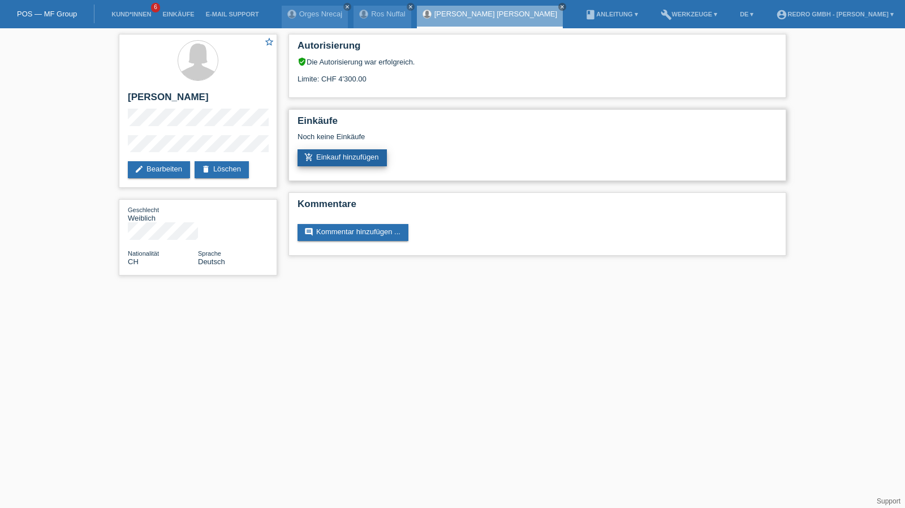
click at [321, 159] on link "add_shopping_cart Einkauf hinzufügen" at bounding box center [342, 157] width 89 height 17
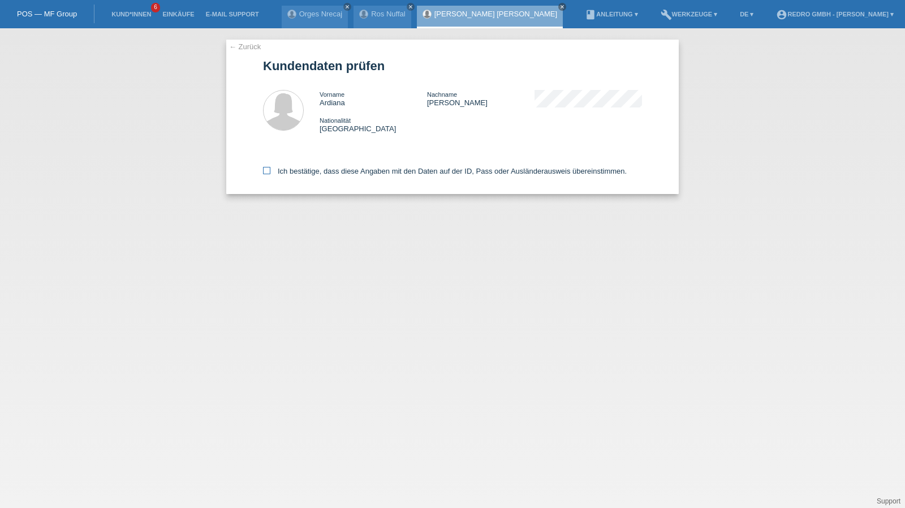
click at [354, 174] on label "Ich bestätige, dass diese Angaben mit den Daten auf der ID, Pass oder Ausländer…" at bounding box center [445, 171] width 364 height 8
click at [270, 174] on input "Ich bestätige, dass diese Angaben mit den Daten auf der ID, Pass oder Ausländer…" at bounding box center [266, 170] width 7 height 7
checkbox input "true"
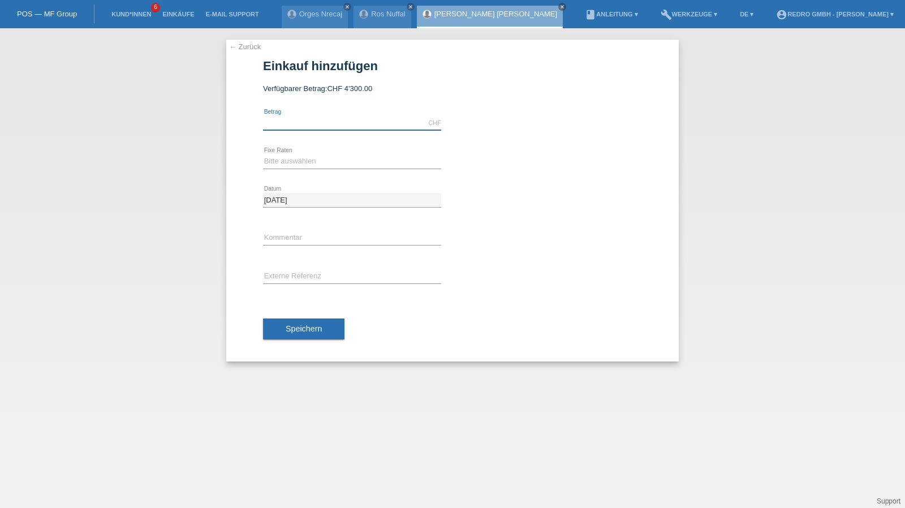
click at [310, 124] on input "text" at bounding box center [352, 123] width 178 height 14
type input "3790.00"
click at [293, 164] on select "Bitte auswählen 6 Raten 12 Raten 24 Raten 36 Raten" at bounding box center [352, 161] width 178 height 14
select select "585"
click at [263, 154] on select "Bitte auswählen 6 Raten 12 Raten 24 Raten 36 Raten" at bounding box center [352, 161] width 178 height 14
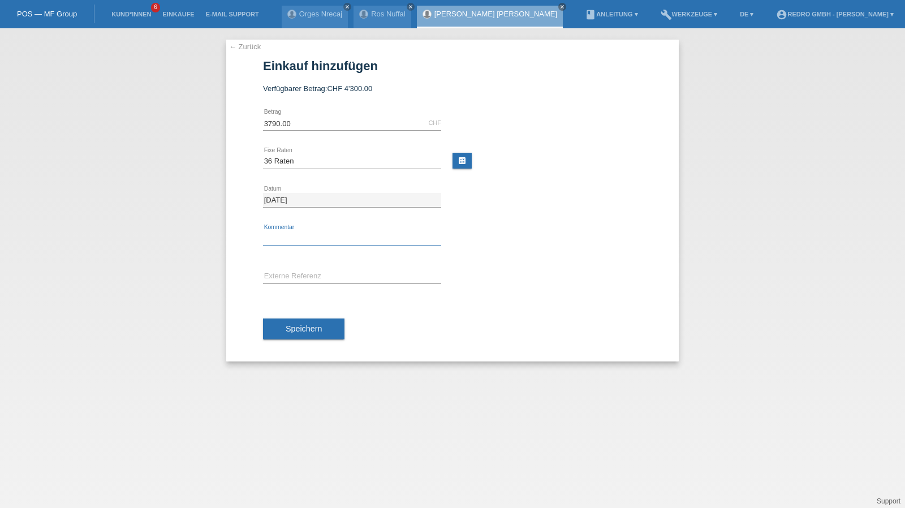
click at [277, 237] on input "text" at bounding box center [352, 238] width 178 height 14
type input "115024"
click at [283, 328] on button "Speichern" at bounding box center [303, 328] width 81 height 21
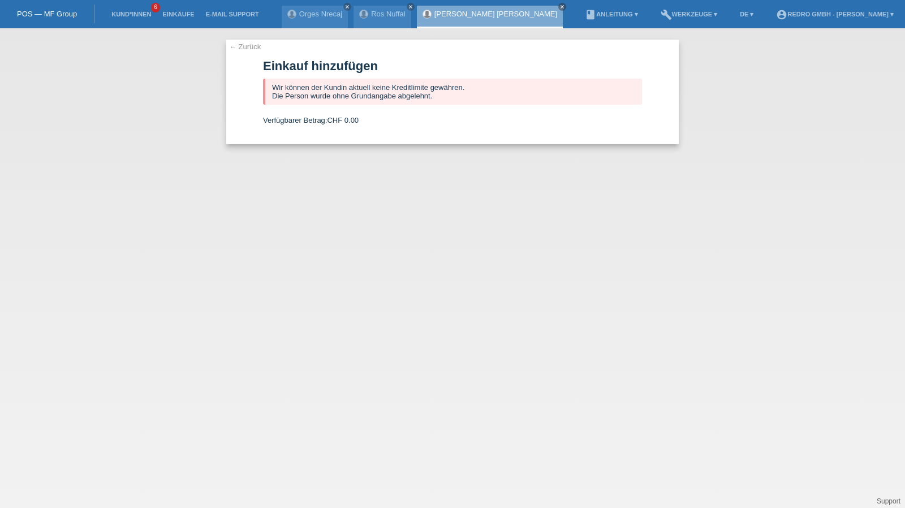
click at [247, 44] on link "← Zurück" at bounding box center [245, 46] width 32 height 8
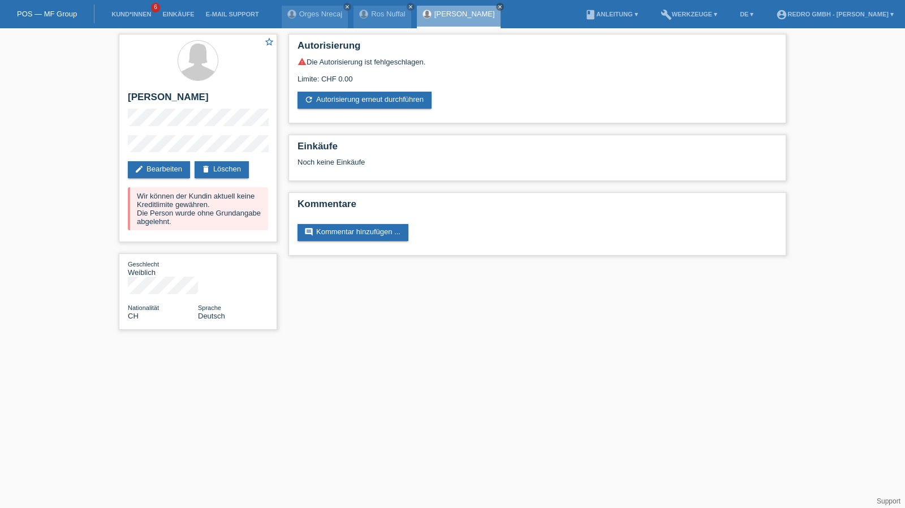
click at [118, 148] on div "star_border [PERSON_NAME] edit Bearbeiten delete Löschen Wir können der Kundin …" at bounding box center [198, 184] width 170 height 313
click at [174, 97] on h2 "Ardiana Mustafa-Imeri" at bounding box center [198, 100] width 140 height 17
click at [174, 97] on h2 "[PERSON_NAME]" at bounding box center [198, 100] width 140 height 17
copy div "[PERSON_NAME]"
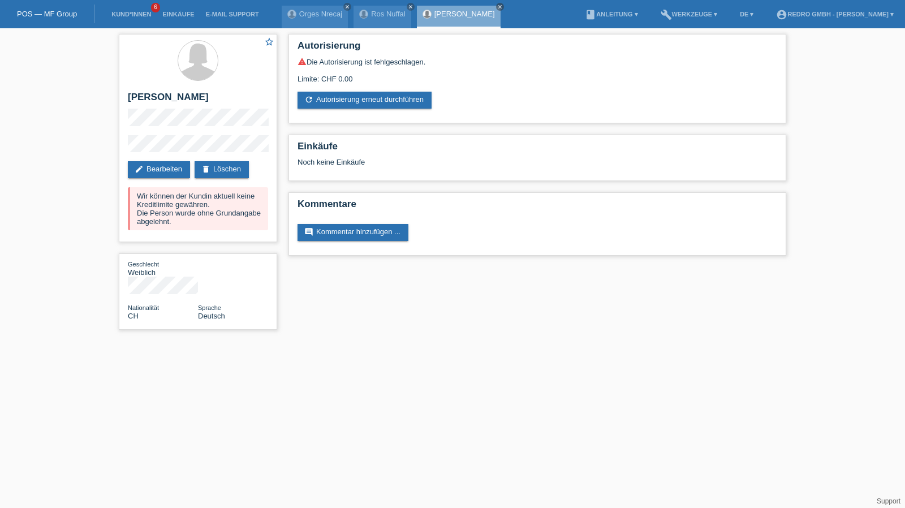
click at [95, 149] on div "star_border Ardiana Mustafa-Imeri edit Bearbeiten delete Löschen Wir können der…" at bounding box center [452, 184] width 905 height 313
click at [153, 94] on h2 "[PERSON_NAME]" at bounding box center [198, 100] width 140 height 17
copy div "[PERSON_NAME]"
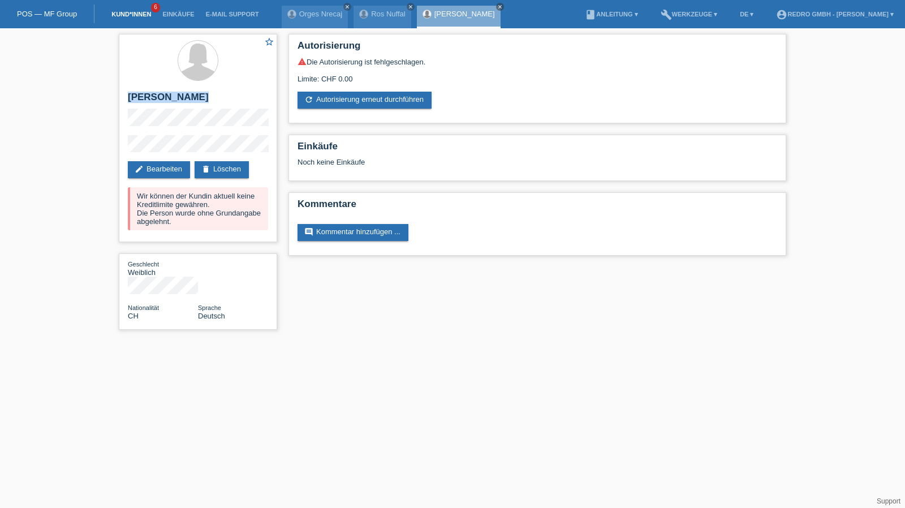
click at [127, 13] on link "Kund*innen" at bounding box center [131, 14] width 51 height 7
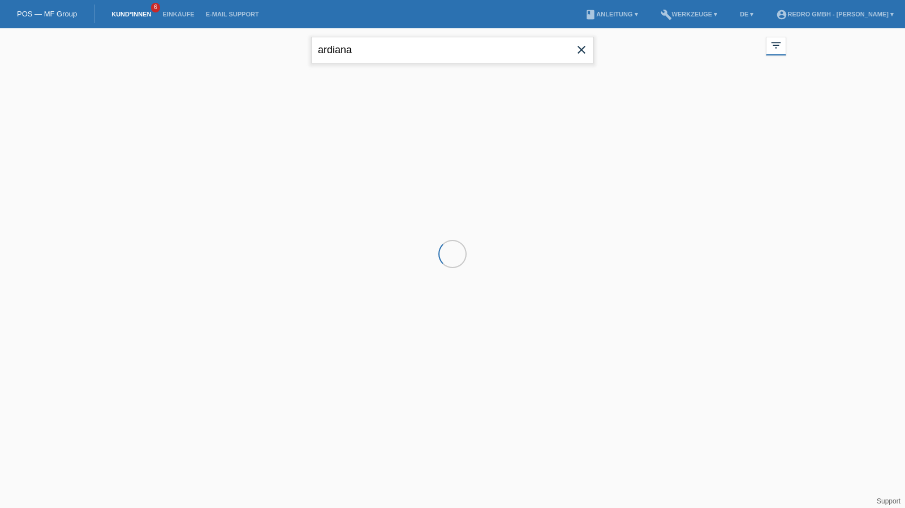
click at [377, 40] on input "ardiana" at bounding box center [452, 50] width 283 height 27
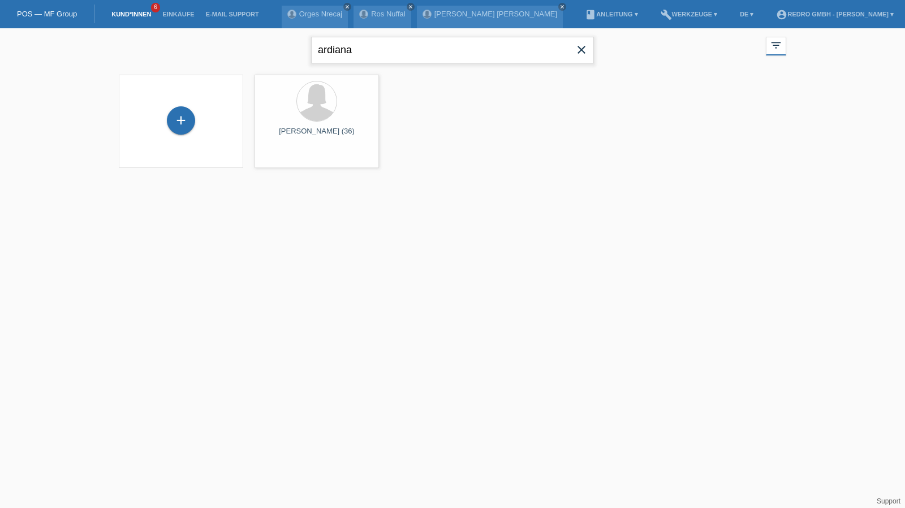
click at [377, 40] on input "ardiana" at bounding box center [452, 50] width 283 height 27
click at [363, 41] on input "ardiana" at bounding box center [452, 50] width 283 height 27
type input "[PERSON_NAME]"
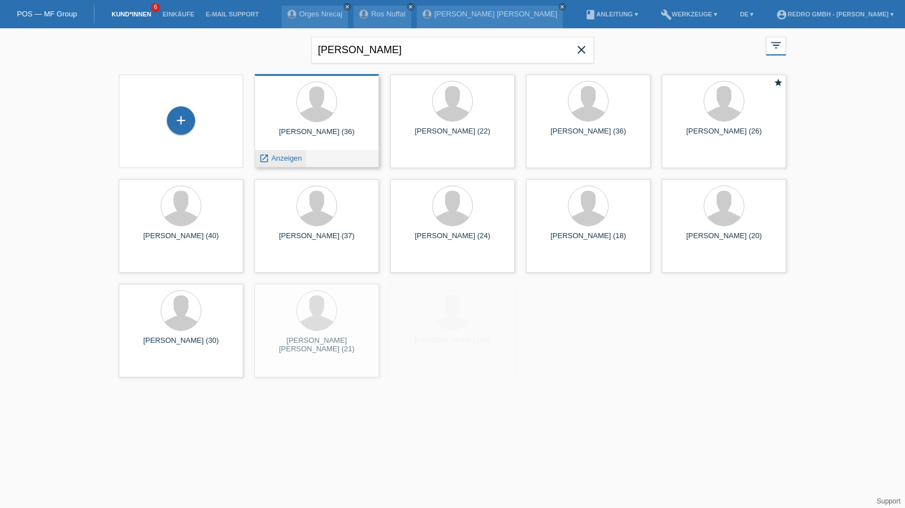
click at [292, 157] on span "Anzeigen" at bounding box center [287, 158] width 31 height 8
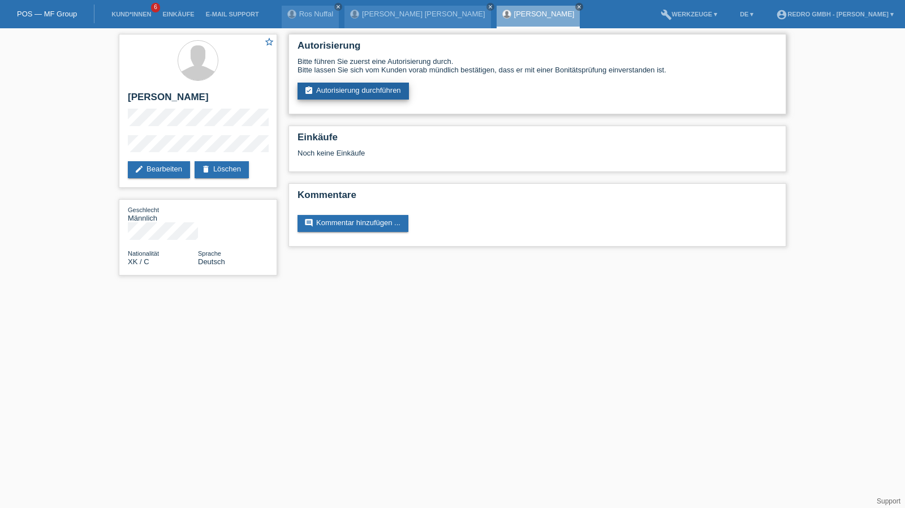
click at [361, 91] on link "assignment_turned_in Autorisierung durchführen" at bounding box center [353, 91] width 111 height 17
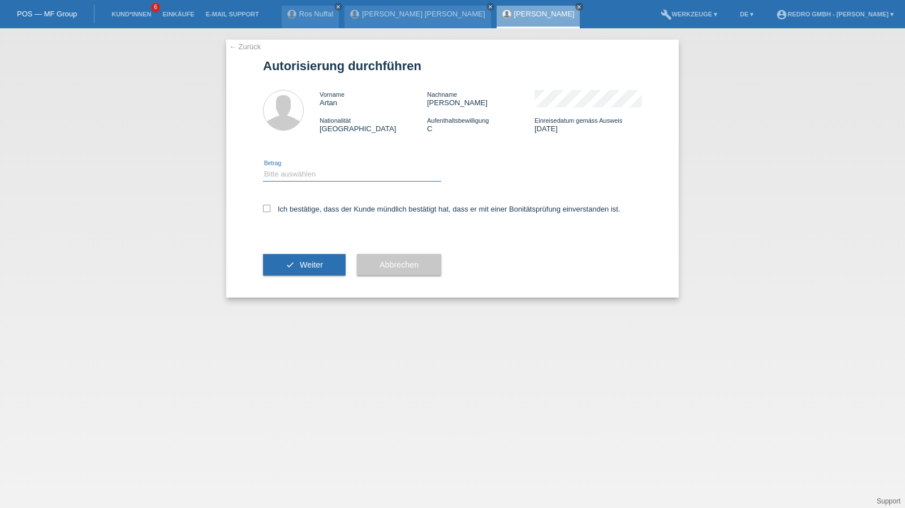
click at [303, 171] on select "Bitte auswählen CHF 1.00 - CHF 499.00 CHF 500.00 - CHF 1'999.00 CHF 2'000.00 - …" at bounding box center [352, 174] width 178 height 14
select select "1"
click at [263, 167] on select "Bitte auswählen CHF 1.00 - CHF 499.00 CHF 500.00 - CHF 1'999.00 CHF 2'000.00 - …" at bounding box center [352, 174] width 178 height 14
click at [308, 208] on label "Ich bestätige, dass der Kunde mündlich bestätigt hat, dass er mit einer Bonität…" at bounding box center [441, 209] width 357 height 8
click at [270, 208] on input "Ich bestätige, dass der Kunde mündlich bestätigt hat, dass er mit einer Bonität…" at bounding box center [266, 208] width 7 height 7
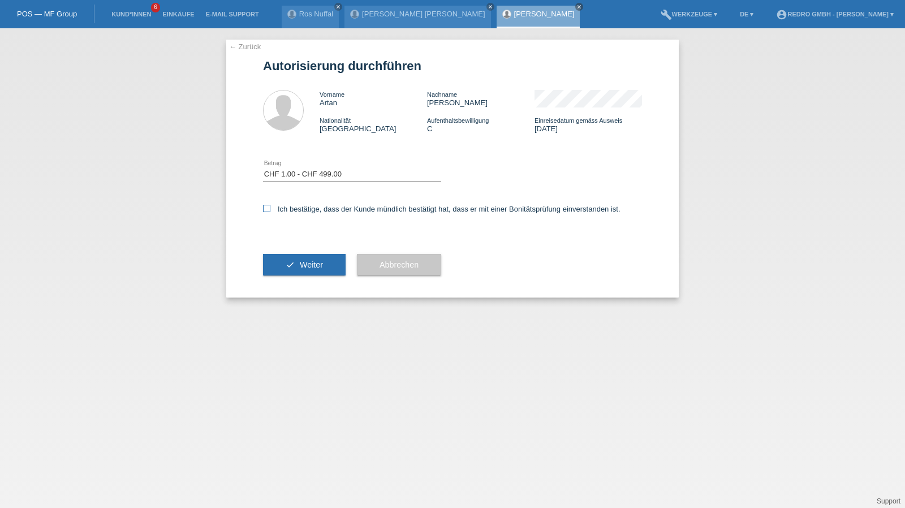
checkbox input "true"
click at [302, 265] on span "Weiter" at bounding box center [311, 264] width 23 height 9
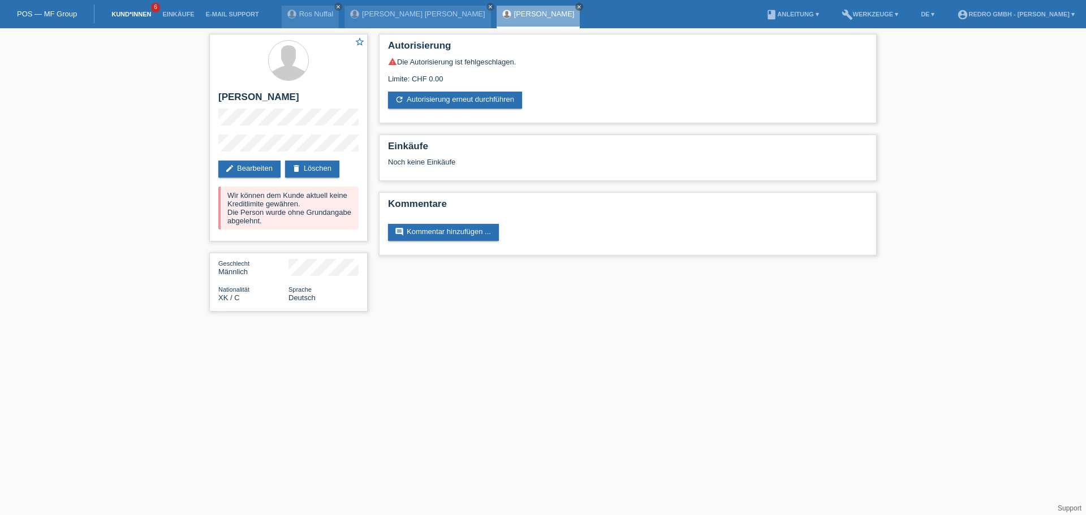
click at [118, 14] on link "Kund*innen" at bounding box center [131, 14] width 51 height 7
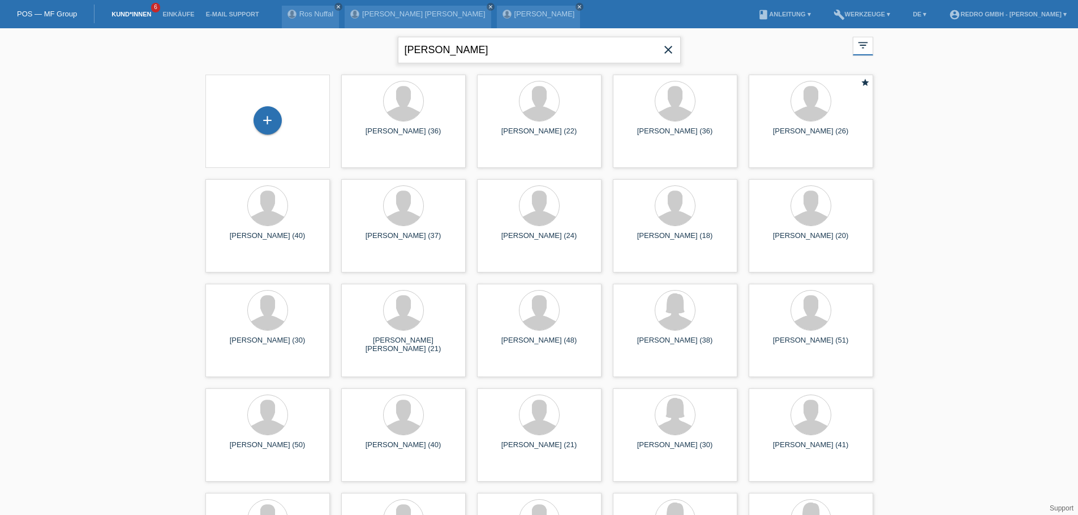
click at [475, 45] on input "[PERSON_NAME]" at bounding box center [539, 50] width 283 height 27
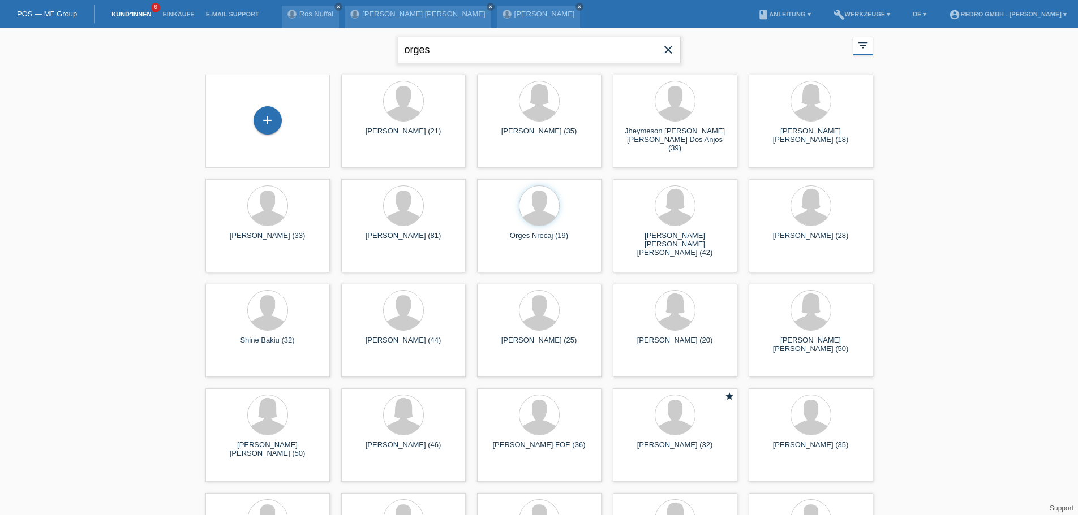
click at [465, 57] on input "orges" at bounding box center [539, 50] width 283 height 27
type input "[PERSON_NAME]"
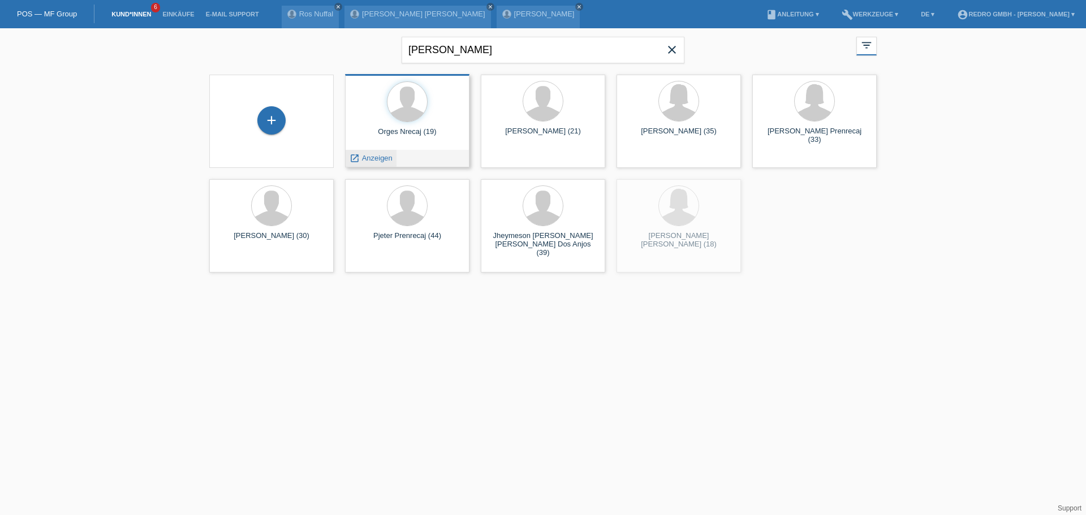
click at [375, 162] on span "Anzeigen" at bounding box center [377, 158] width 31 height 8
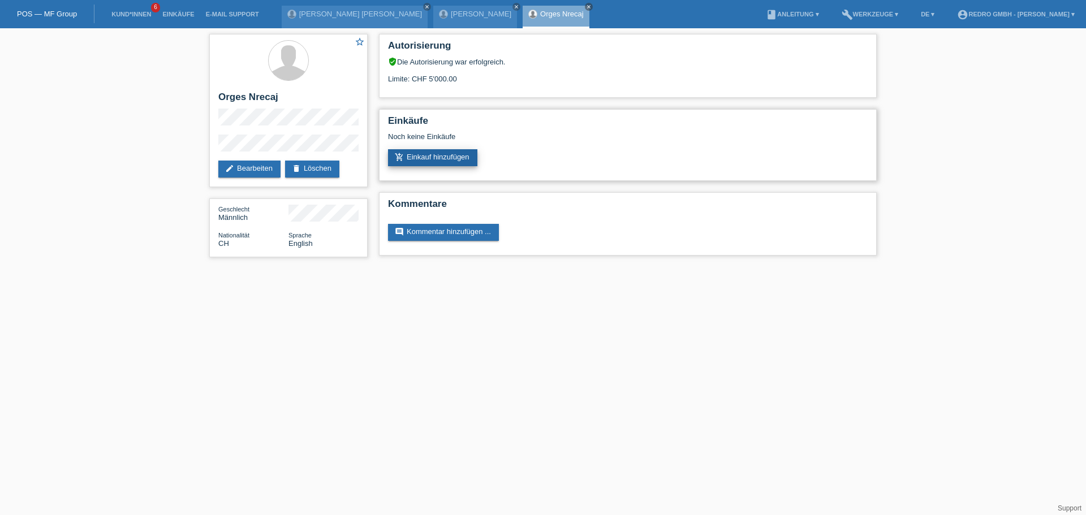
click at [411, 162] on link "add_shopping_cart Einkauf hinzufügen" at bounding box center [432, 157] width 89 height 17
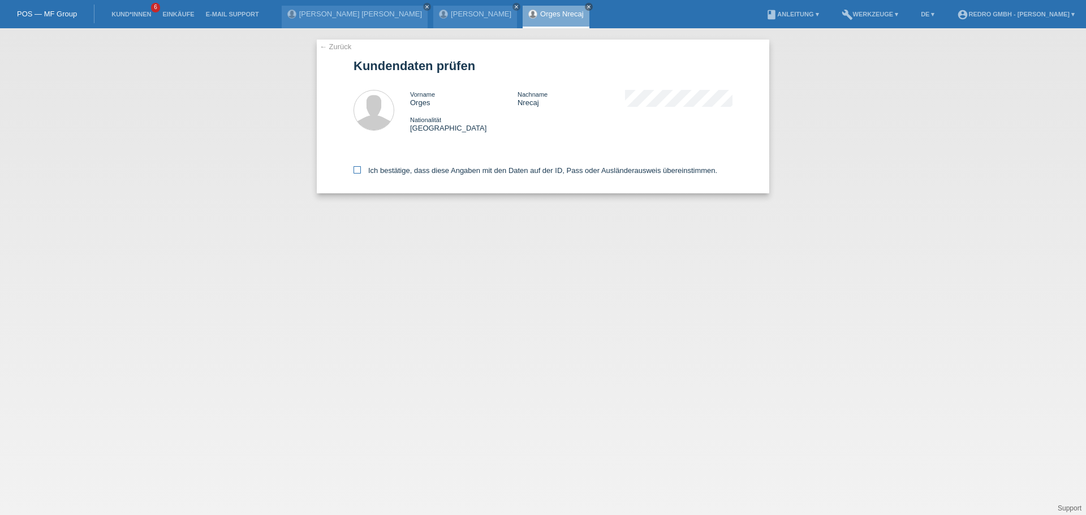
click at [411, 174] on label "Ich bestätige, dass diese Angaben mit den Daten auf der ID, Pass oder Ausländer…" at bounding box center [536, 170] width 364 height 8
click at [361, 174] on input "Ich bestätige, dass diese Angaben mit den Daten auf der ID, Pass oder Ausländer…" at bounding box center [357, 169] width 7 height 7
checkbox input "true"
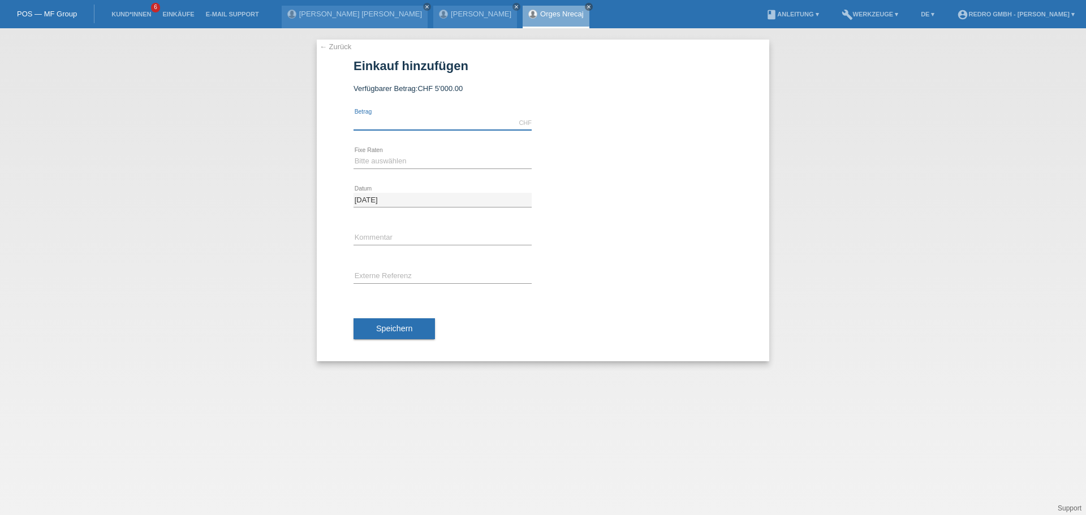
click at [403, 123] on input "text" at bounding box center [443, 123] width 178 height 14
type input "1200.00"
click at [383, 160] on select "Bitte auswählen 6 Raten 12 Raten 24 Raten 36 Raten" at bounding box center [443, 161] width 178 height 14
select select "585"
click at [354, 154] on select "Bitte auswählen 6 Raten 12 Raten 24 Raten 36 Raten" at bounding box center [443, 161] width 178 height 14
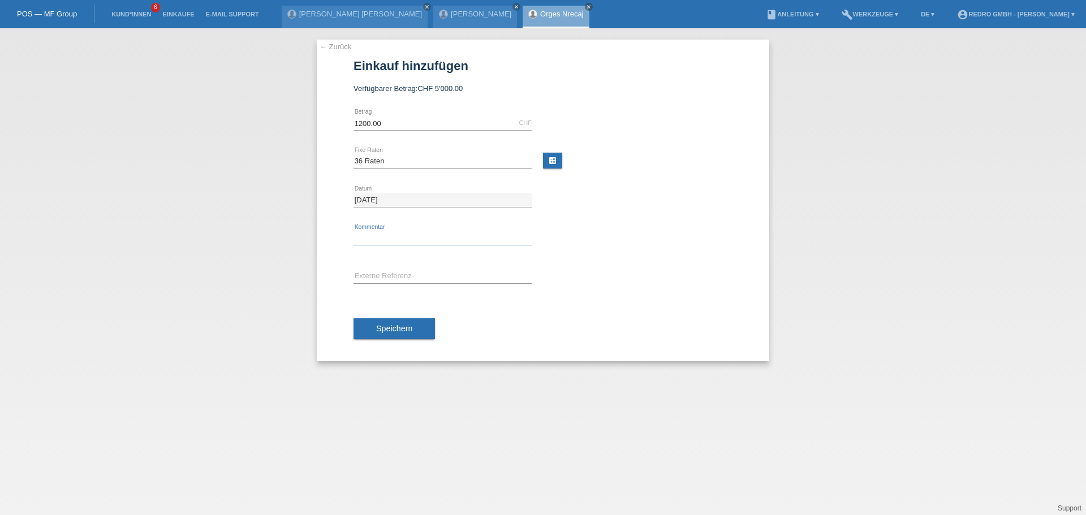
click at [376, 234] on input "text" at bounding box center [443, 238] width 178 height 14
click at [469, 231] on input "text" at bounding box center [443, 238] width 178 height 14
type input "115024"
click at [396, 323] on button "Speichern" at bounding box center [394, 328] width 81 height 21
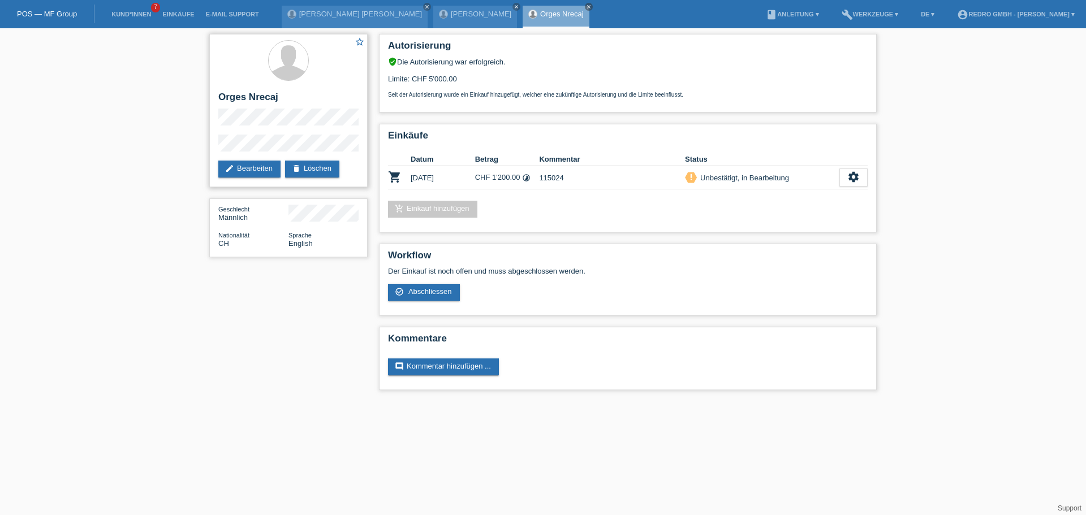
click at [217, 150] on div "star_border [PERSON_NAME] edit Bearbeiten delete Löschen" at bounding box center [288, 110] width 158 height 153
click at [239, 100] on h2 "Orges Nrecaj" at bounding box center [288, 100] width 140 height 17
copy div "Orges Nrecaj"
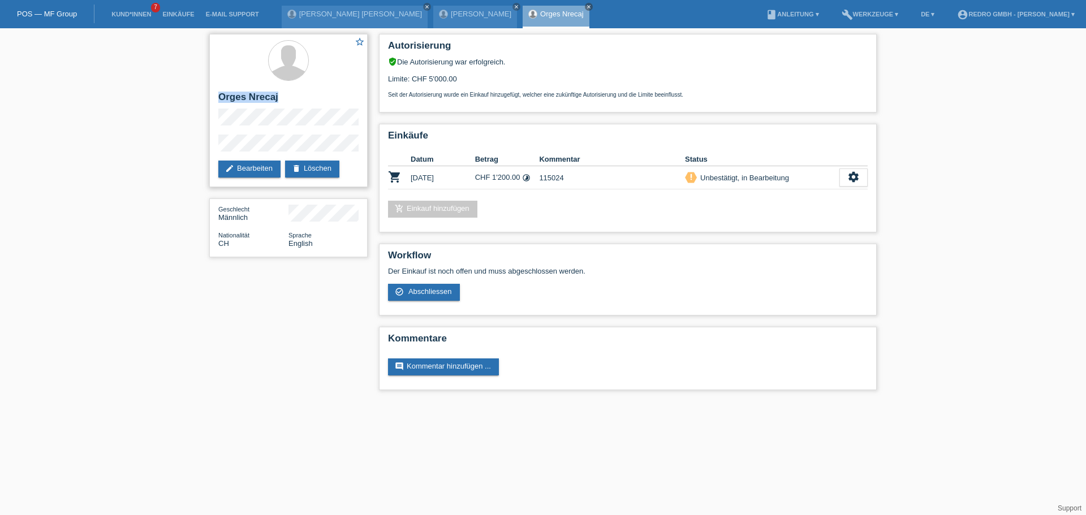
click at [216, 101] on div "star_border Orges Nrecaj edit Bearbeiten delete Löschen" at bounding box center [288, 110] width 158 height 153
click at [222, 99] on h2 "Orges Nrecaj" at bounding box center [288, 100] width 140 height 17
copy div "Orges Nrecaj"
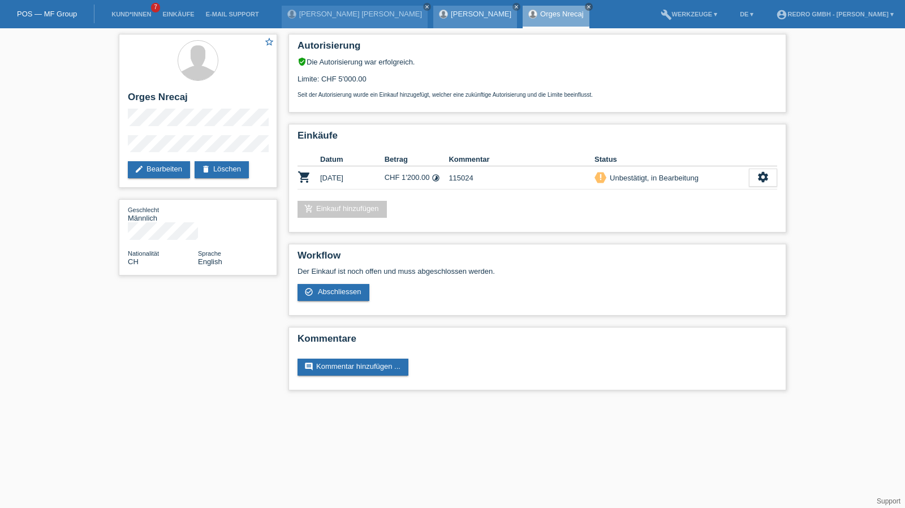
click at [451, 17] on link "[PERSON_NAME]" at bounding box center [481, 14] width 61 height 8
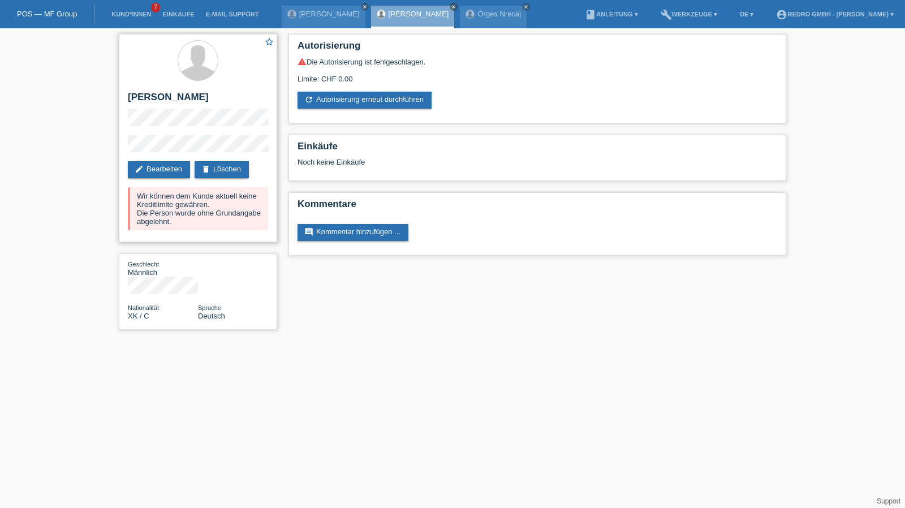
click at [148, 90] on div "star_border Artan Mustafa edit Bearbeiten delete Löschen Wir können dem Kunde a…" at bounding box center [198, 138] width 158 height 208
copy div "[PERSON_NAME]"
click at [122, 145] on div "star_border Artan Mustafa edit Bearbeiten delete Löschen Wir können dem Kunde a…" at bounding box center [198, 138] width 158 height 208
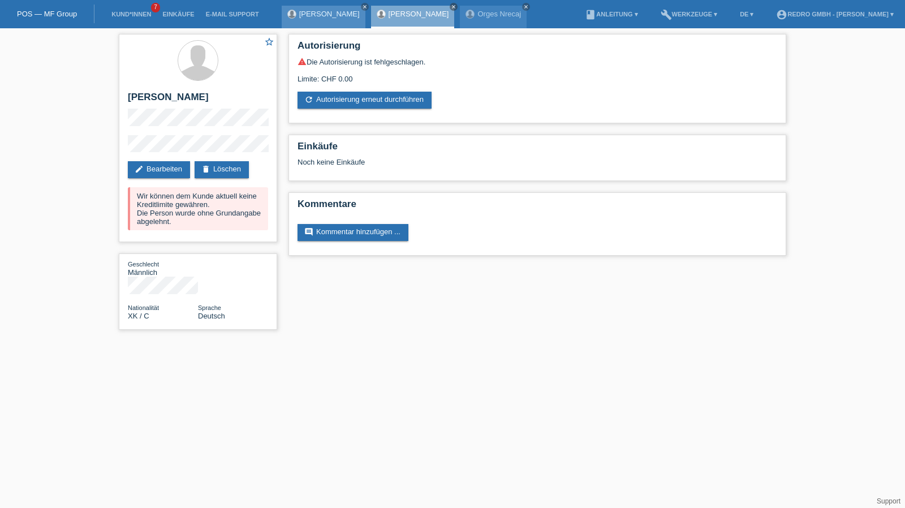
click at [342, 16] on link "[PERSON_NAME] [PERSON_NAME]" at bounding box center [329, 14] width 61 height 8
click at [176, 93] on h2 "[PERSON_NAME]" at bounding box center [198, 100] width 140 height 17
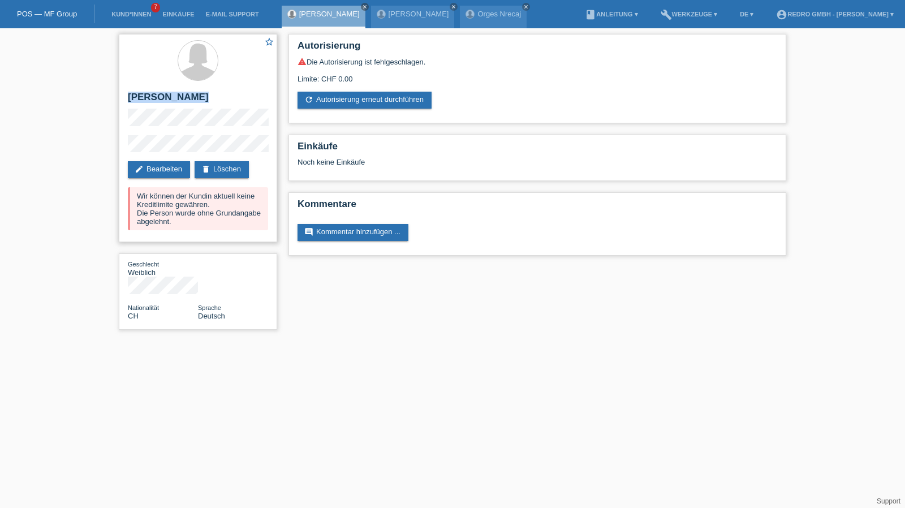
click at [176, 93] on h2 "[PERSON_NAME]" at bounding box center [198, 100] width 140 height 17
copy div "[PERSON_NAME]"
drag, startPoint x: 187, startPoint y: 134, endPoint x: 143, endPoint y: 134, distance: 44.1
click at [143, 134] on div "star_border Ardiana Mustafa-Imeri edit Bearbeiten delete Löschen Wir können der…" at bounding box center [198, 138] width 158 height 208
click at [112, 149] on div "star_border Ardiana Mustafa-Imeri edit Bearbeiten delete Löschen Wir können der…" at bounding box center [452, 184] width 905 height 313
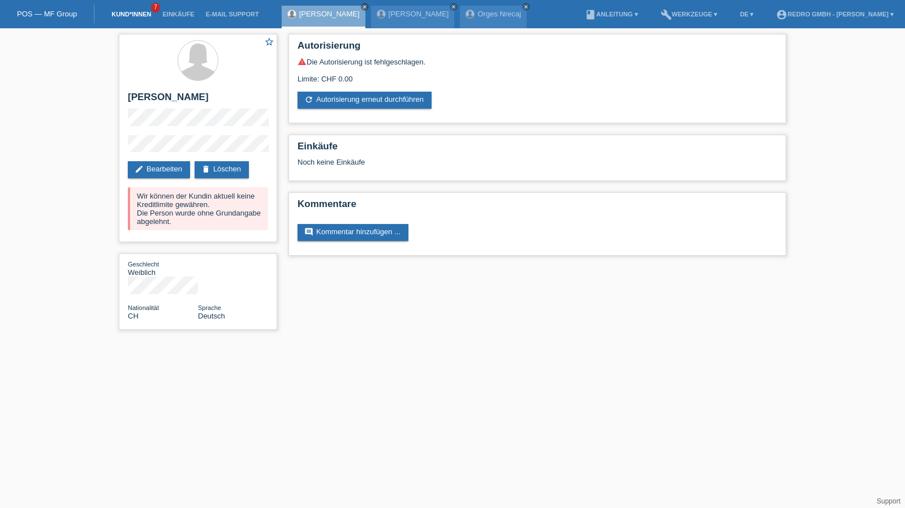
click at [128, 12] on link "Kund*innen" at bounding box center [131, 14] width 51 height 7
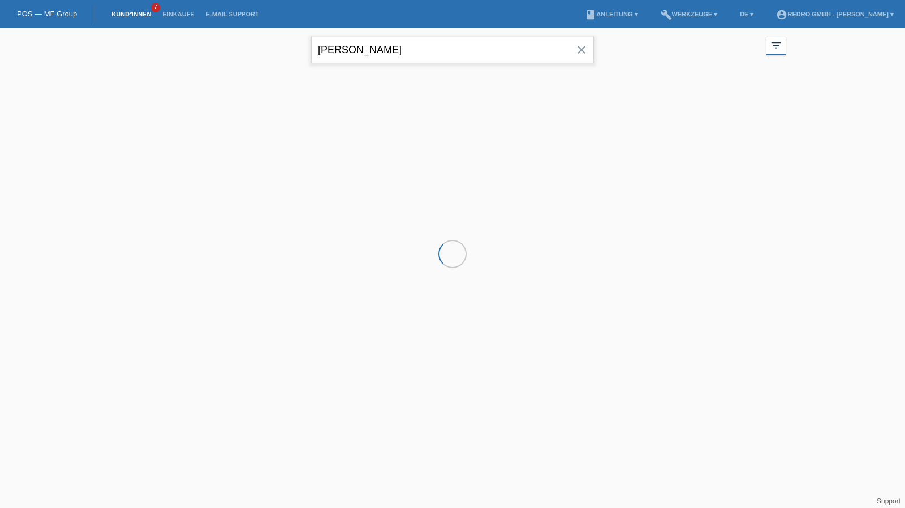
click at [397, 51] on input "[PERSON_NAME]" at bounding box center [452, 50] width 283 height 27
drag, startPoint x: 0, startPoint y: 0, endPoint x: 397, endPoint y: 51, distance: 400.4
click at [397, 51] on input "[PERSON_NAME]" at bounding box center [452, 50] width 283 height 27
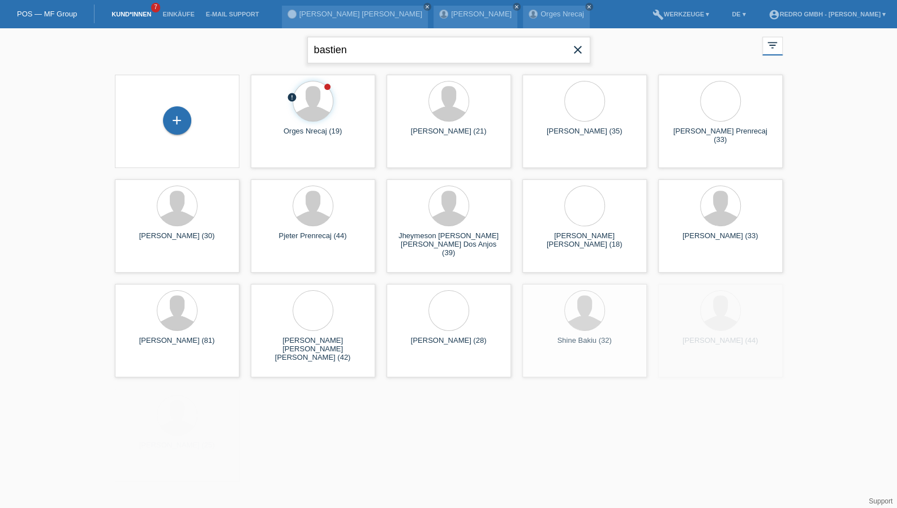
type input "bastien"
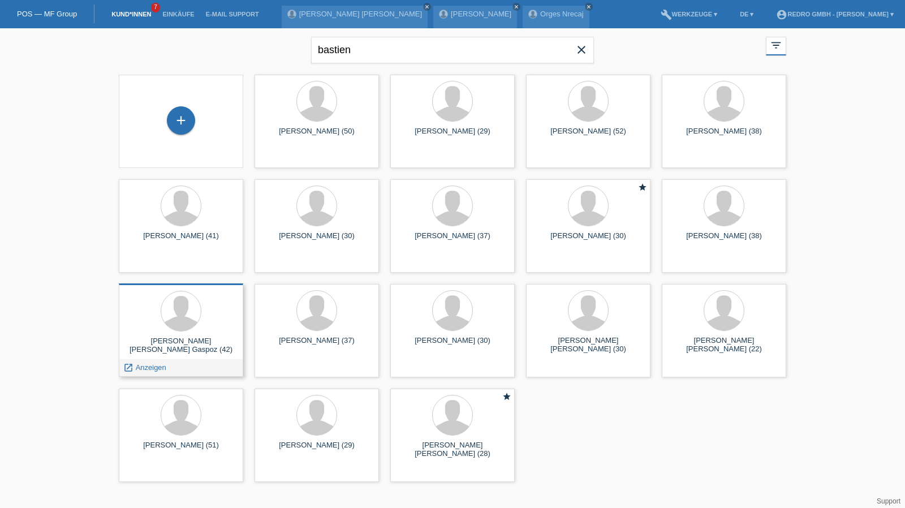
click at [158, 368] on span "Anzeigen" at bounding box center [151, 367] width 31 height 8
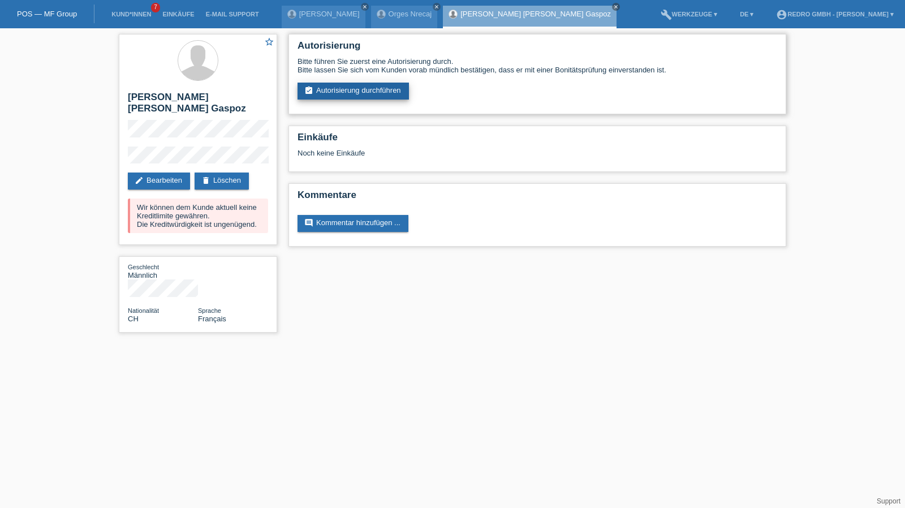
click at [347, 89] on link "assignment_turned_in Autorisierung durchführen" at bounding box center [353, 91] width 111 height 17
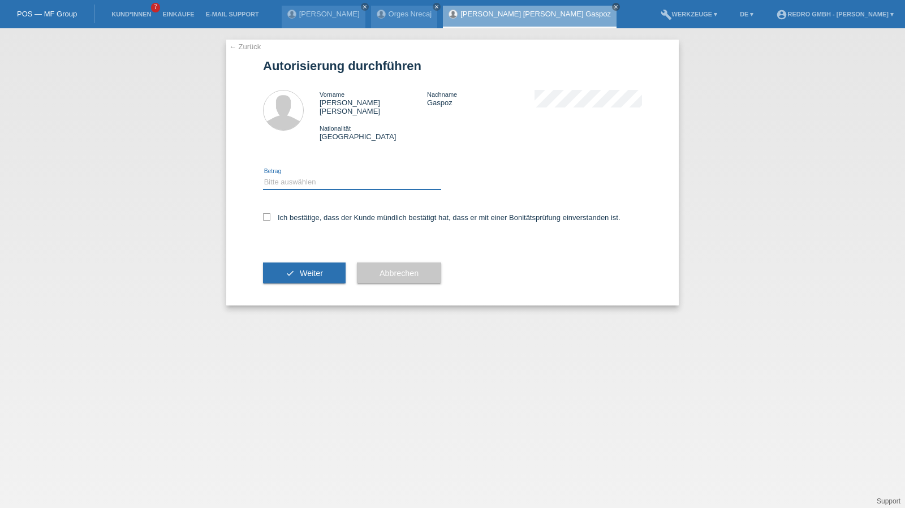
click at [301, 177] on select "Bitte auswählen CHF 1.00 - CHF 499.00 CHF 500.00 - CHF 1'999.00 CHF 2'000.00 - …" at bounding box center [352, 182] width 178 height 14
select select "1"
click at [263, 175] on select "Bitte auswählen CHF 1.00 - CHF 499.00 CHF 500.00 - CHF 1'999.00 CHF 2'000.00 - …" at bounding box center [352, 182] width 178 height 14
click at [294, 213] on label "Ich bestätige, dass der Kunde mündlich bestätigt hat, dass er mit einer Bonität…" at bounding box center [441, 217] width 357 height 8
click at [270, 213] on input "Ich bestätige, dass der Kunde mündlich bestätigt hat, dass er mit einer Bonität…" at bounding box center [266, 216] width 7 height 7
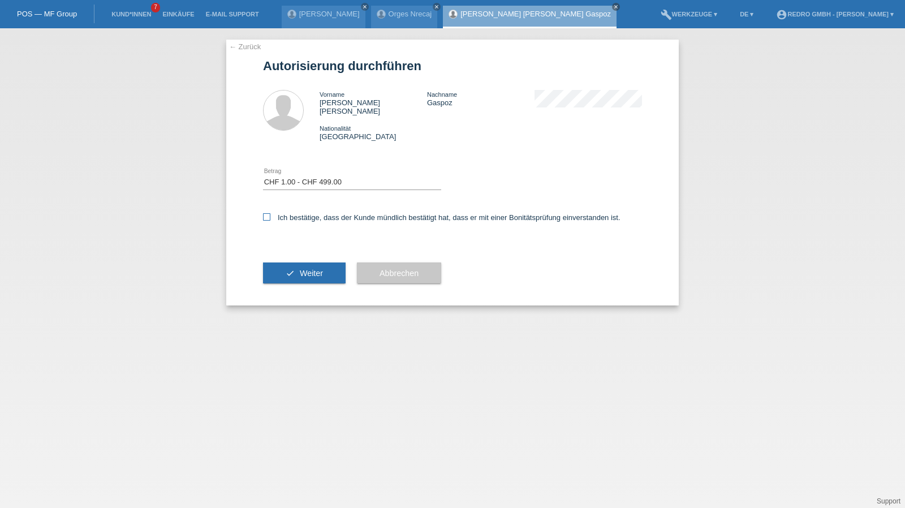
checkbox input "true"
click at [309, 269] on span "Weiter" at bounding box center [311, 273] width 23 height 9
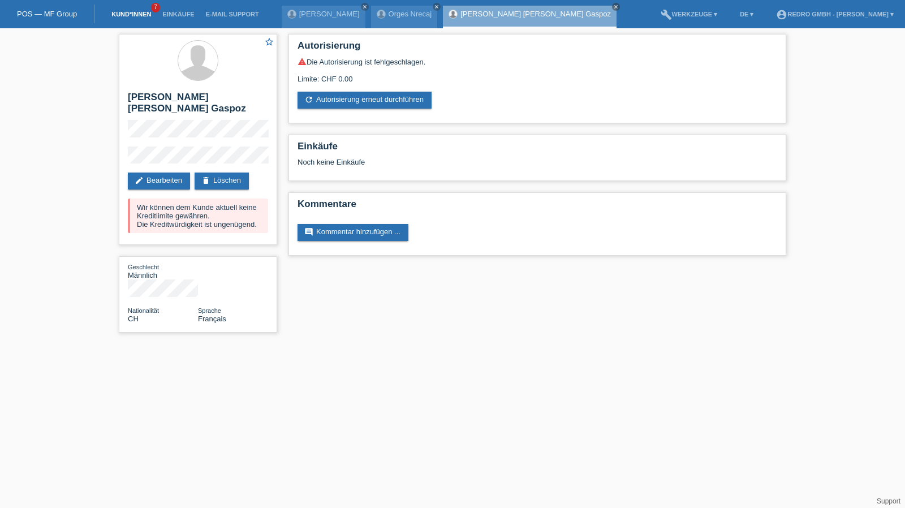
click at [152, 12] on link "Kund*innen" at bounding box center [131, 14] width 51 height 7
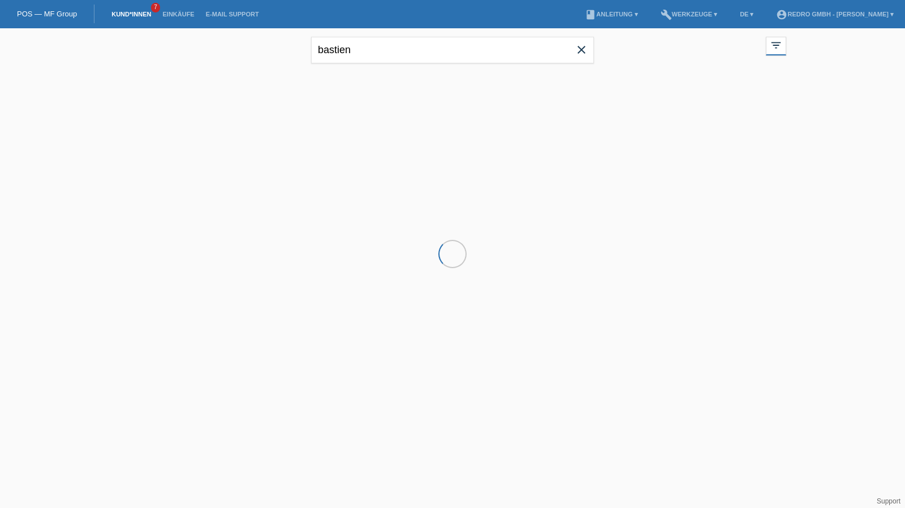
click at [429, 48] on input "bastien" at bounding box center [452, 50] width 283 height 27
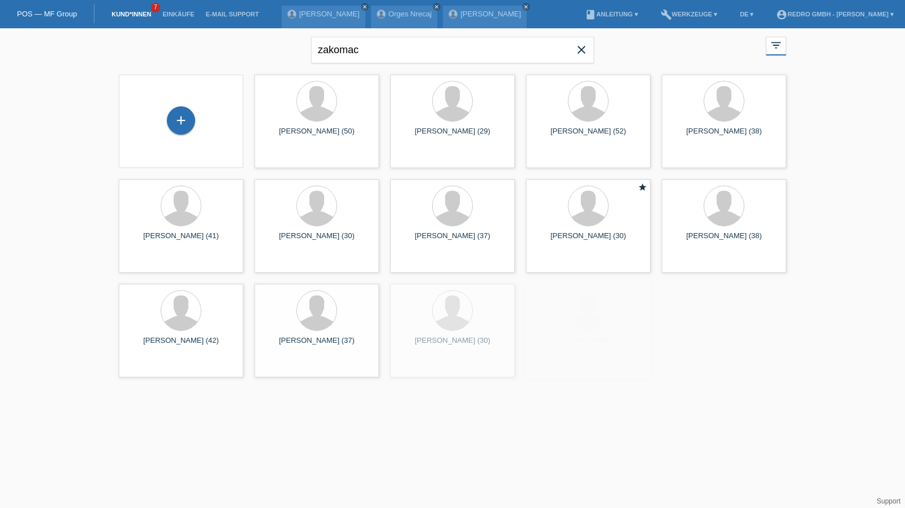
type input "zakomac"
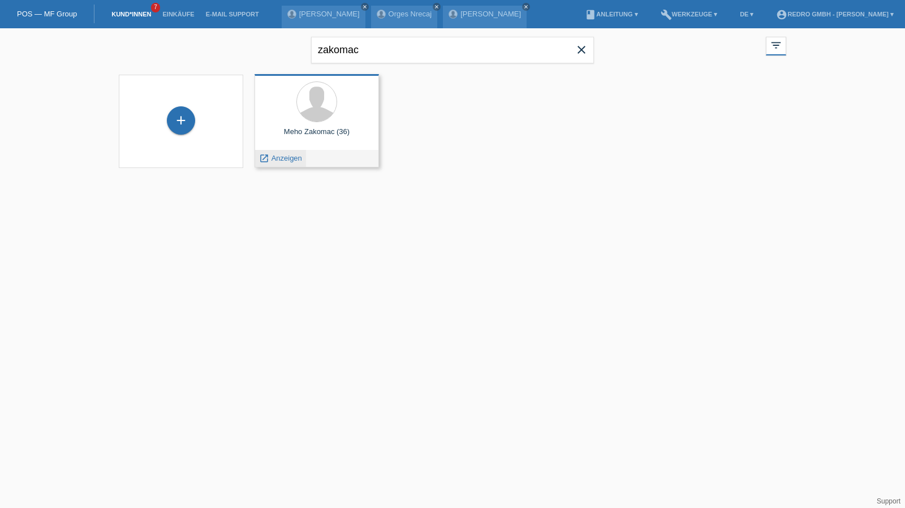
click at [282, 156] on span "Anzeigen" at bounding box center [287, 158] width 31 height 8
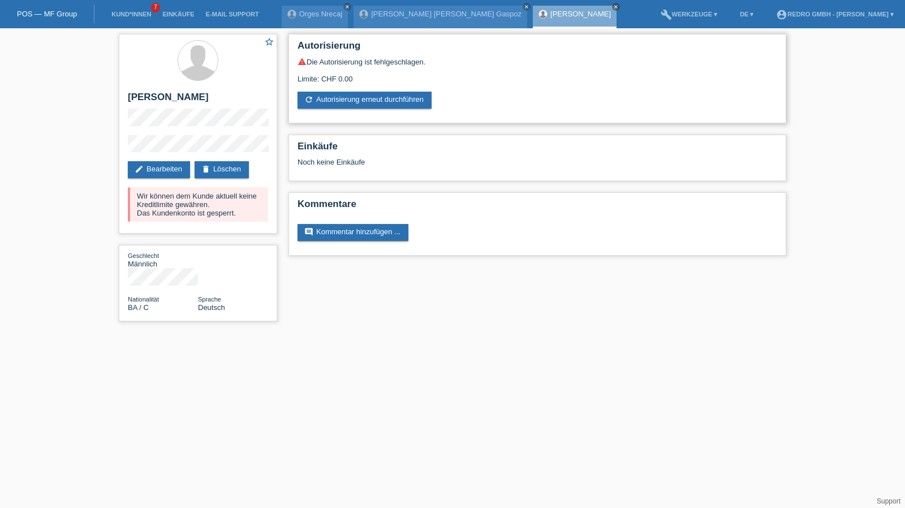
click at [346, 90] on div "warning Die Autorisierung ist fehlgeschlagen. Limite: CHF 0.00 refresh Autorisi…" at bounding box center [538, 82] width 480 height 51
click at [343, 94] on link "refresh Autorisierung erneut durchführen" at bounding box center [365, 100] width 134 height 17
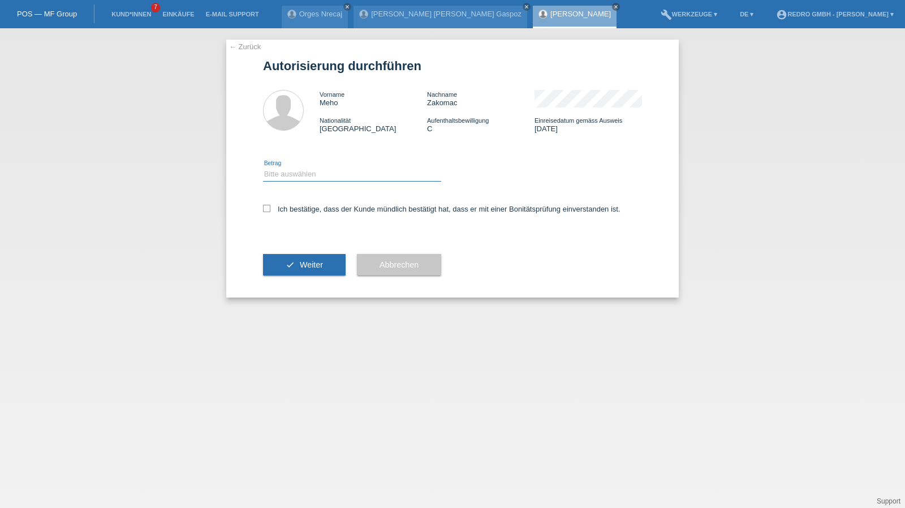
click at [317, 175] on select "Bitte auswählen CHF 1.00 - CHF 499.00 CHF 500.00 - CHF 1'999.00 CHF 2'000.00 - …" at bounding box center [352, 174] width 178 height 14
select select "1"
click at [263, 167] on select "Bitte auswählen CHF 1.00 - CHF 499.00 CHF 500.00 - CHF 1'999.00 CHF 2'000.00 - …" at bounding box center [352, 174] width 178 height 14
click at [304, 210] on label "Ich bestätige, dass der Kunde mündlich bestätigt hat, dass er mit einer Bonität…" at bounding box center [441, 209] width 357 height 8
click at [270, 210] on input "Ich bestätige, dass der Kunde mündlich bestätigt hat, dass er mit einer Bonität…" at bounding box center [266, 208] width 7 height 7
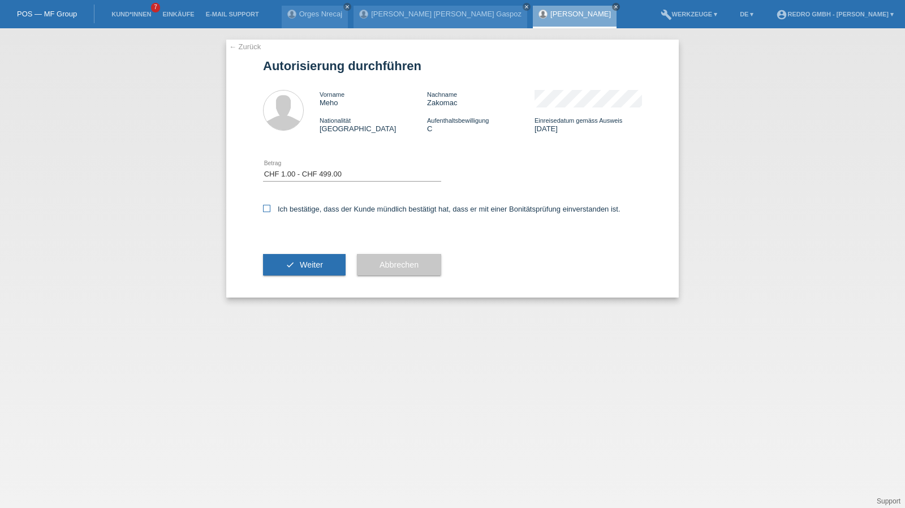
checkbox input "true"
click at [290, 283] on div "check Weiter" at bounding box center [304, 265] width 83 height 66
drag, startPoint x: 295, startPoint y: 269, endPoint x: 284, endPoint y: 261, distance: 14.1
click at [296, 269] on button "check Weiter" at bounding box center [304, 264] width 83 height 21
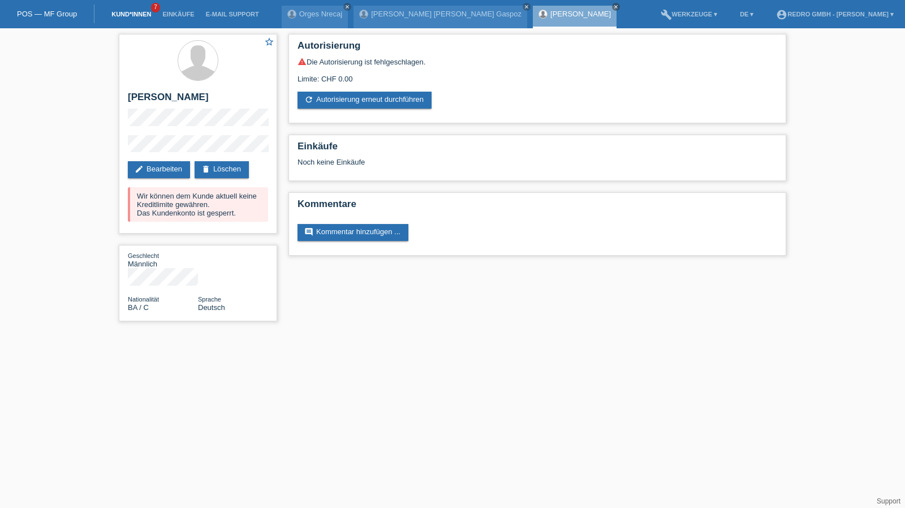
click at [146, 14] on link "Kund*innen" at bounding box center [131, 14] width 51 height 7
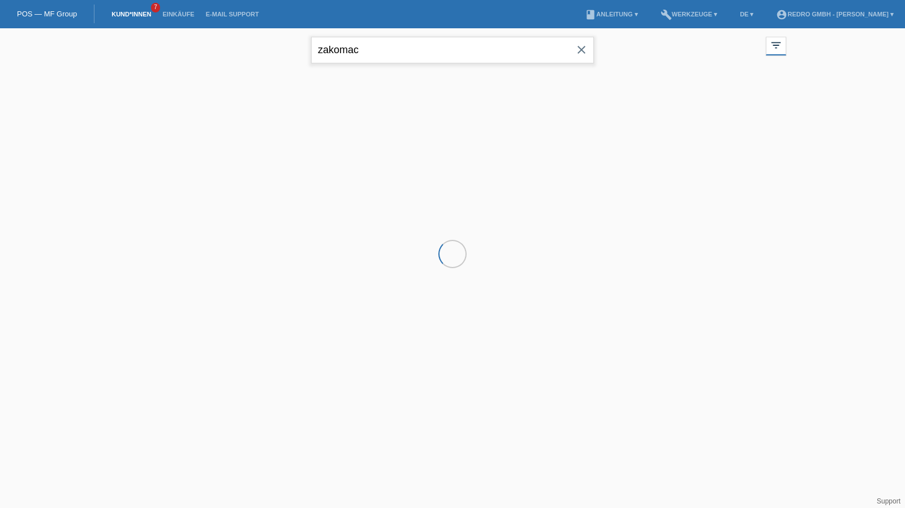
click at [430, 45] on input "zakomac" at bounding box center [452, 50] width 283 height 27
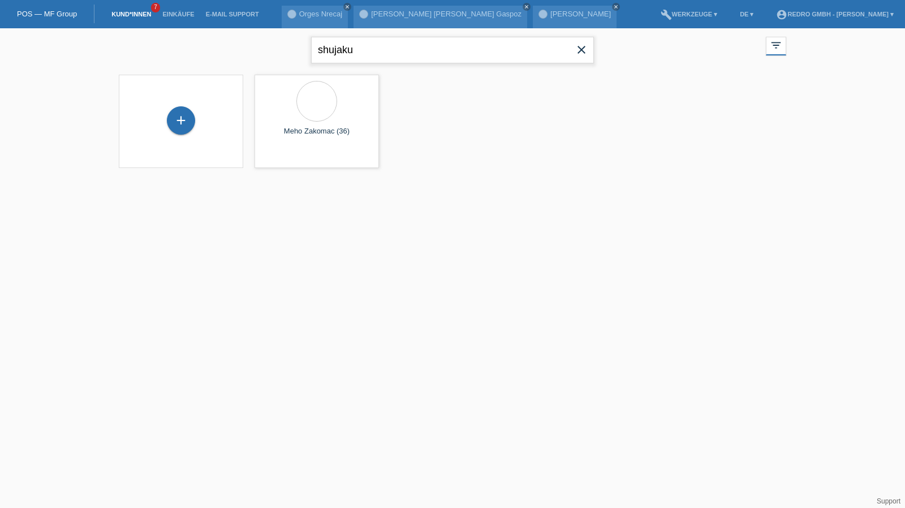
type input "shujaku"
click at [281, 154] on span "Anzeigen" at bounding box center [287, 158] width 31 height 8
